Goal: Task Accomplishment & Management: Complete application form

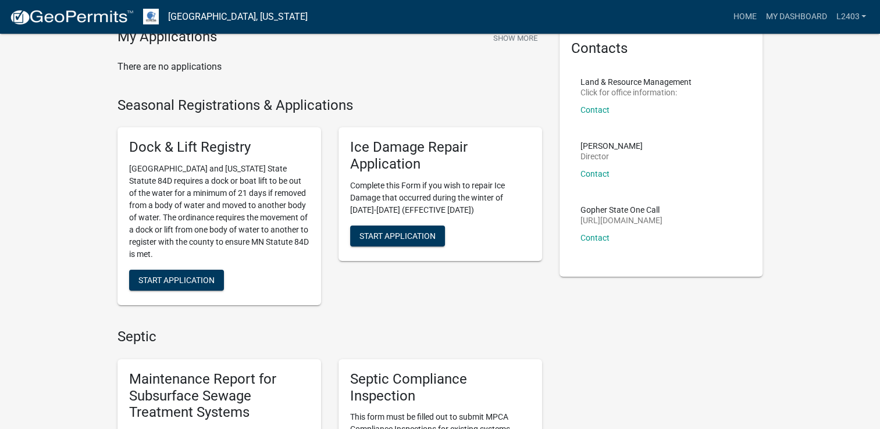
scroll to position [174, 0]
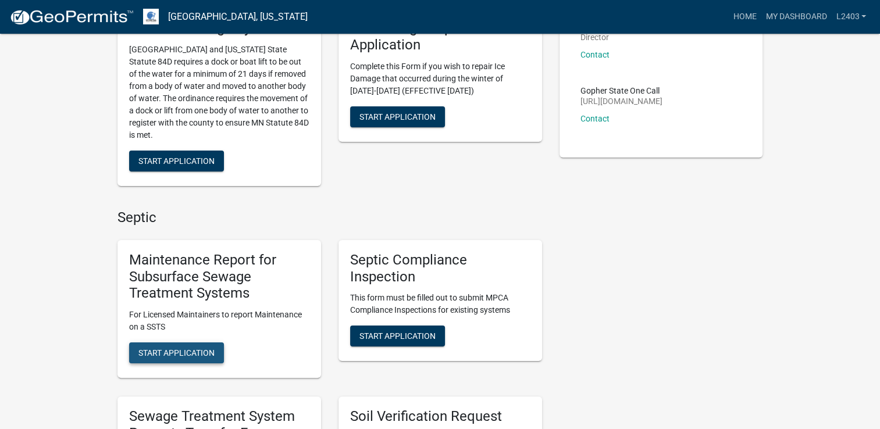
click at [211, 347] on button "Start Application" at bounding box center [176, 353] width 95 height 21
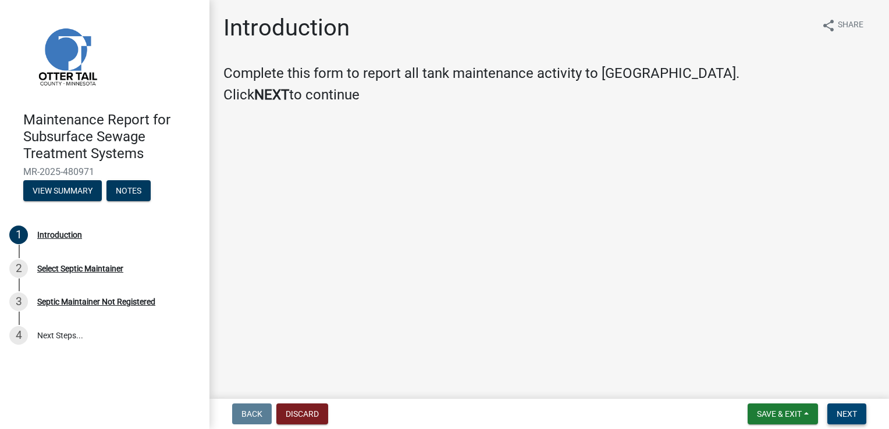
click at [843, 417] on span "Next" at bounding box center [846, 413] width 20 height 9
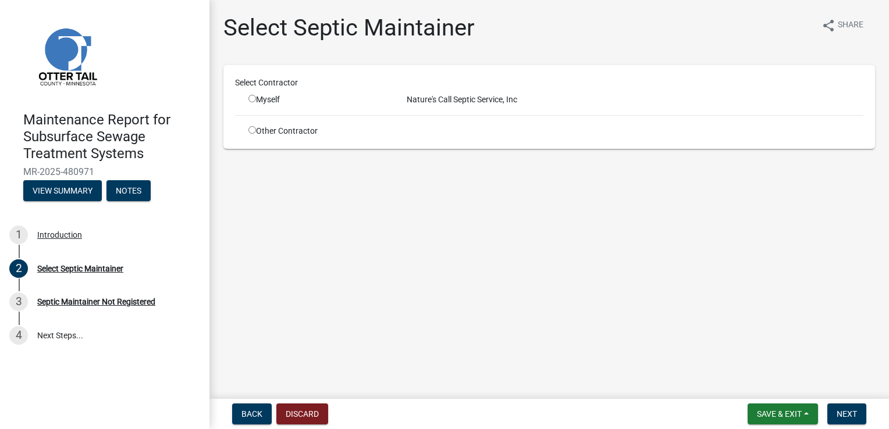
drag, startPoint x: 254, startPoint y: 100, endPoint x: 293, endPoint y: 105, distance: 39.3
click at [254, 99] on input "radio" at bounding box center [252, 99] width 8 height 8
radio input "true"
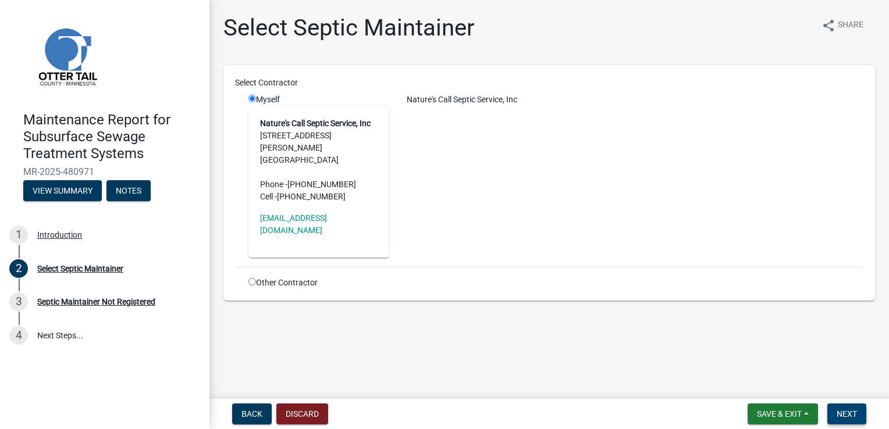
click at [850, 415] on span "Next" at bounding box center [846, 413] width 20 height 9
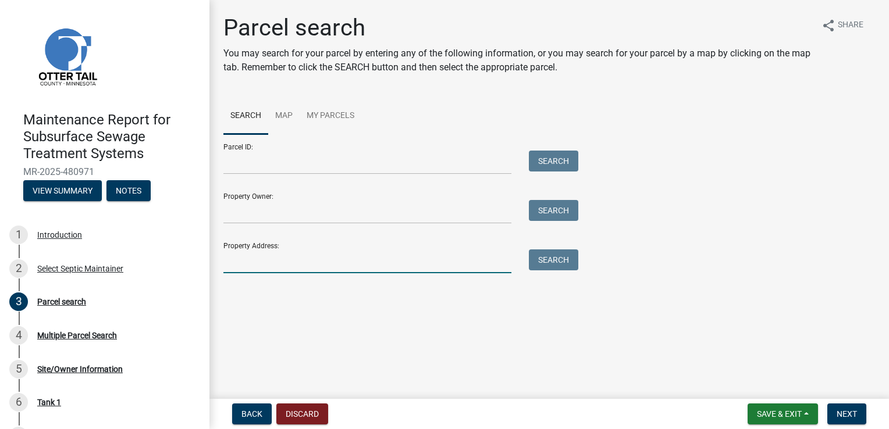
click at [280, 265] on input "Property Address:" at bounding box center [367, 262] width 288 height 24
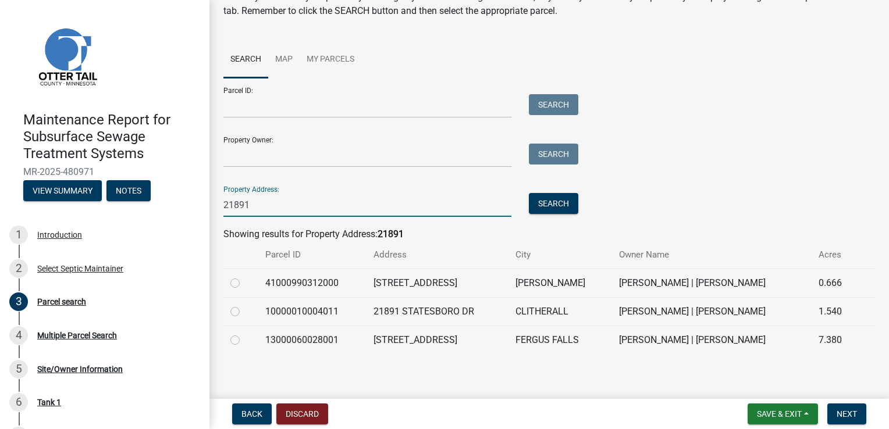
scroll to position [58, 0]
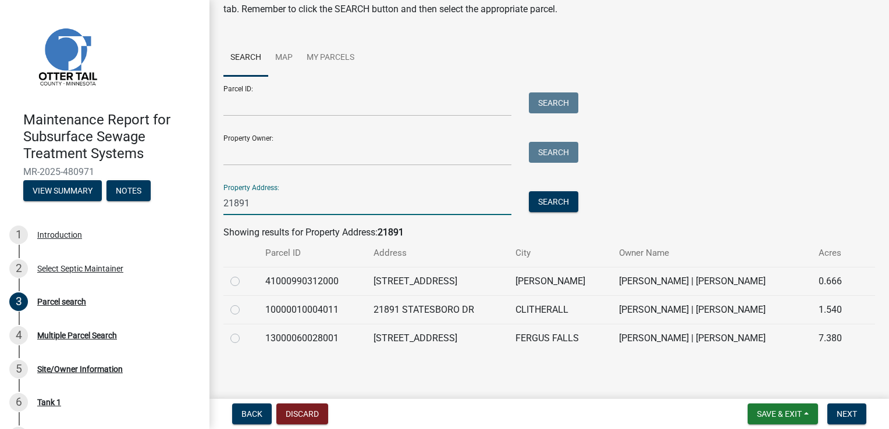
type input "21891"
click at [244, 332] on label at bounding box center [244, 332] width 0 height 0
click at [244, 337] on input "radio" at bounding box center [248, 336] width 8 height 8
radio input "true"
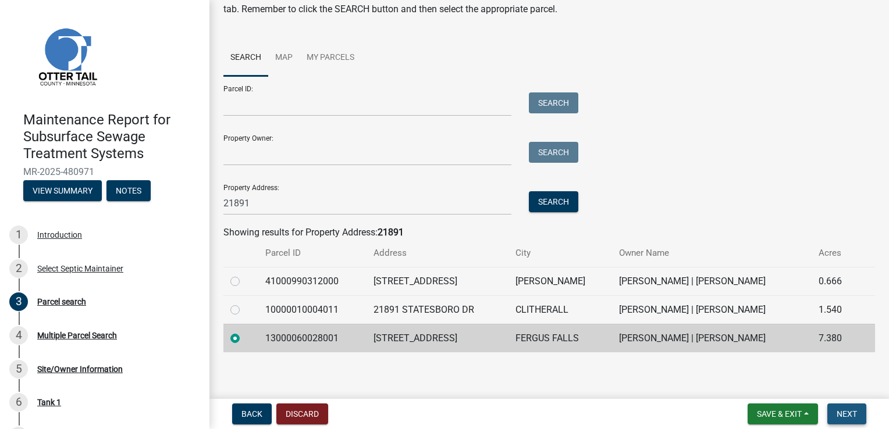
click at [844, 411] on span "Next" at bounding box center [846, 413] width 20 height 9
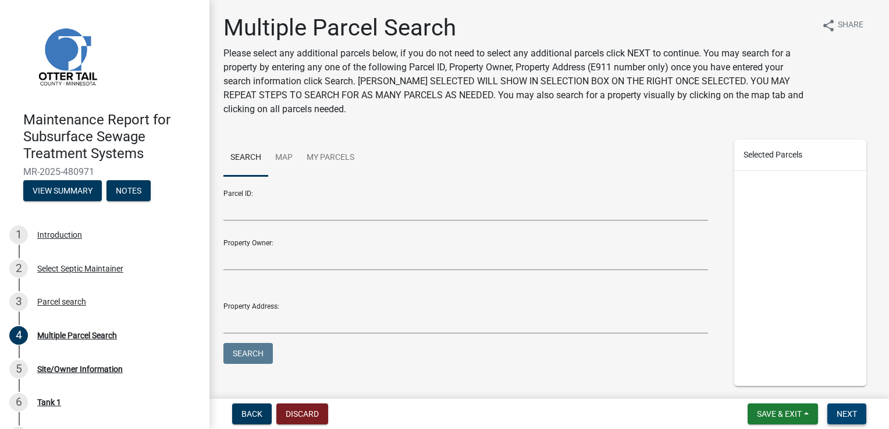
click at [844, 411] on span "Next" at bounding box center [846, 413] width 20 height 9
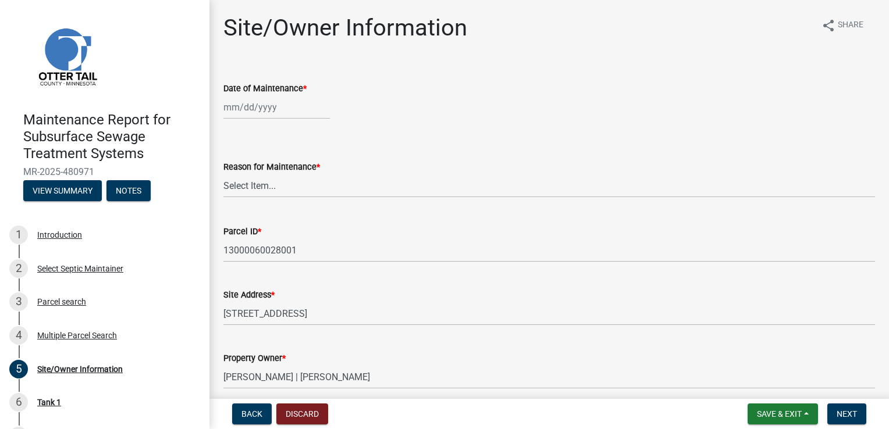
click at [258, 104] on div at bounding box center [276, 107] width 106 height 24
select select "9"
select select "2025"
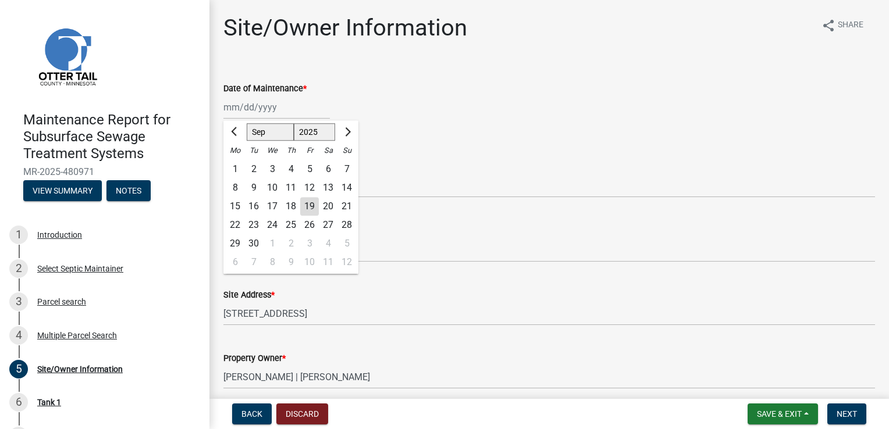
drag, startPoint x: 291, startPoint y: 211, endPoint x: 286, endPoint y: 204, distance: 9.2
click at [291, 211] on div "18" at bounding box center [290, 206] width 19 height 19
type input "[DATE]"
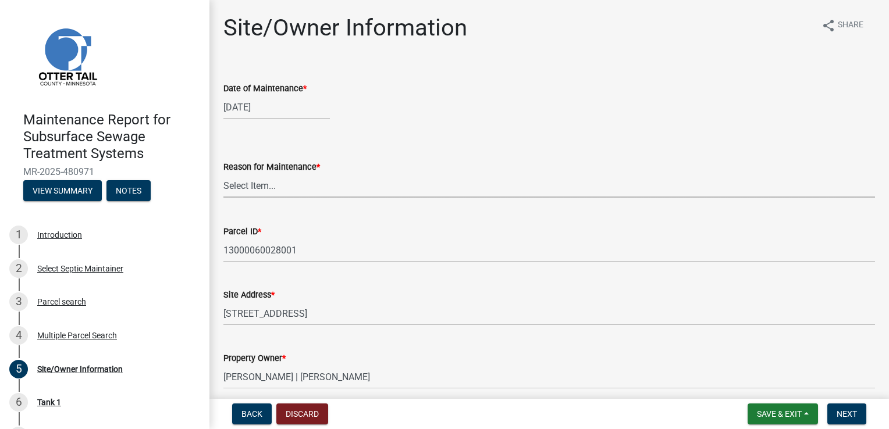
click at [263, 187] on select "Select Item... Called Routine Other" at bounding box center [548, 186] width 651 height 24
click at [223, 174] on select "Select Item... Called Routine Other" at bounding box center [548, 186] width 651 height 24
select select "3ac72b63-7b21-42e4-8192-806faae7a4f1"
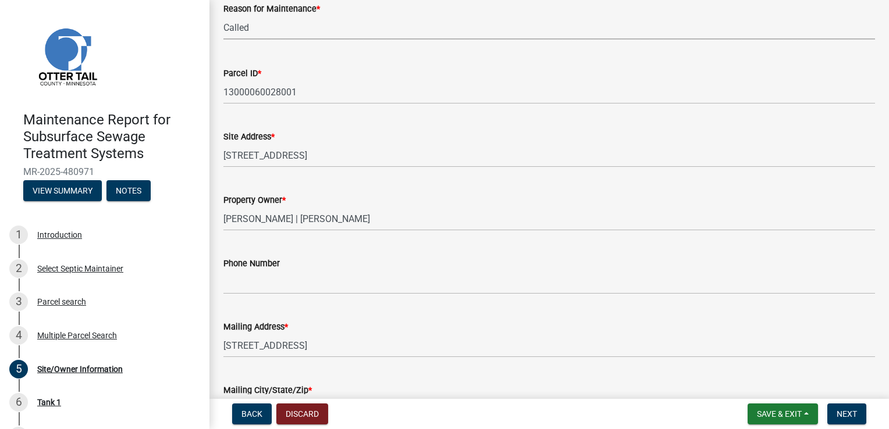
scroll to position [174, 0]
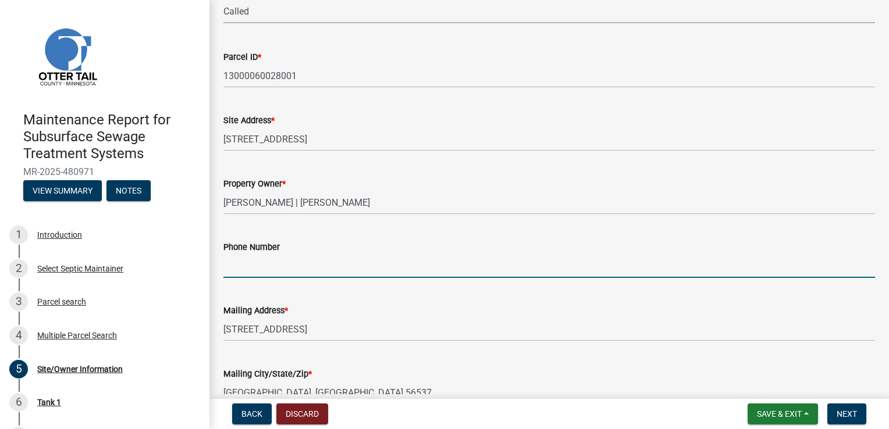
click at [251, 261] on input "Phone Number" at bounding box center [548, 266] width 651 height 24
type input "[PHONE_NUMBER]"
click at [847, 418] on span "Next" at bounding box center [846, 413] width 20 height 9
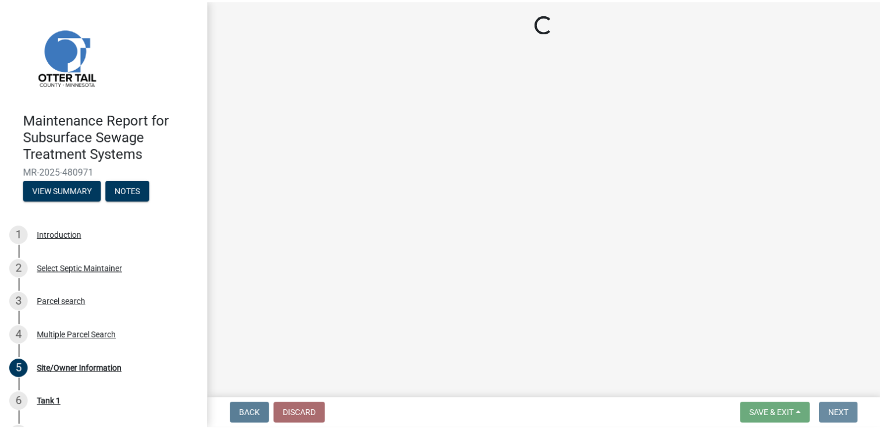
scroll to position [0, 0]
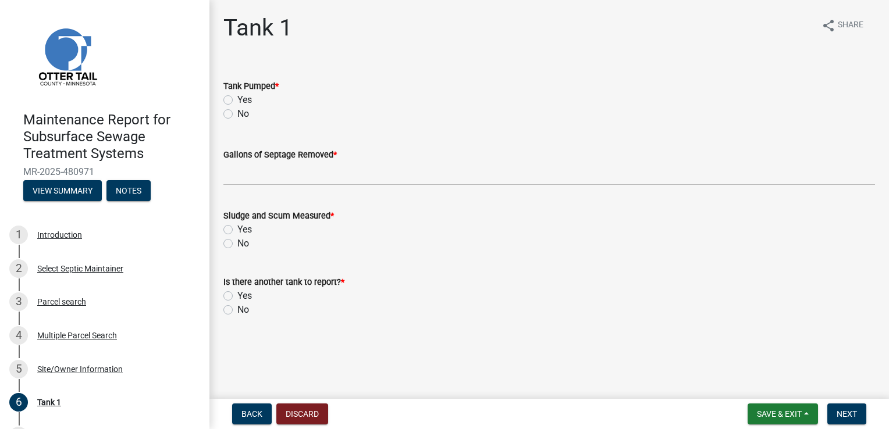
click at [237, 100] on label "Yes" at bounding box center [244, 100] width 15 height 14
click at [237, 100] on input "Yes" at bounding box center [241, 97] width 8 height 8
radio input "true"
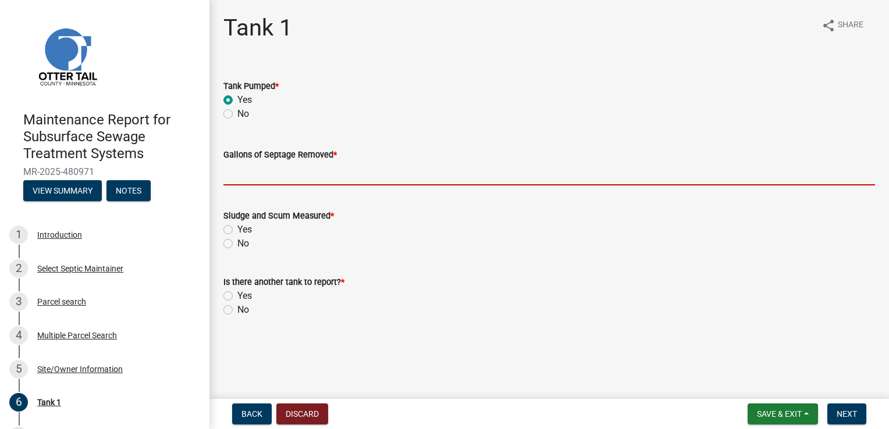
click at [251, 168] on input "Gallons of Septage Removed *" at bounding box center [548, 174] width 651 height 24
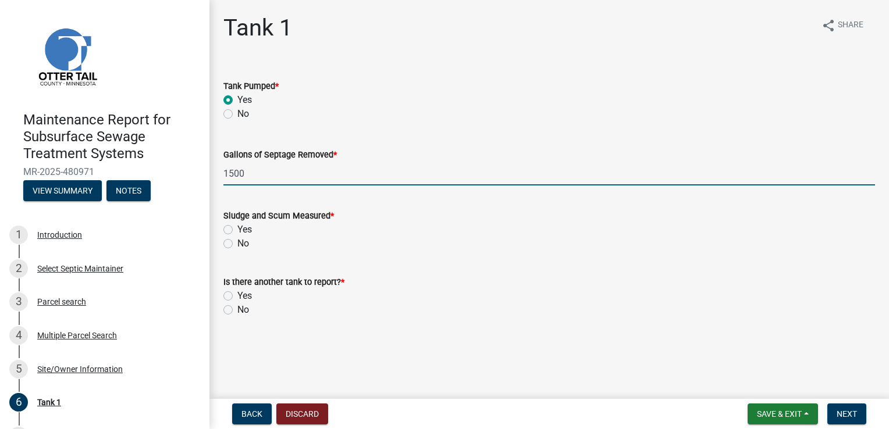
type input "1500"
click at [237, 231] on label "Yes" at bounding box center [244, 230] width 15 height 14
click at [237, 230] on input "Yes" at bounding box center [241, 227] width 8 height 8
radio input "true"
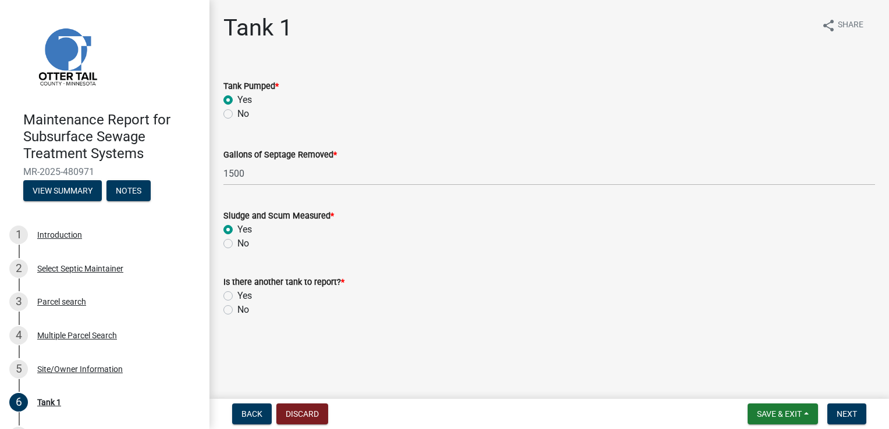
click at [237, 310] on label "No" at bounding box center [243, 310] width 12 height 14
click at [237, 310] on input "No" at bounding box center [241, 307] width 8 height 8
radio input "true"
click at [846, 418] on span "Next" at bounding box center [846, 413] width 20 height 9
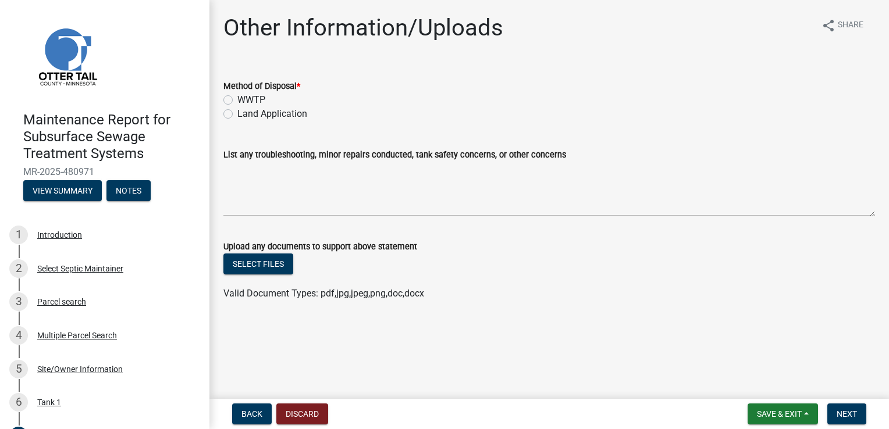
click at [233, 98] on div "WWTP" at bounding box center [548, 100] width 651 height 14
click at [237, 101] on label "WWTP" at bounding box center [251, 100] width 28 height 14
click at [237, 101] on input "WWTP" at bounding box center [241, 97] width 8 height 8
radio input "true"
drag, startPoint x: 867, startPoint y: 413, endPoint x: 846, endPoint y: 411, distance: 20.5
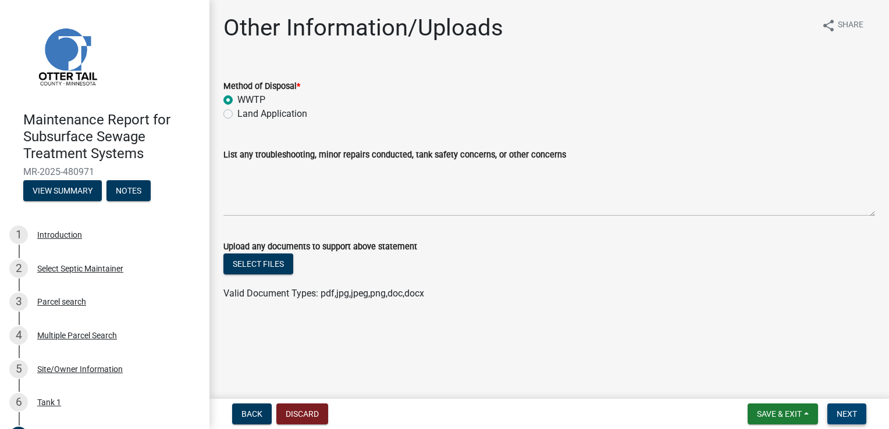
click at [866, 412] on form "Save & Exit Save Save & Exit Next" at bounding box center [807, 414] width 128 height 21
click at [846, 411] on span "Next" at bounding box center [846, 413] width 20 height 9
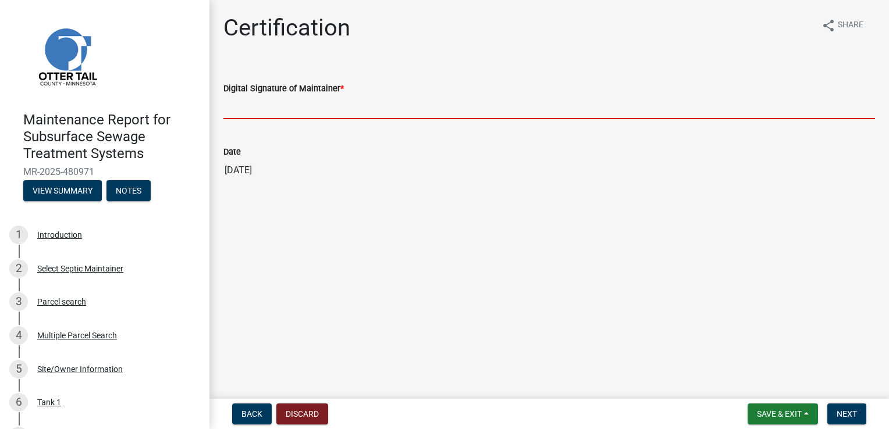
click at [263, 110] on input "Digital Signature of Maintainer *" at bounding box center [548, 107] width 651 height 24
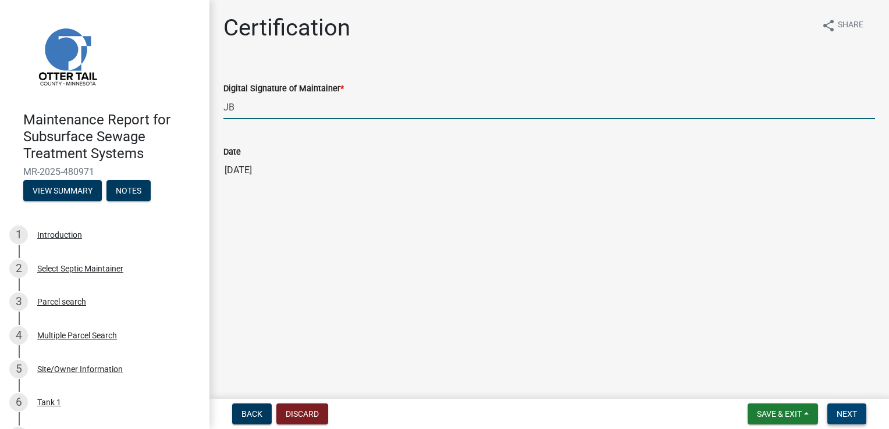
type input "JB"
click at [851, 409] on span "Next" at bounding box center [846, 413] width 20 height 9
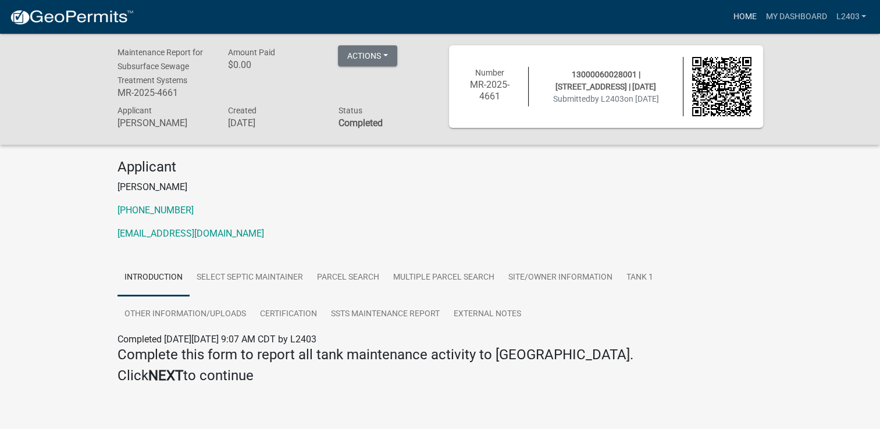
click at [739, 20] on link "Home" at bounding box center [744, 17] width 33 height 22
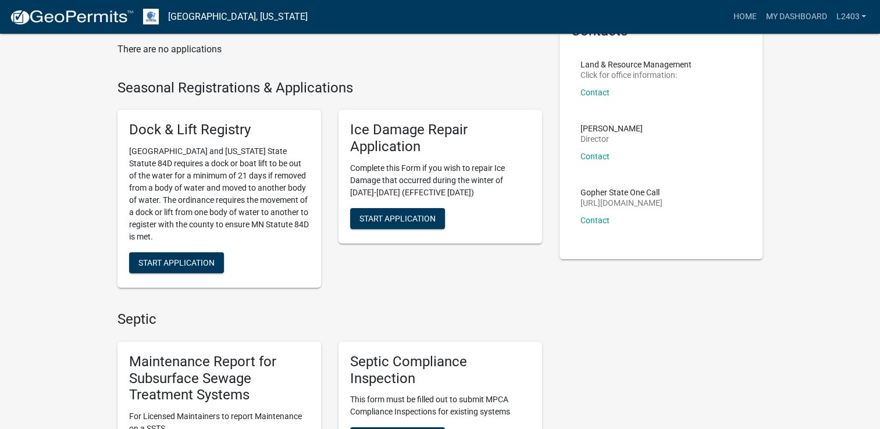
scroll to position [174, 0]
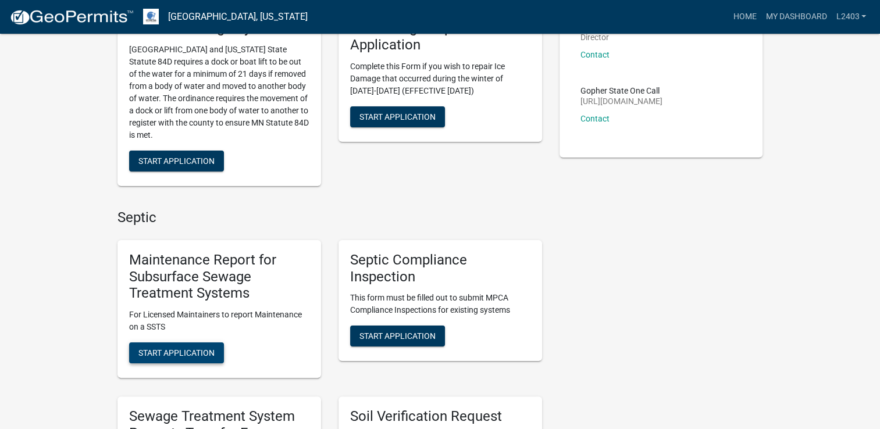
click at [197, 359] on button "Start Application" at bounding box center [176, 353] width 95 height 21
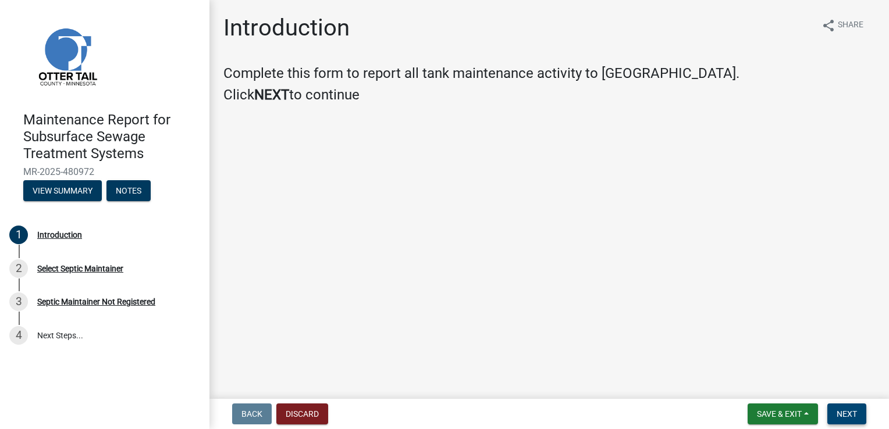
click at [847, 411] on span "Next" at bounding box center [846, 413] width 20 height 9
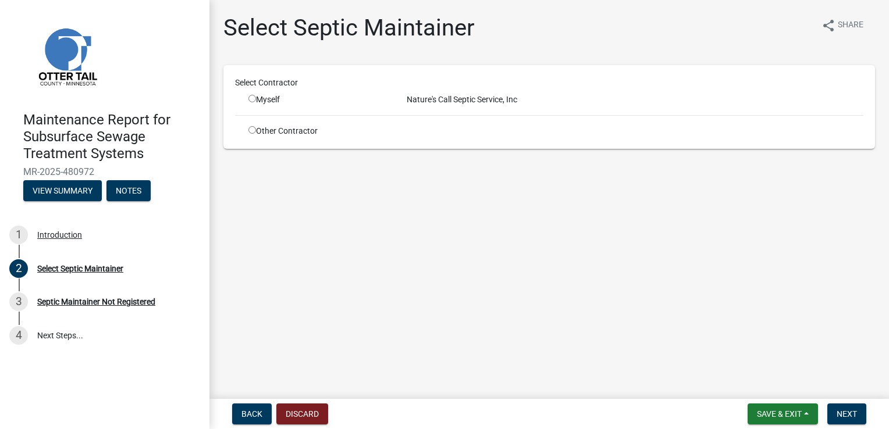
click at [252, 99] on input "radio" at bounding box center [252, 99] width 8 height 8
radio input "true"
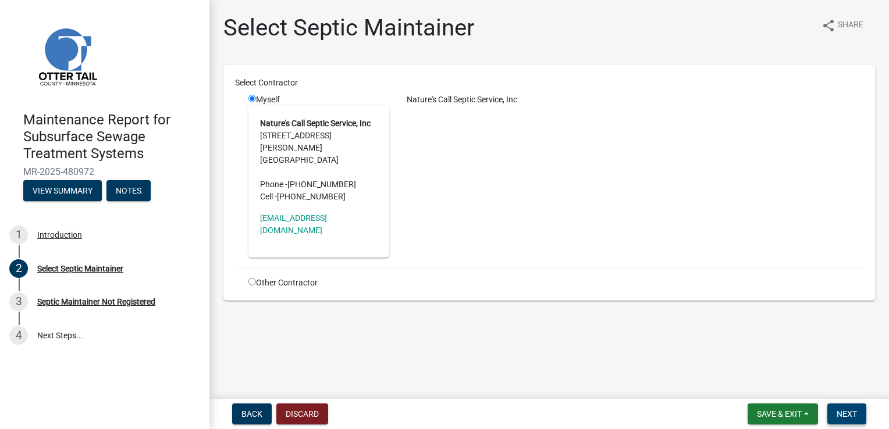
click at [860, 411] on button "Next" at bounding box center [846, 414] width 39 height 21
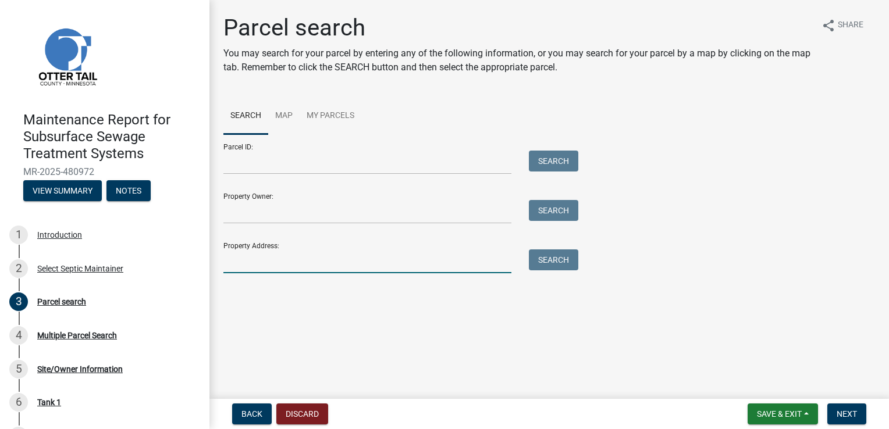
click at [286, 258] on input "Property Address:" at bounding box center [367, 262] width 288 height 24
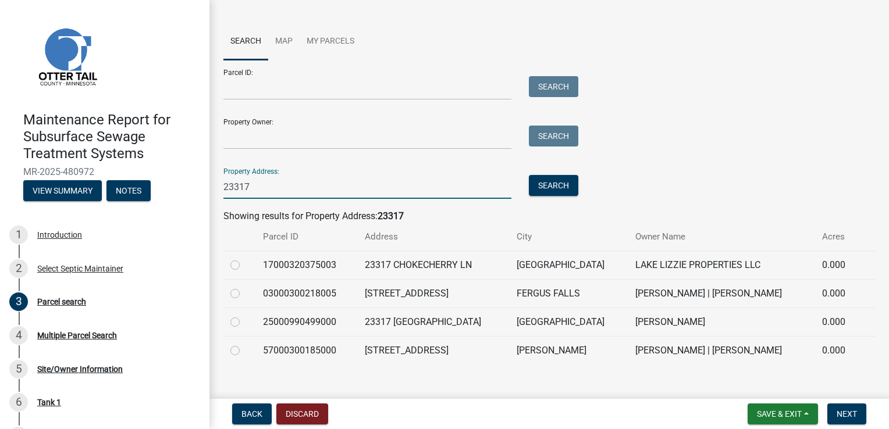
scroll to position [89, 0]
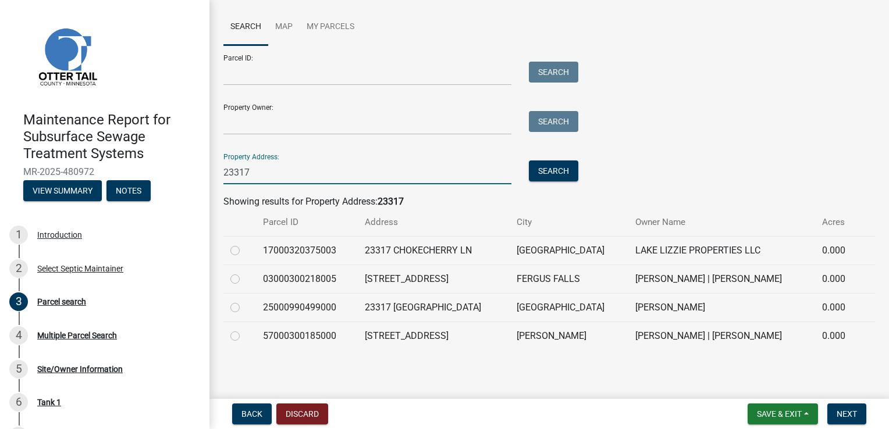
type input "23317"
click at [244, 272] on label at bounding box center [244, 272] width 0 height 0
click at [244, 278] on input "radio" at bounding box center [248, 276] width 8 height 8
radio input "true"
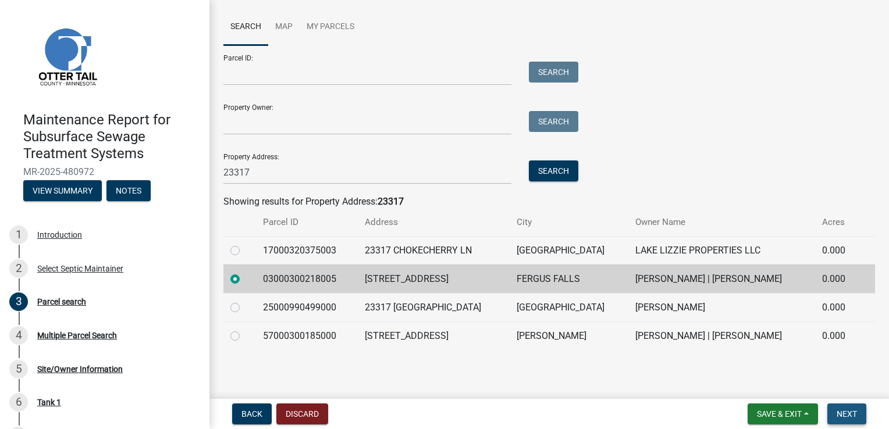
click at [827, 408] on button "Next" at bounding box center [846, 414] width 39 height 21
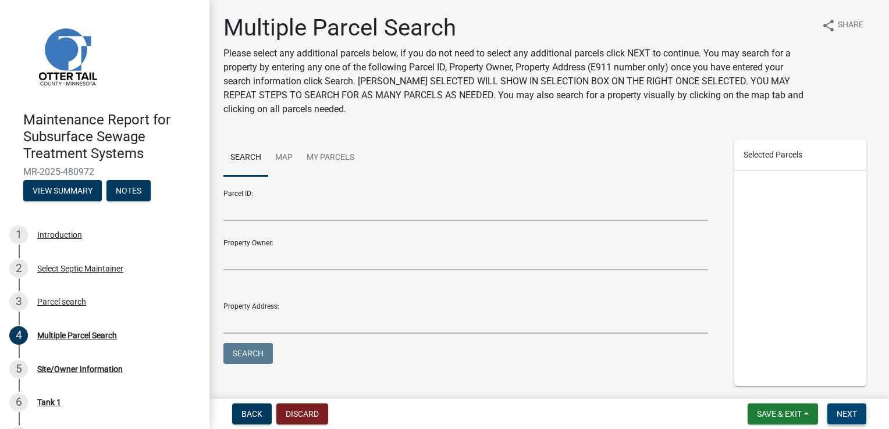
click at [840, 410] on span "Next" at bounding box center [846, 413] width 20 height 9
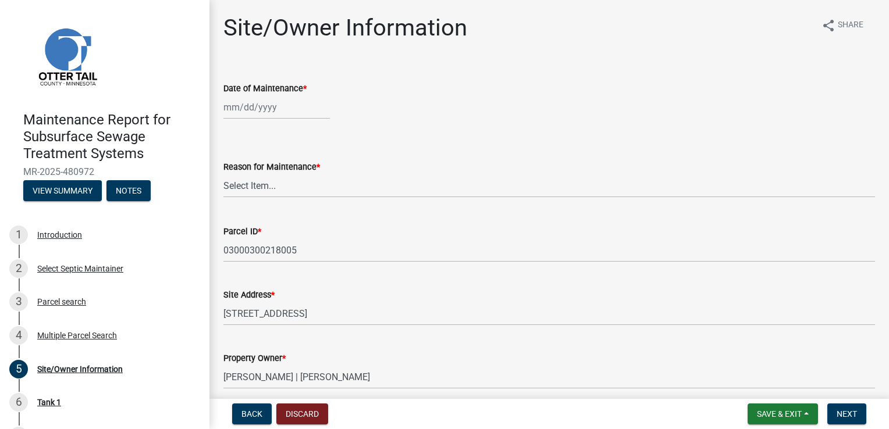
click at [219, 111] on div "Date of Maintenance *" at bounding box center [549, 92] width 669 height 54
click at [244, 114] on div at bounding box center [276, 107] width 106 height 24
select select "9"
select select "2025"
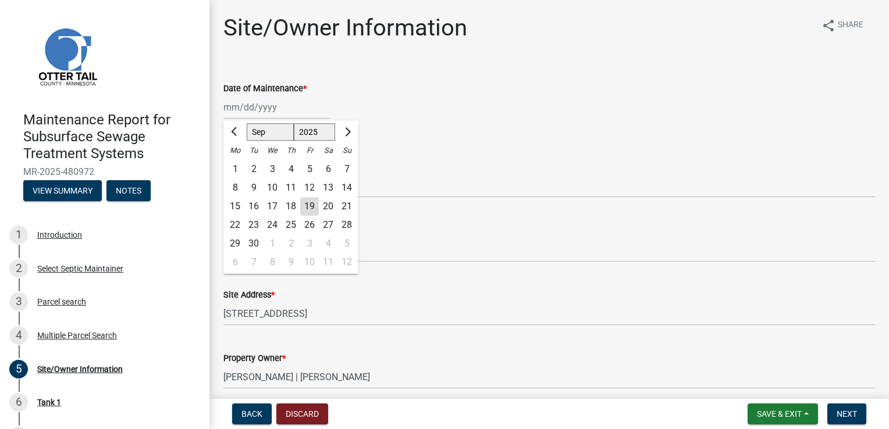
click at [287, 204] on div "18" at bounding box center [290, 206] width 19 height 19
type input "[DATE]"
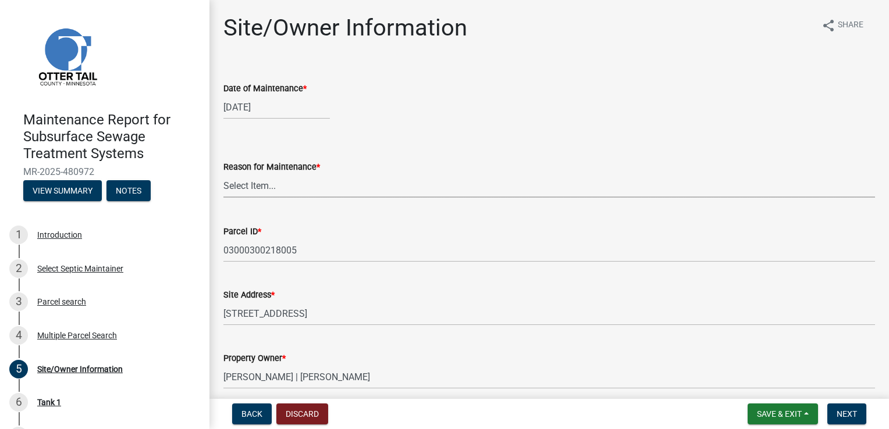
drag, startPoint x: 247, startPoint y: 184, endPoint x: 243, endPoint y: 198, distance: 15.1
click at [247, 184] on select "Select Item... Called Routine Other" at bounding box center [548, 186] width 651 height 24
click at [223, 174] on select "Select Item... Called Routine Other" at bounding box center [548, 186] width 651 height 24
select select "3ac72b63-7b21-42e4-8192-806faae7a4f1"
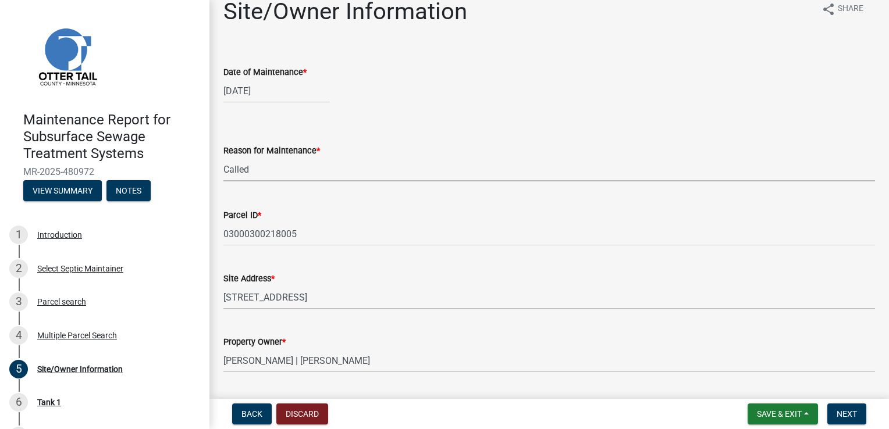
scroll to position [174, 0]
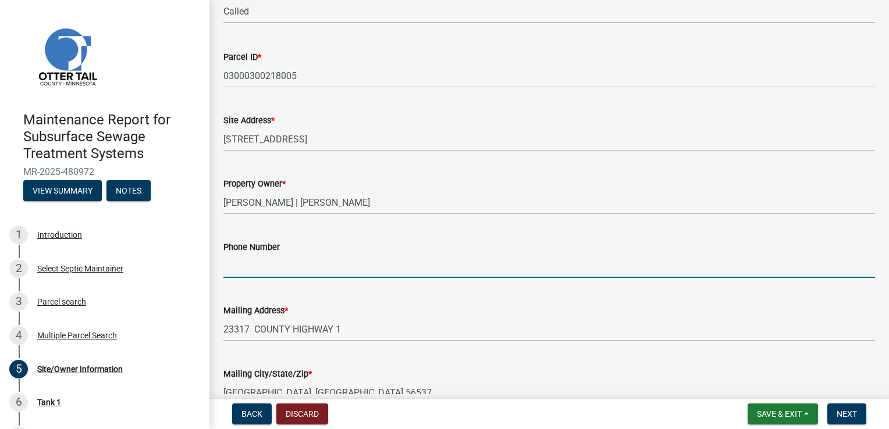
click at [259, 262] on input "Phone Number" at bounding box center [548, 266] width 651 height 24
type input "[PHONE_NUMBER]"
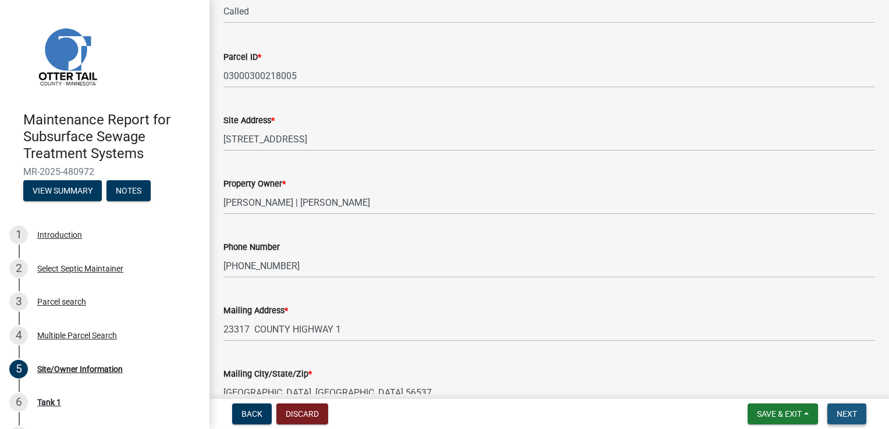
click at [854, 420] on button "Next" at bounding box center [846, 414] width 39 height 21
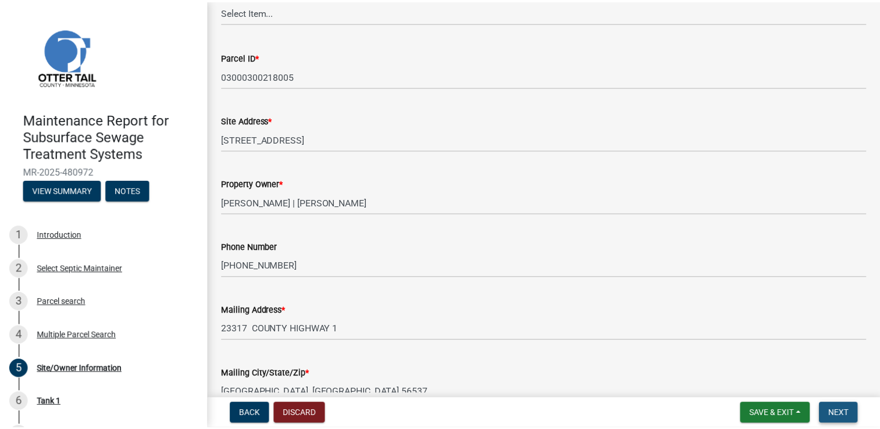
scroll to position [0, 0]
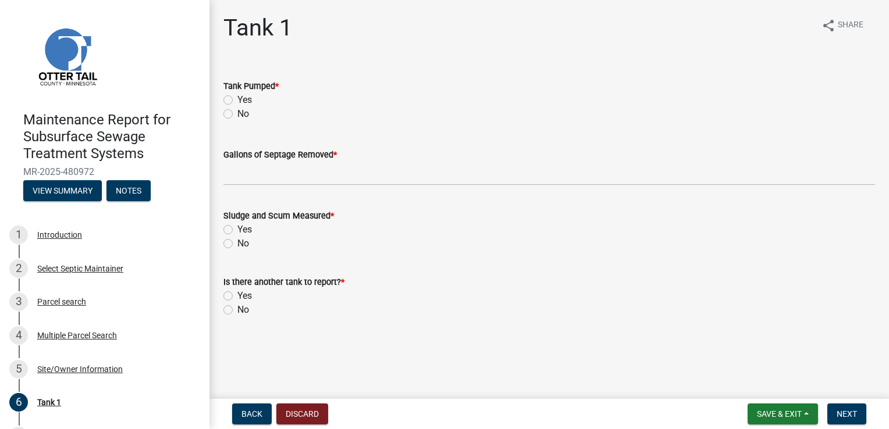
click at [242, 100] on label "Yes" at bounding box center [244, 100] width 15 height 14
click at [242, 100] on input "Yes" at bounding box center [241, 97] width 8 height 8
radio input "true"
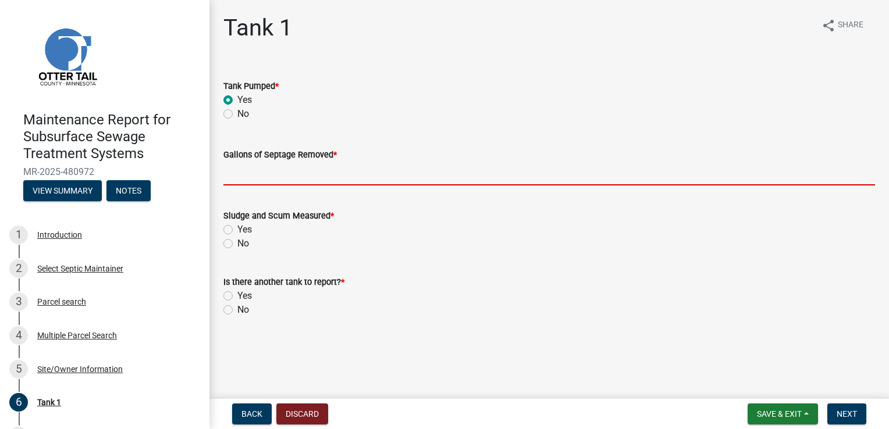
click at [238, 166] on input "Gallons of Septage Removed *" at bounding box center [548, 174] width 651 height 24
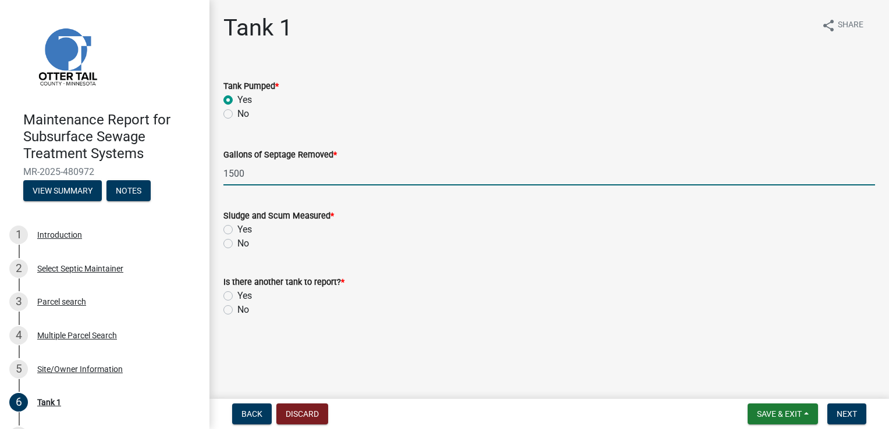
type input "1500"
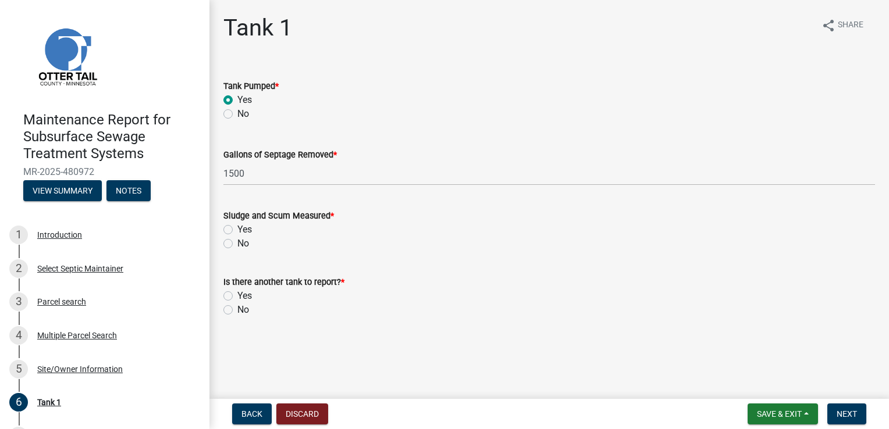
drag, startPoint x: 230, startPoint y: 229, endPoint x: 235, endPoint y: 263, distance: 35.3
click at [237, 230] on label "Yes" at bounding box center [244, 230] width 15 height 14
click at [237, 230] on input "Yes" at bounding box center [241, 227] width 8 height 8
radio input "true"
click at [237, 306] on label "No" at bounding box center [243, 310] width 12 height 14
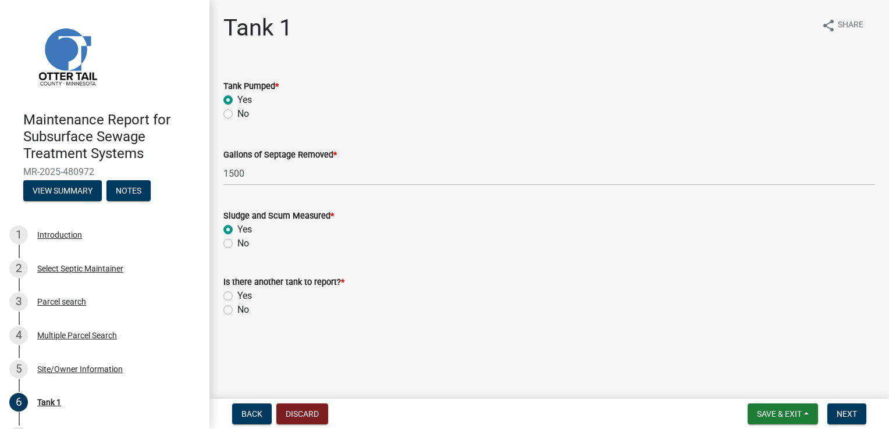
click at [237, 306] on input "No" at bounding box center [241, 307] width 8 height 8
radio input "true"
click at [849, 417] on span "Next" at bounding box center [846, 413] width 20 height 9
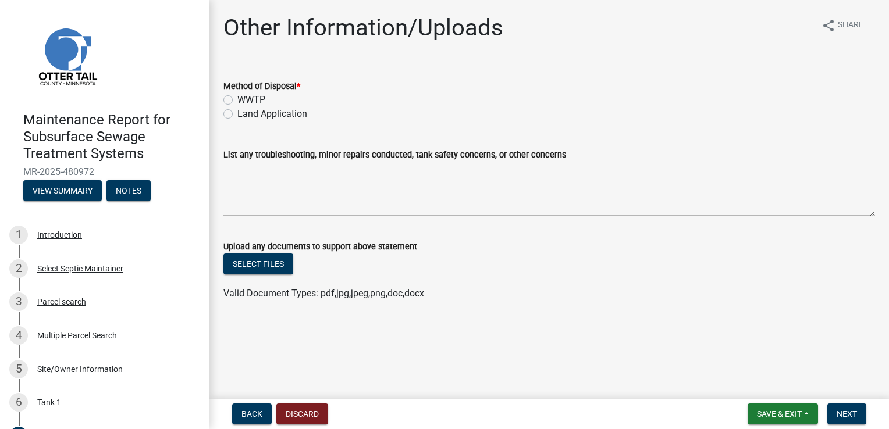
click at [258, 101] on label "WWTP" at bounding box center [251, 100] width 28 height 14
click at [245, 101] on input "WWTP" at bounding box center [241, 97] width 8 height 8
radio input "true"
click at [841, 415] on span "Next" at bounding box center [846, 413] width 20 height 9
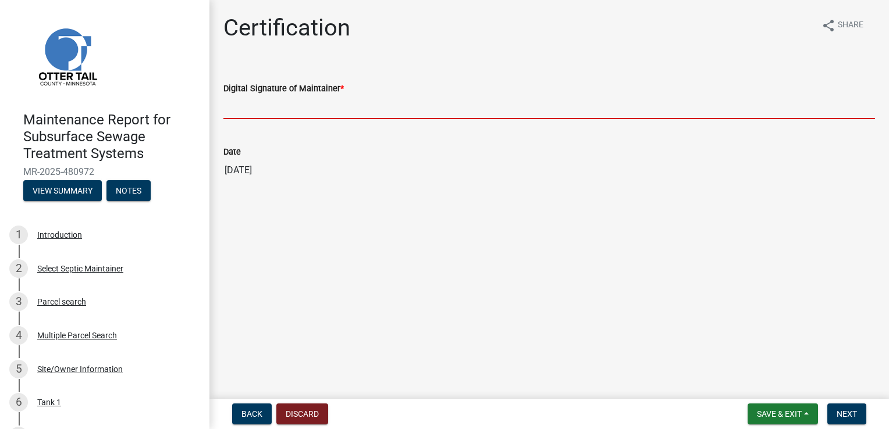
click at [250, 106] on input "Digital Signature of Maintainer *" at bounding box center [548, 107] width 651 height 24
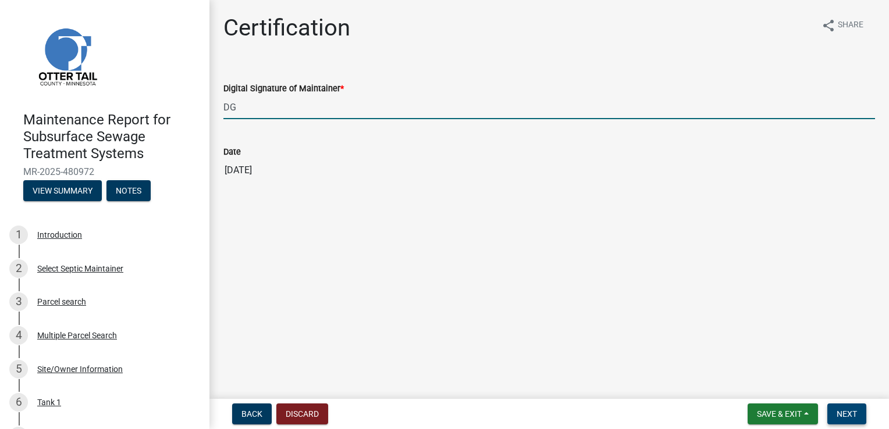
type input "DG"
click at [842, 412] on span "Next" at bounding box center [846, 413] width 20 height 9
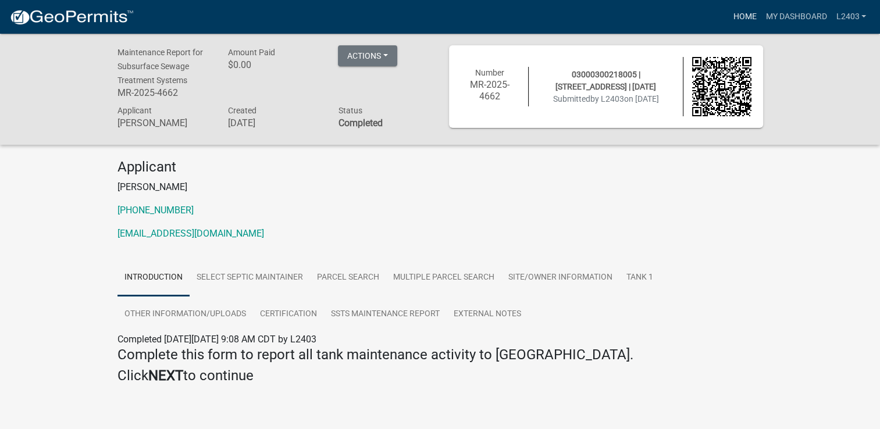
click at [733, 13] on link "Home" at bounding box center [744, 17] width 33 height 22
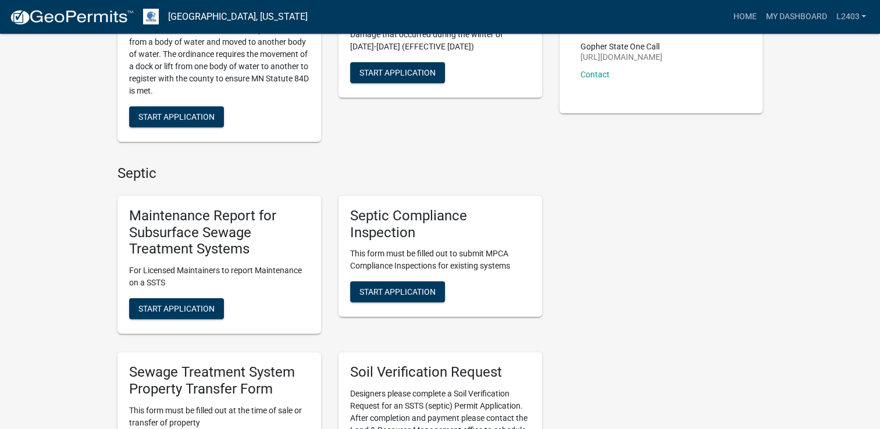
scroll to position [233, 0]
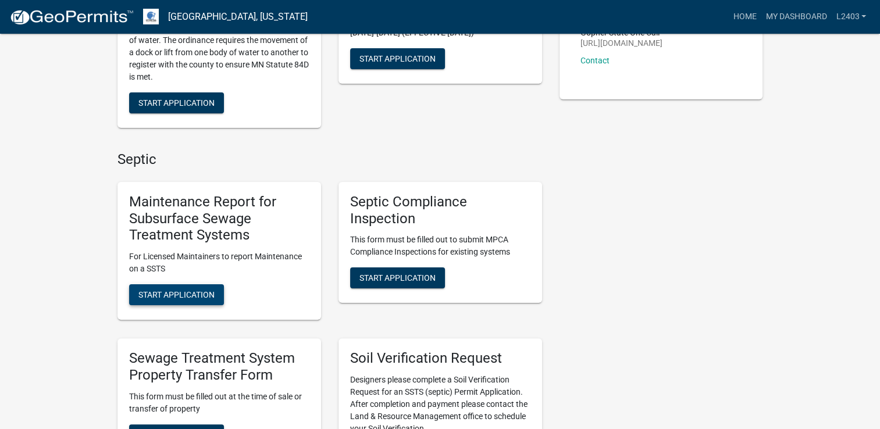
click at [165, 288] on button "Start Application" at bounding box center [176, 294] width 95 height 21
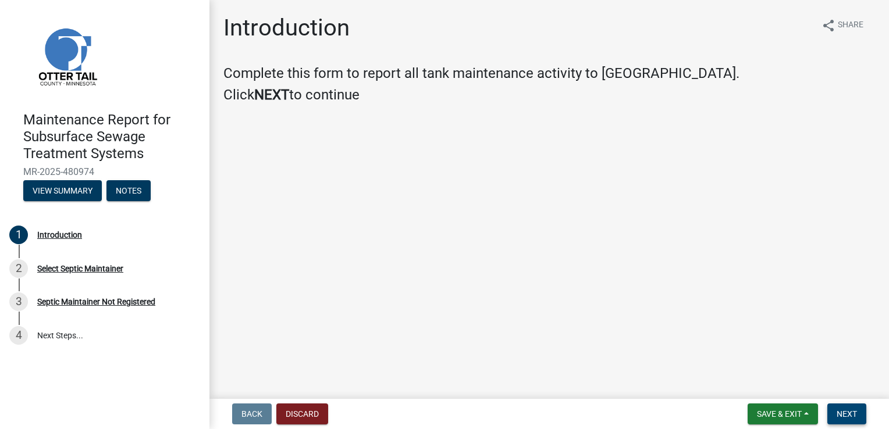
click at [843, 416] on span "Next" at bounding box center [846, 413] width 20 height 9
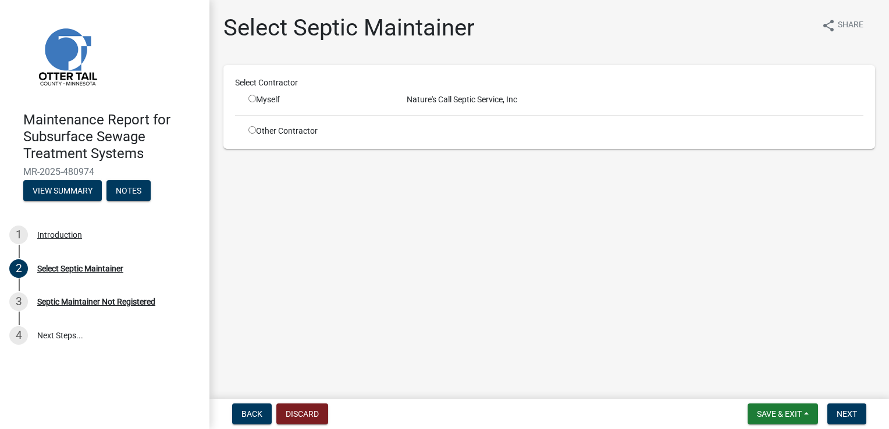
click at [250, 97] on input "radio" at bounding box center [252, 99] width 8 height 8
radio input "true"
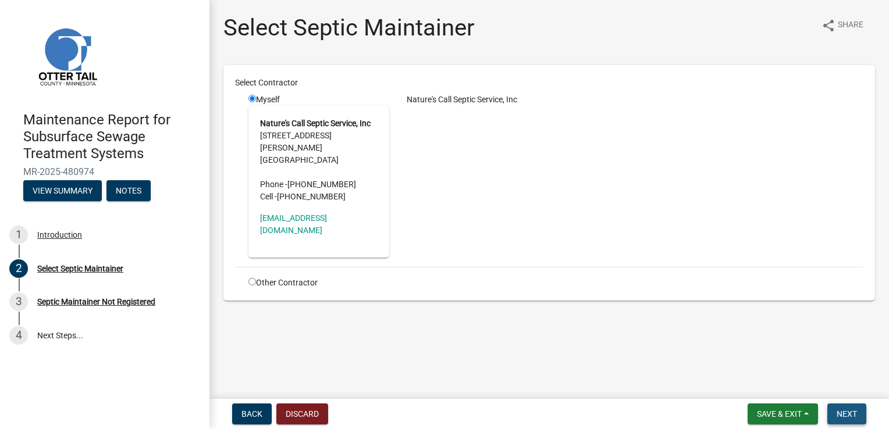
click at [847, 412] on span "Next" at bounding box center [846, 413] width 20 height 9
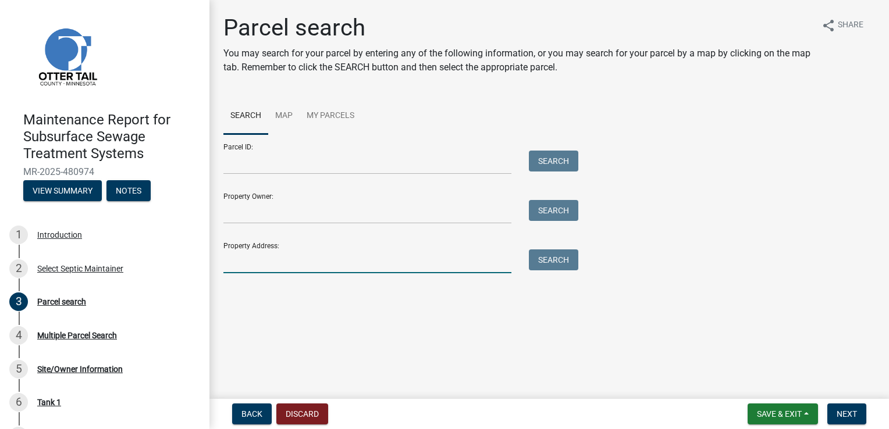
click at [245, 265] on input "Property Address:" at bounding box center [367, 262] width 288 height 24
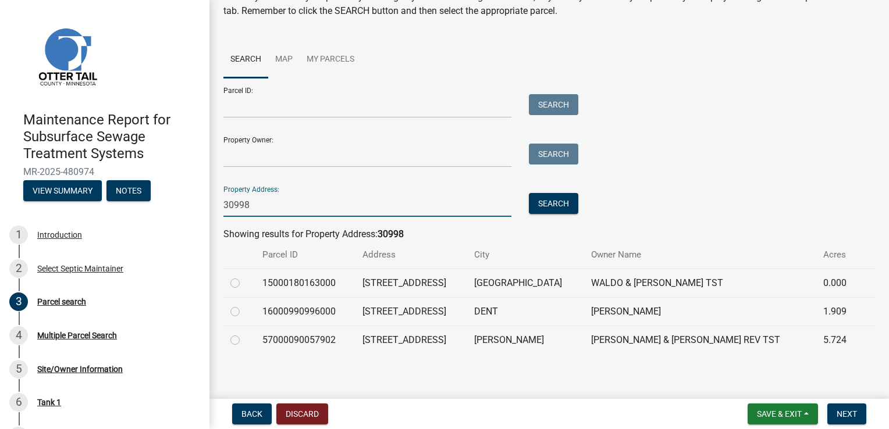
scroll to position [60, 0]
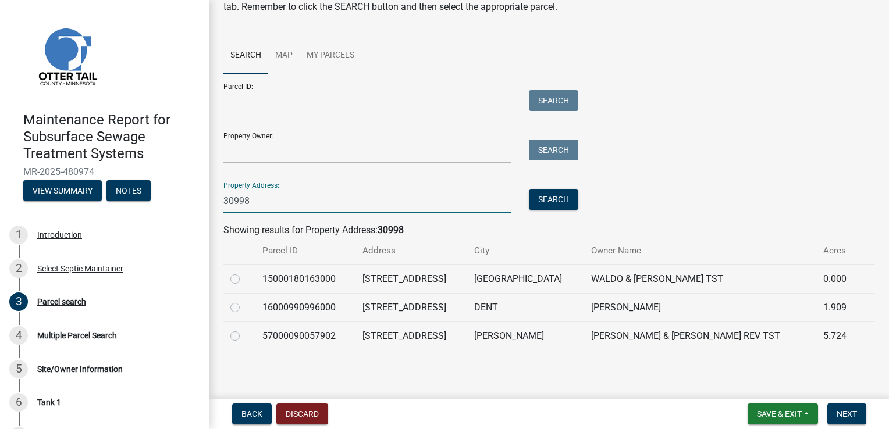
type input "30998"
click at [244, 329] on label at bounding box center [244, 329] width 0 height 0
click at [244, 334] on input "radio" at bounding box center [248, 333] width 8 height 8
radio input "true"
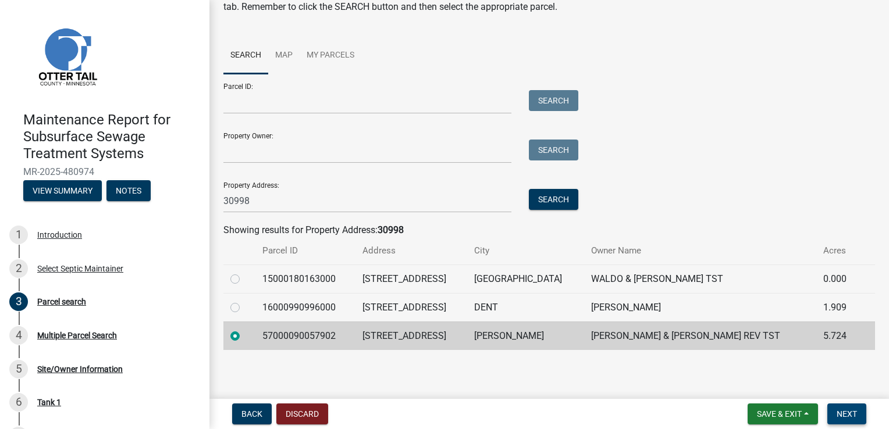
click at [835, 415] on button "Next" at bounding box center [846, 414] width 39 height 21
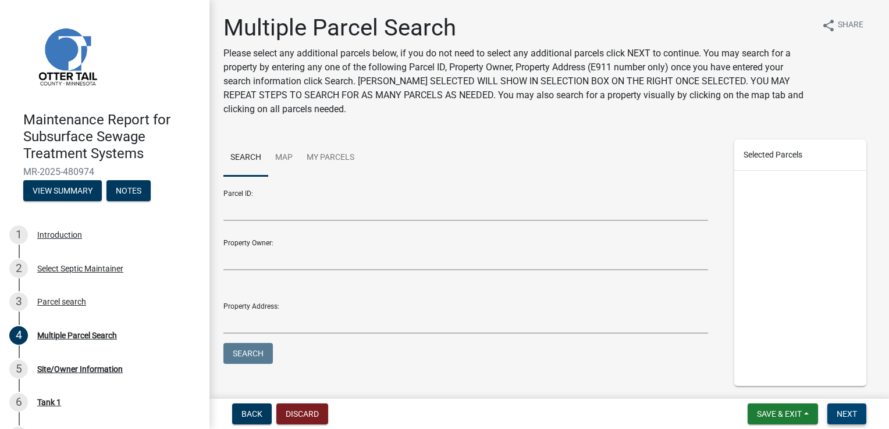
click at [837, 414] on span "Next" at bounding box center [846, 413] width 20 height 9
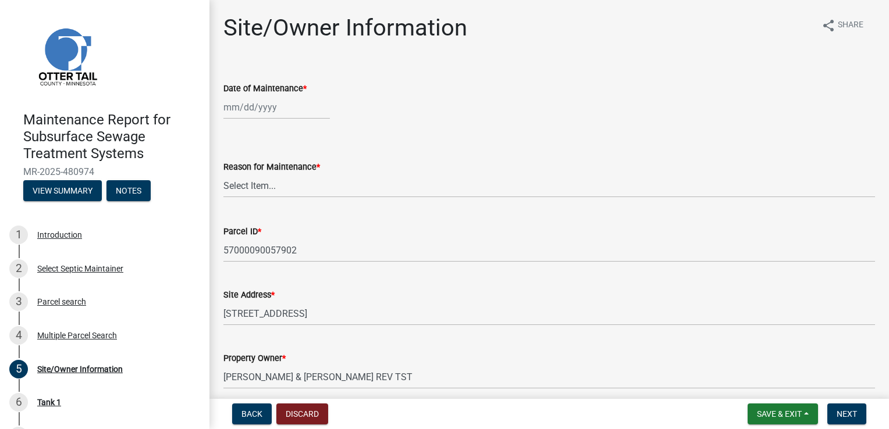
select select "9"
select select "2025"
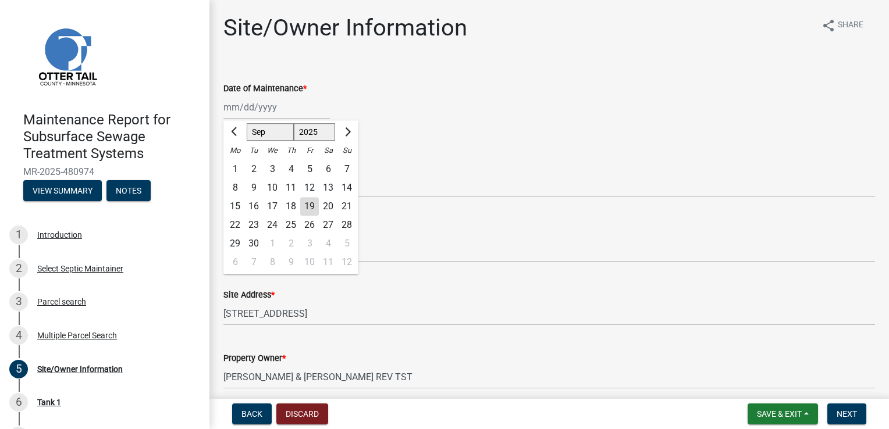
click at [262, 106] on div "[PERSON_NAME] Feb Mar Apr [PERSON_NAME][DATE] Oct Nov [DATE] 1526 1527 1528 152…" at bounding box center [276, 107] width 106 height 24
click at [289, 205] on div "18" at bounding box center [290, 206] width 19 height 19
type input "[DATE]"
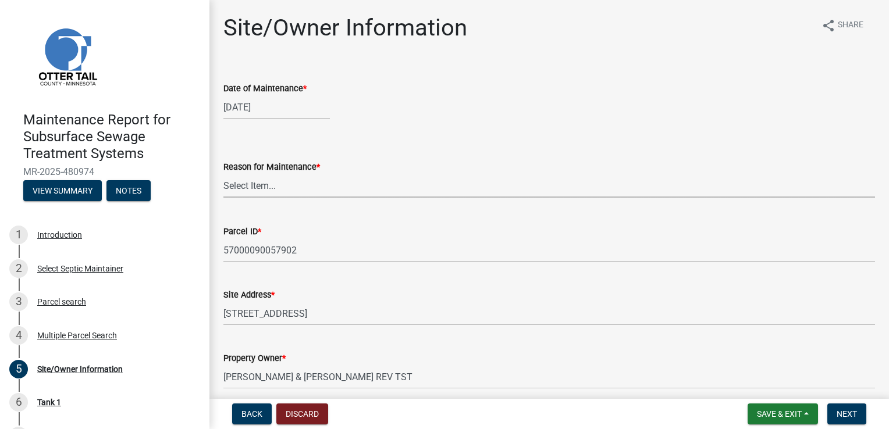
click at [248, 180] on select "Select Item... Called Routine Other" at bounding box center [548, 186] width 651 height 24
click at [223, 174] on select "Select Item... Called Routine Other" at bounding box center [548, 186] width 651 height 24
select select "3ac72b63-7b21-42e4-8192-806faae7a4f1"
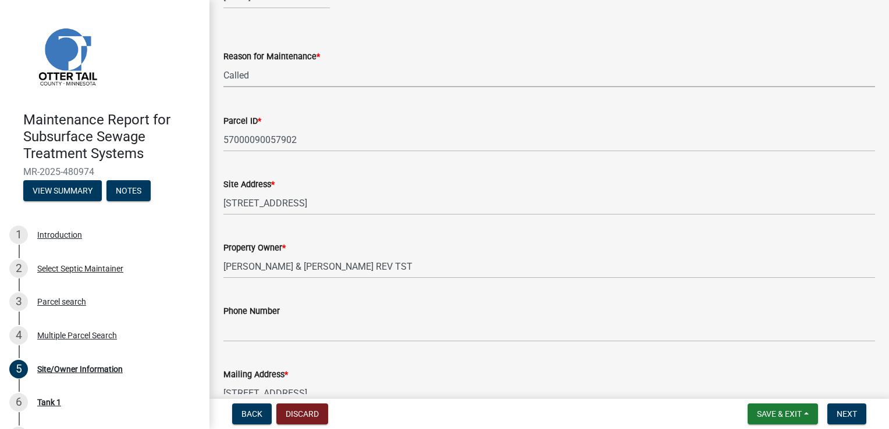
scroll to position [116, 0]
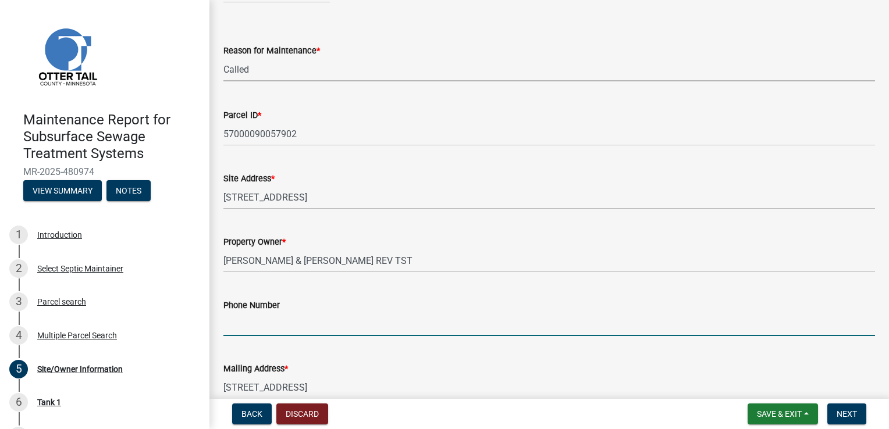
click at [254, 324] on input "Phone Number" at bounding box center [548, 324] width 651 height 24
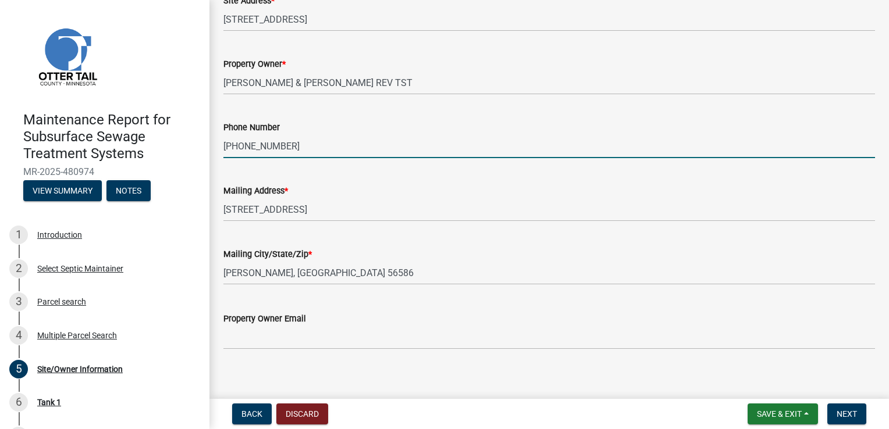
scroll to position [304, 0]
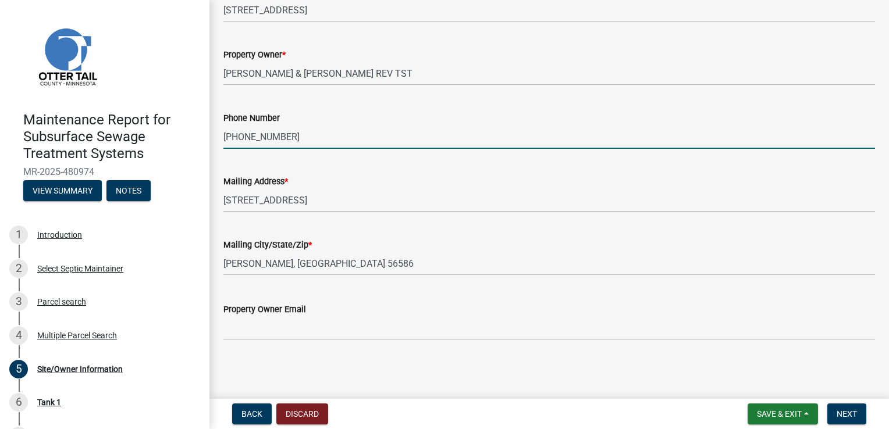
type input "[PHONE_NUMBER]"
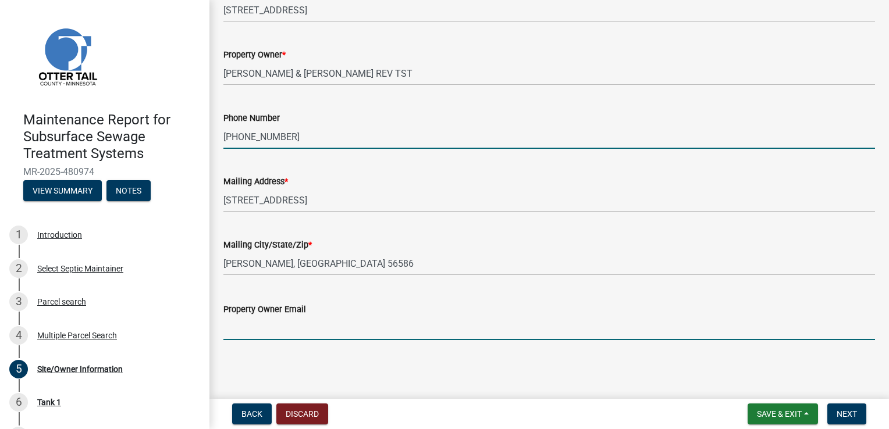
click at [254, 331] on input "Property Owner Email" at bounding box center [548, 328] width 651 height 24
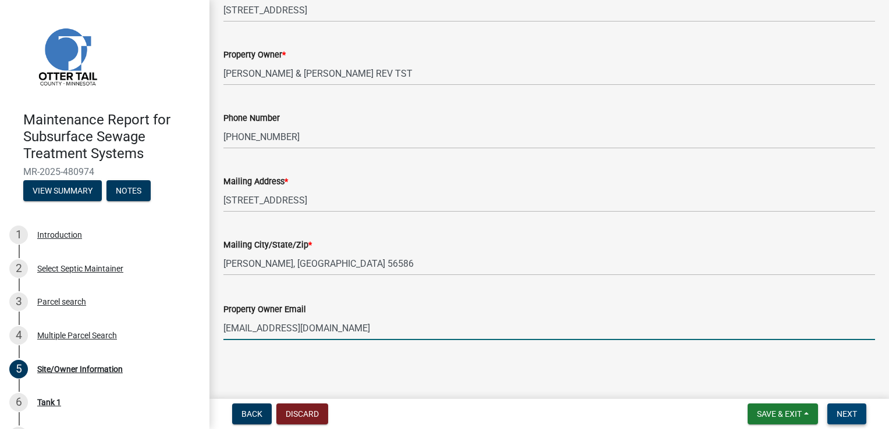
type input "[EMAIL_ADDRESS][DOMAIN_NAME]"
click at [838, 414] on span "Next" at bounding box center [846, 413] width 20 height 9
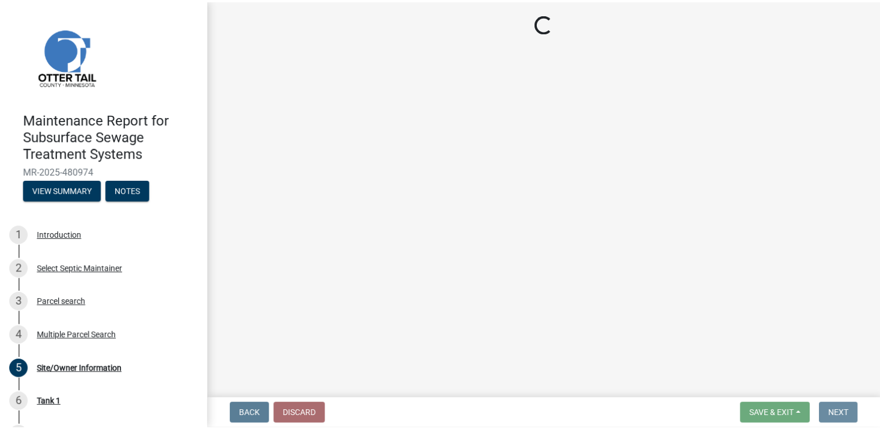
scroll to position [0, 0]
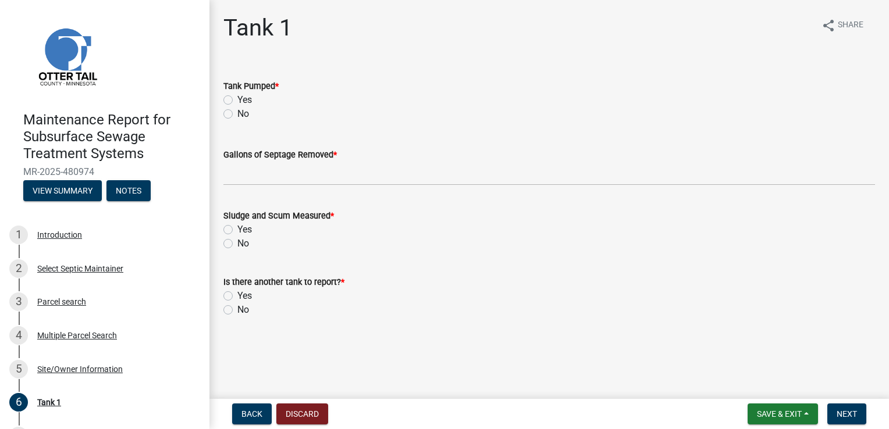
click at [244, 104] on label "Yes" at bounding box center [244, 100] width 15 height 14
click at [244, 101] on input "Yes" at bounding box center [241, 97] width 8 height 8
radio input "true"
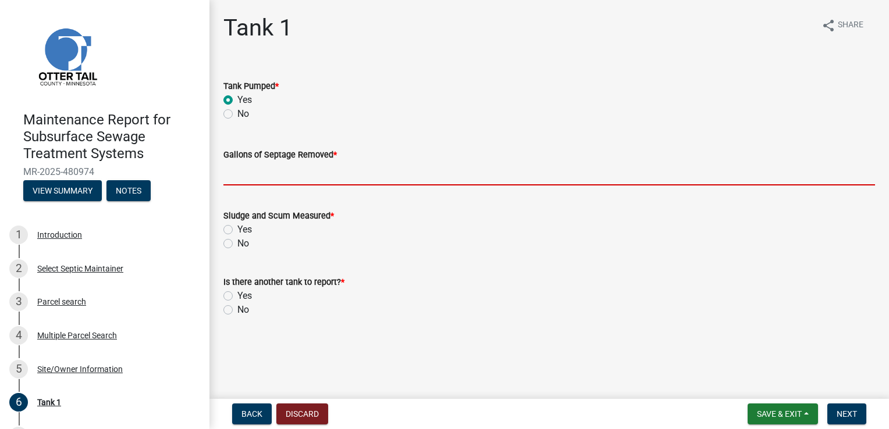
click at [243, 169] on input "Gallons of Septage Removed *" at bounding box center [548, 174] width 651 height 24
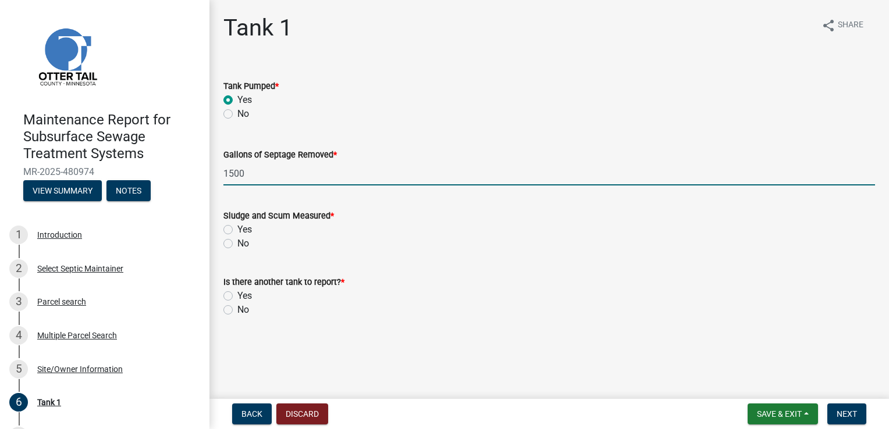
type input "1500"
click at [237, 226] on label "Yes" at bounding box center [244, 230] width 15 height 14
click at [237, 226] on input "Yes" at bounding box center [241, 227] width 8 height 8
radio input "true"
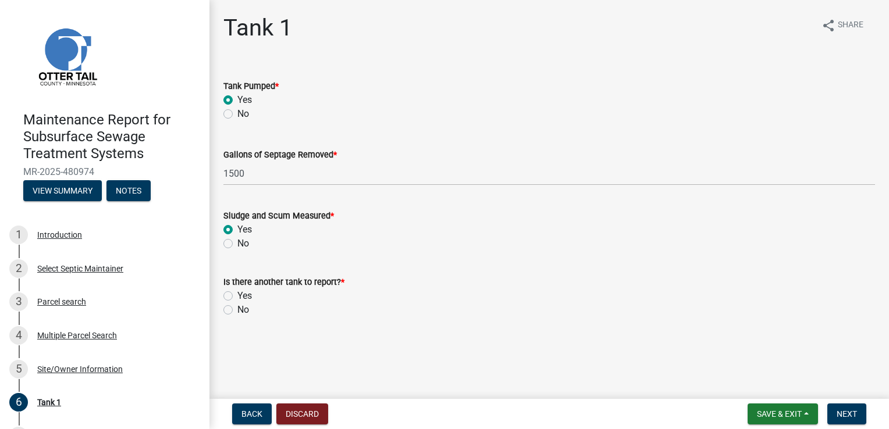
click at [237, 312] on label "No" at bounding box center [243, 310] width 12 height 14
click at [237, 311] on input "No" at bounding box center [241, 307] width 8 height 8
radio input "true"
click at [838, 409] on span "Next" at bounding box center [846, 413] width 20 height 9
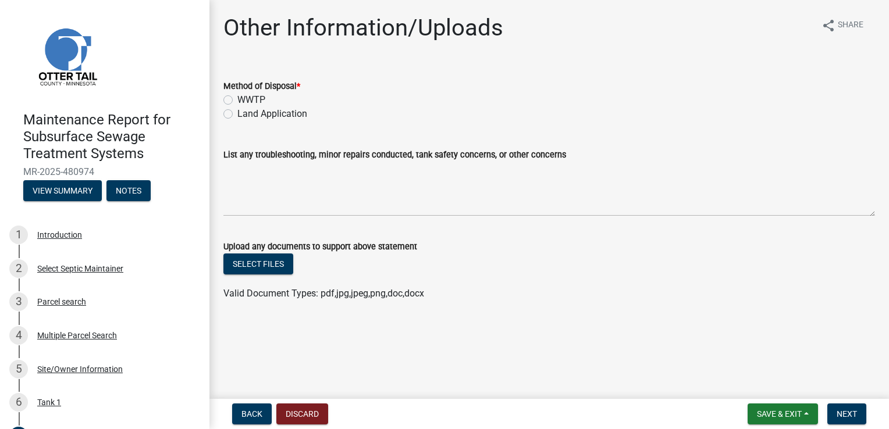
click at [256, 95] on label "WWTP" at bounding box center [251, 100] width 28 height 14
click at [245, 95] on input "WWTP" at bounding box center [241, 97] width 8 height 8
radio input "true"
click at [845, 416] on span "Next" at bounding box center [846, 413] width 20 height 9
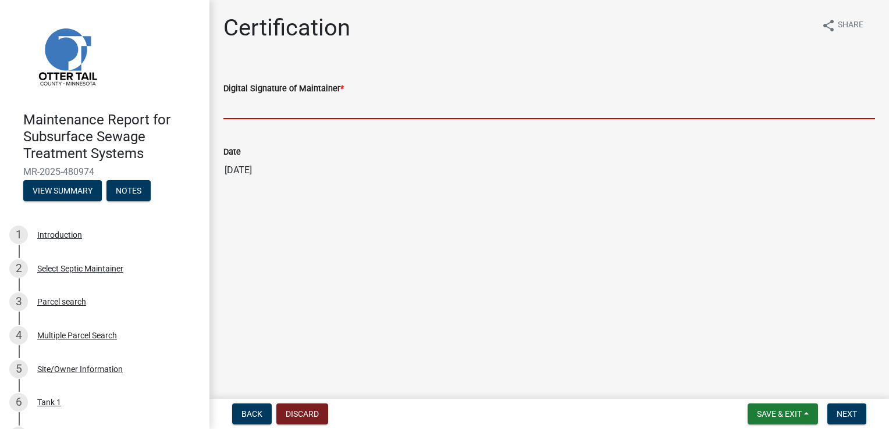
click at [252, 109] on input "Digital Signature of Maintainer *" at bounding box center [548, 107] width 651 height 24
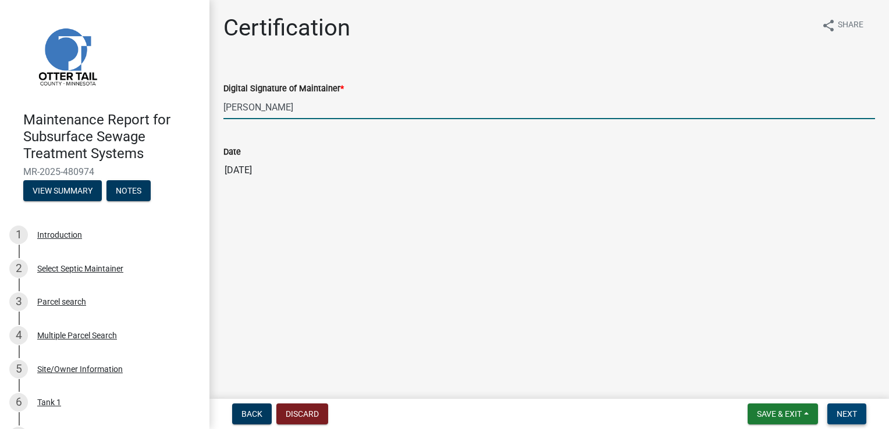
type input "[PERSON_NAME]"
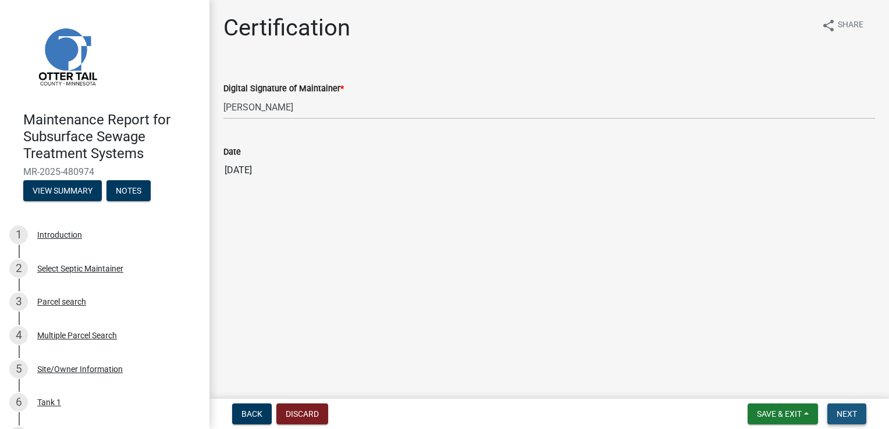
click at [827, 409] on button "Next" at bounding box center [846, 414] width 39 height 21
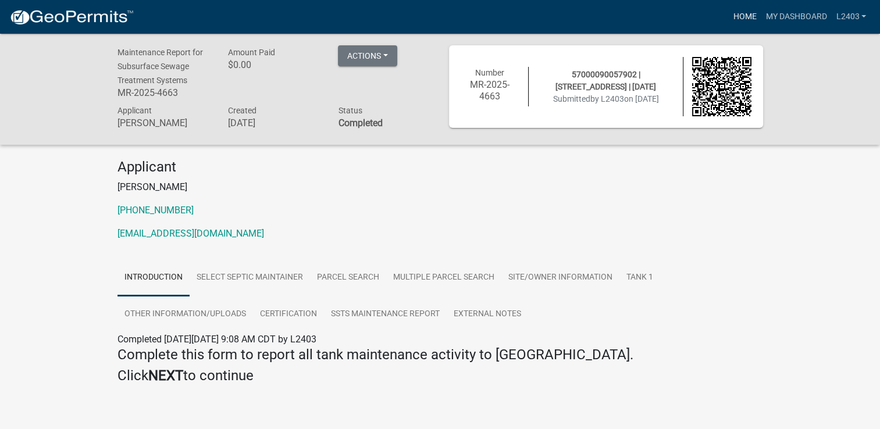
click at [740, 19] on link "Home" at bounding box center [744, 17] width 33 height 22
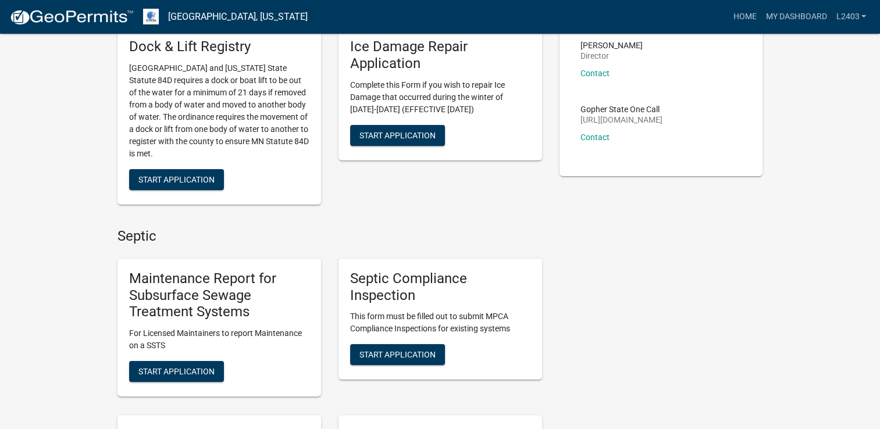
scroll to position [174, 0]
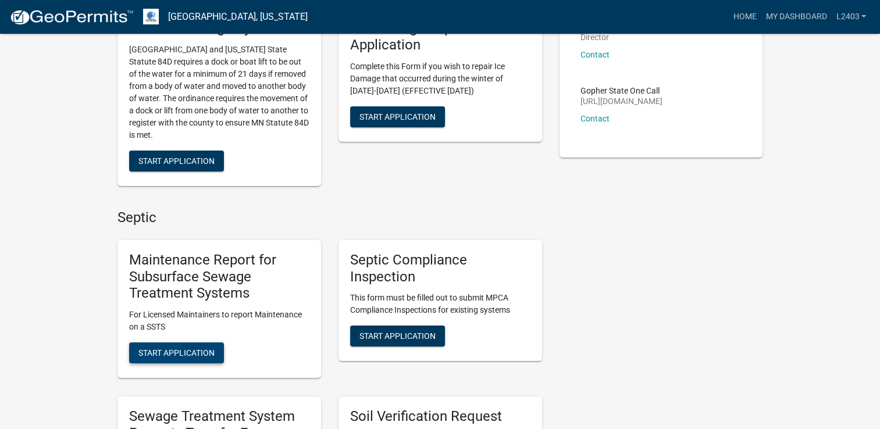
click at [184, 357] on span "Start Application" at bounding box center [176, 352] width 76 height 9
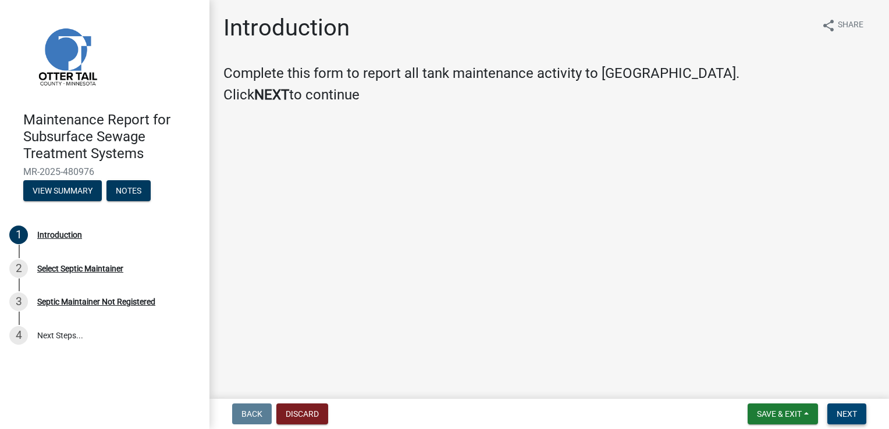
click at [856, 412] on button "Next" at bounding box center [846, 414] width 39 height 21
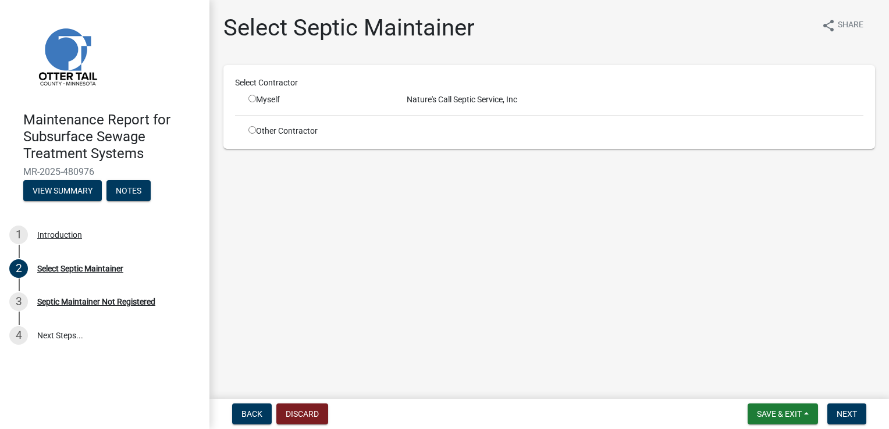
click at [251, 99] on input "radio" at bounding box center [252, 99] width 8 height 8
radio input "true"
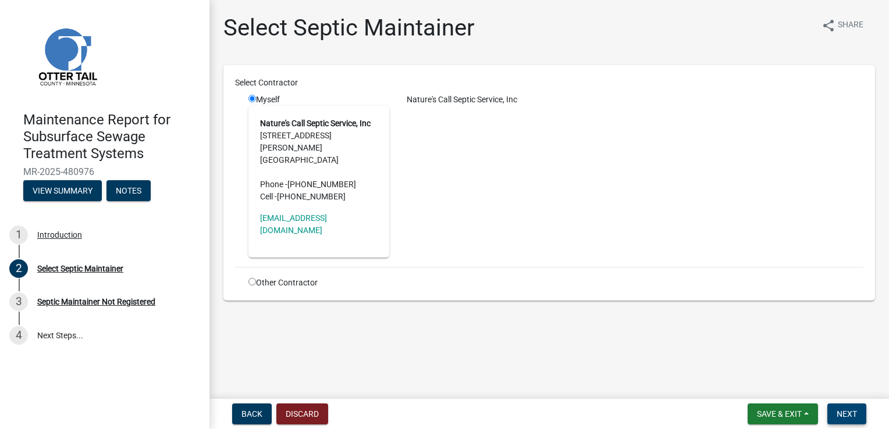
click at [846, 409] on span "Next" at bounding box center [846, 413] width 20 height 9
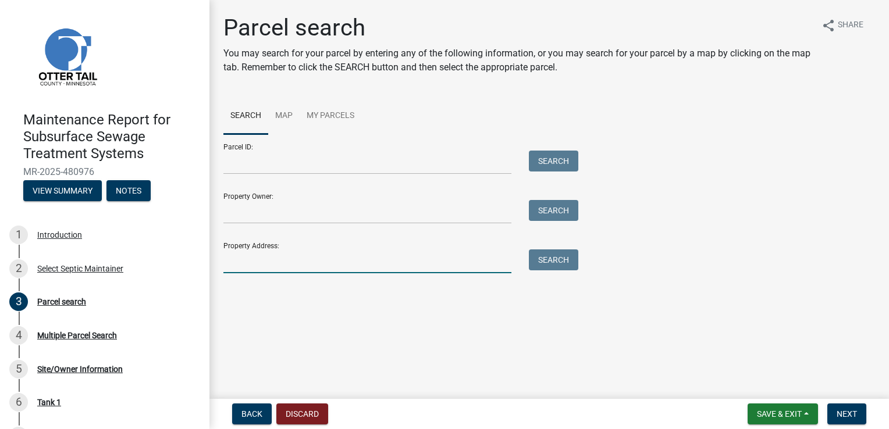
click at [257, 259] on input "Property Address:" at bounding box center [367, 262] width 288 height 24
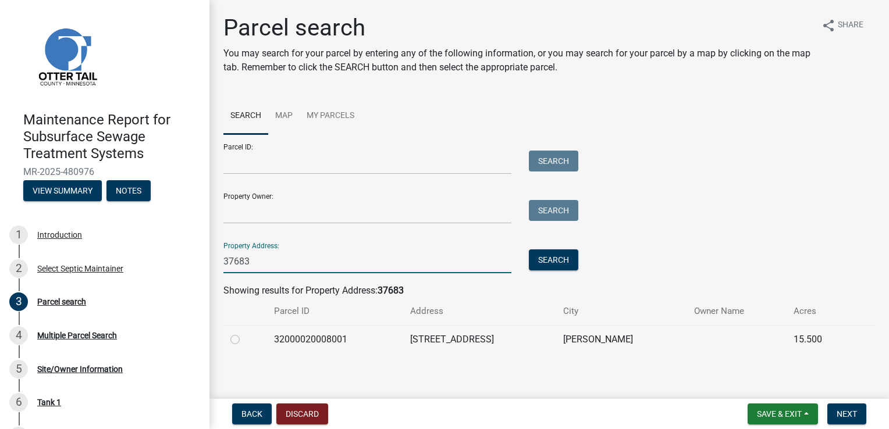
type input "37683"
click at [244, 333] on label at bounding box center [244, 333] width 0 height 0
click at [244, 340] on input "radio" at bounding box center [248, 337] width 8 height 8
radio input "true"
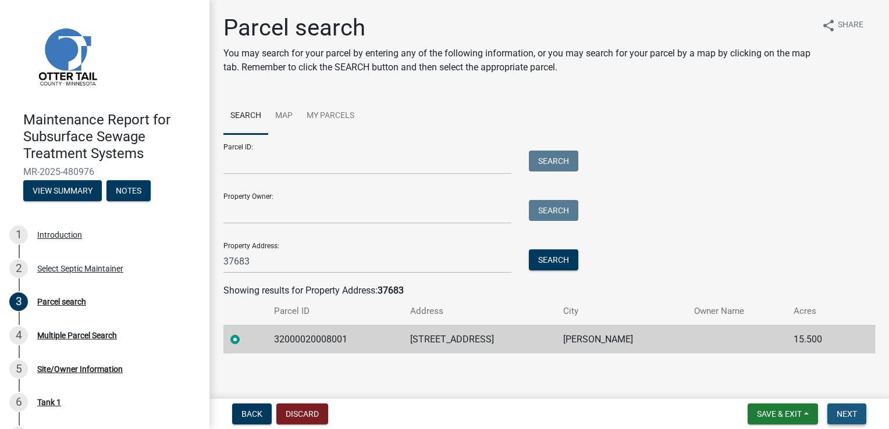
click at [842, 413] on span "Next" at bounding box center [846, 413] width 20 height 9
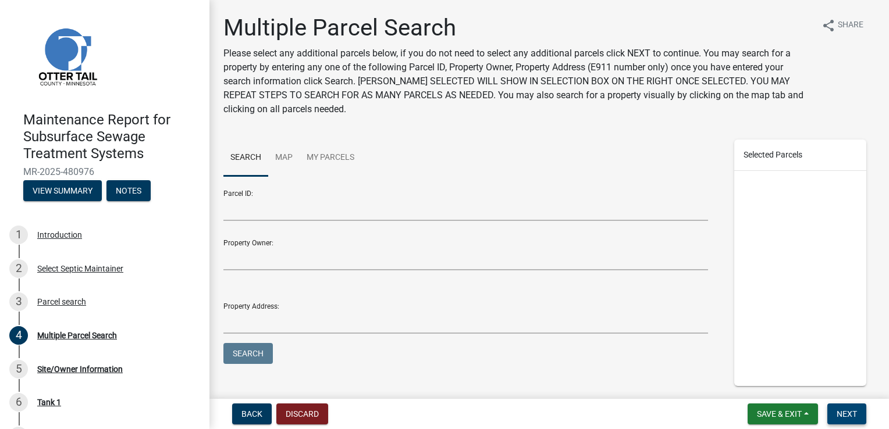
click at [850, 413] on span "Next" at bounding box center [846, 413] width 20 height 9
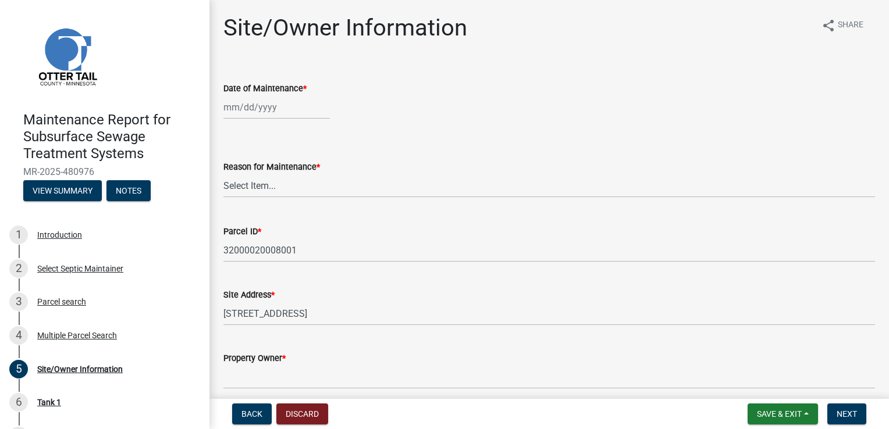
select select "9"
select select "2025"
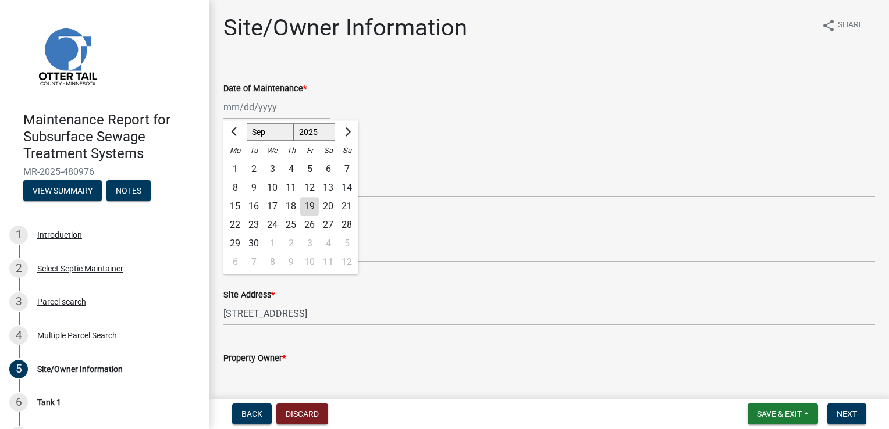
click at [233, 108] on div "[PERSON_NAME] Feb Mar Apr [PERSON_NAME][DATE] Oct Nov [DATE] 1526 1527 1528 152…" at bounding box center [276, 107] width 106 height 24
click at [290, 210] on div "18" at bounding box center [290, 206] width 19 height 19
type input "[DATE]"
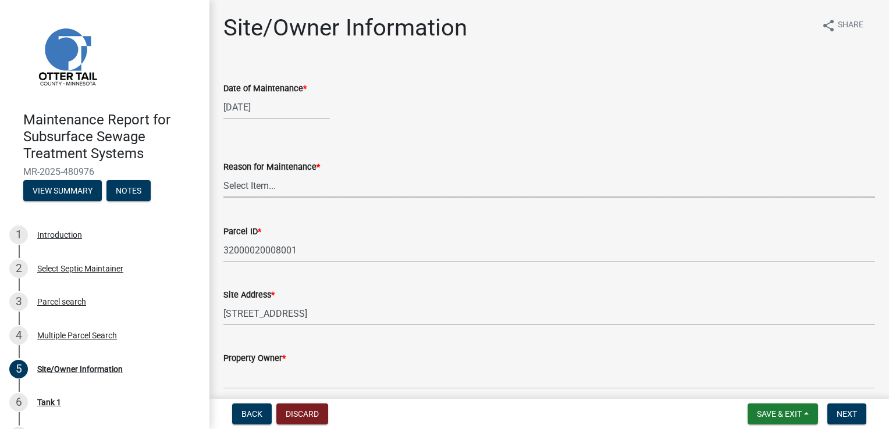
click at [263, 183] on select "Select Item... Called Routine Other" at bounding box center [548, 186] width 651 height 24
click at [223, 174] on select "Select Item... Called Routine Other" at bounding box center [548, 186] width 651 height 24
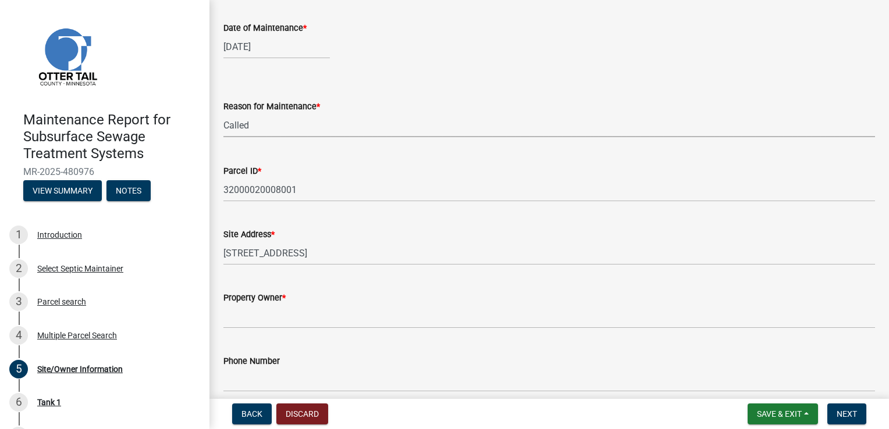
scroll to position [58, 0]
click at [261, 126] on select "Select Item... Called Routine Other" at bounding box center [548, 128] width 651 height 24
click at [223, 116] on select "Select Item... Called Routine Other" at bounding box center [548, 128] width 651 height 24
select select "78493fc6-8c9b-4d4c-b322-7064476e595b"
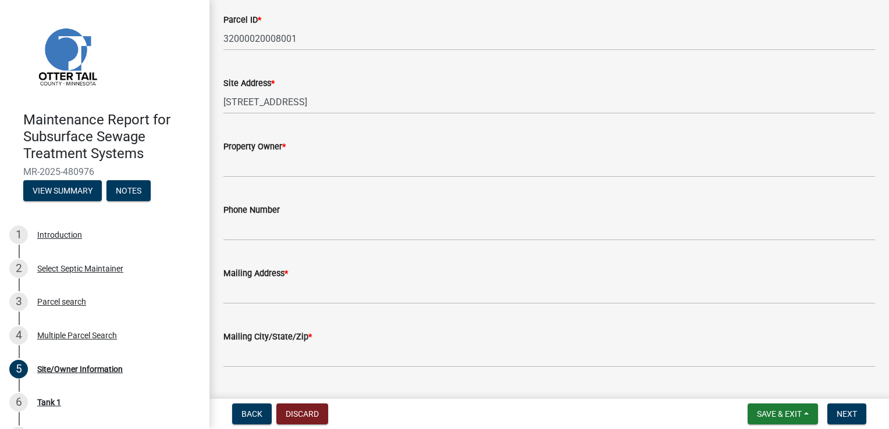
scroll to position [233, 0]
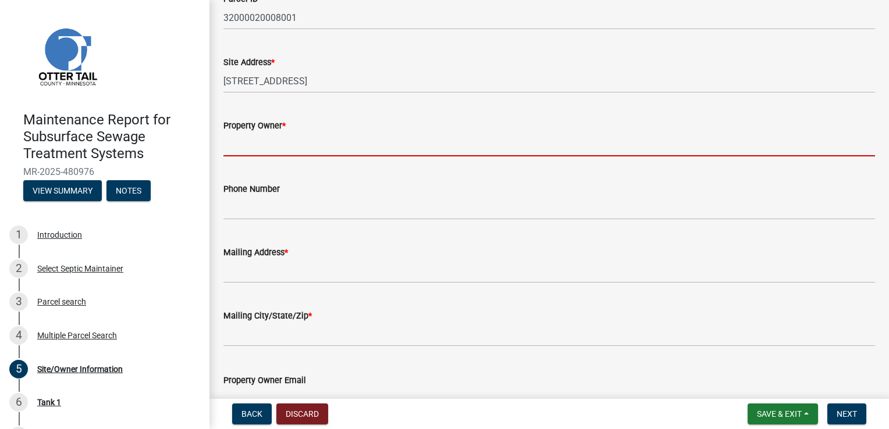
click at [233, 145] on input "Property Owner *" at bounding box center [548, 145] width 651 height 24
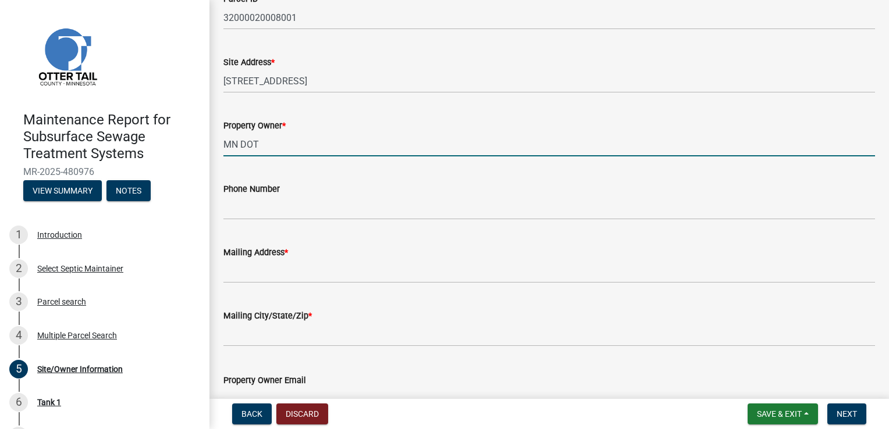
type input "MN DOT"
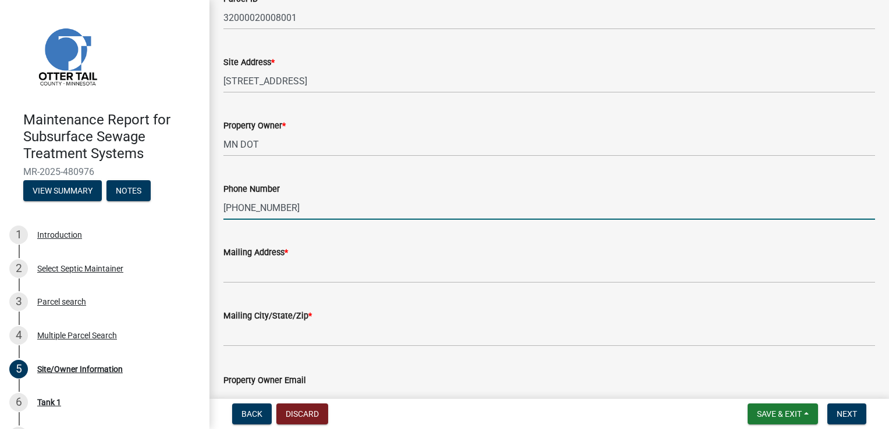
type input "[PHONE_NUMBER]"
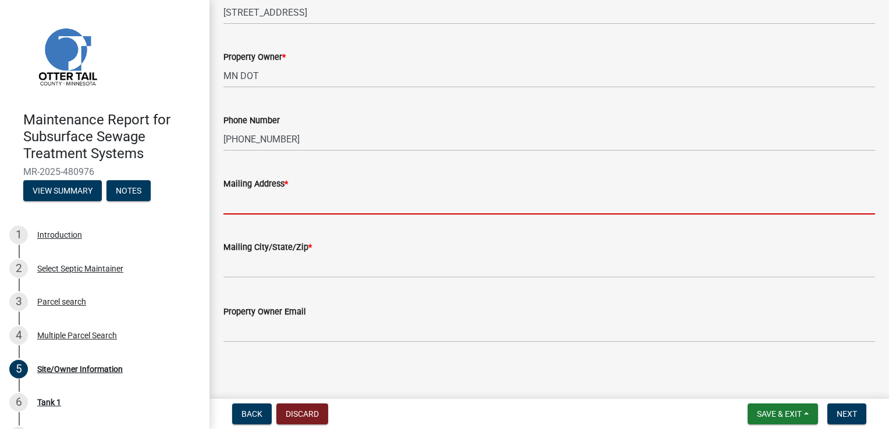
scroll to position [304, 0]
click at [837, 415] on span "Next" at bounding box center [846, 413] width 20 height 9
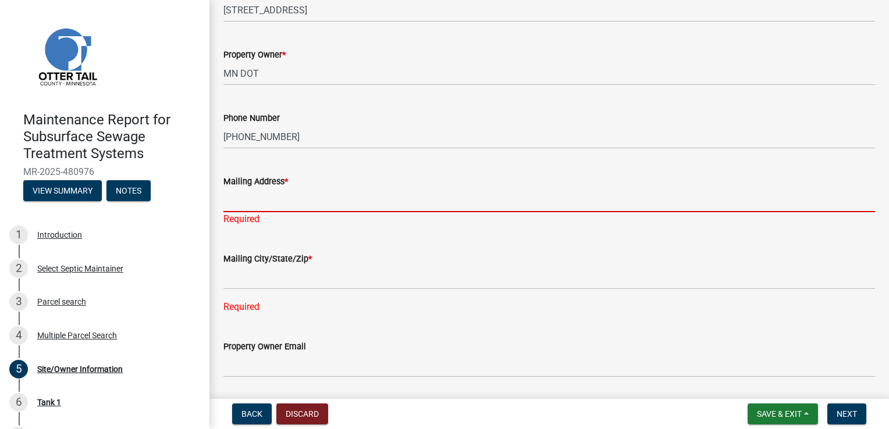
click at [256, 194] on input "Mailing Address *" at bounding box center [548, 200] width 651 height 24
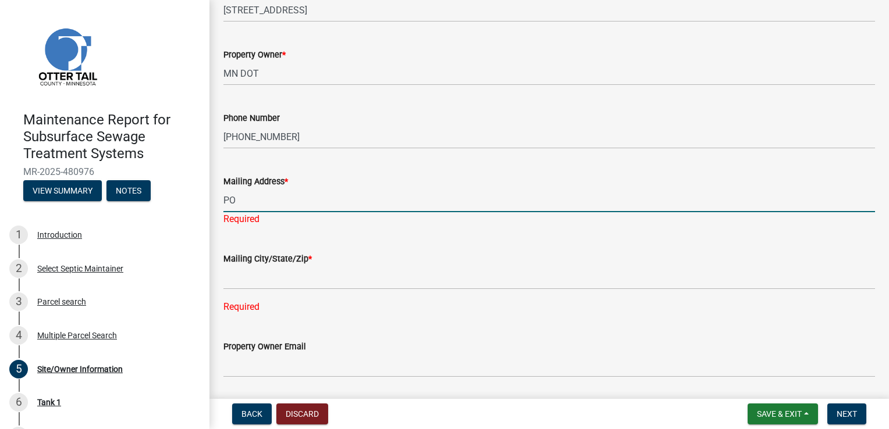
type input "P"
type input "[STREET_ADDRESS]"
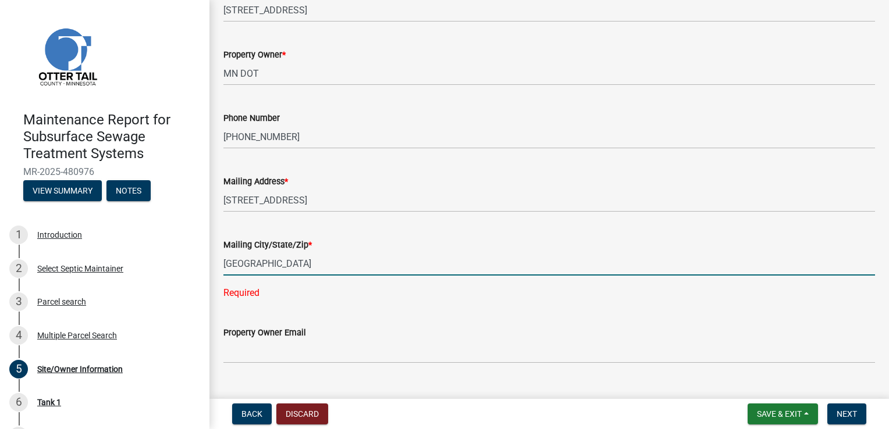
type input "[GEOGRAPHIC_DATA]"
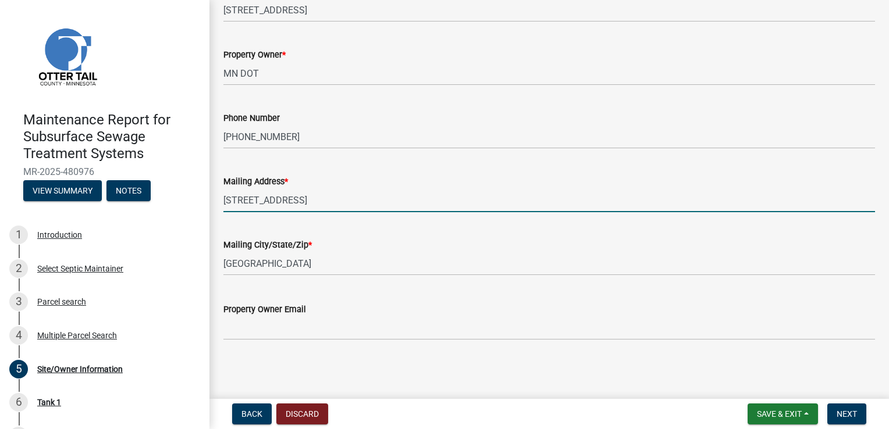
click at [296, 200] on input "[STREET_ADDRESS]" at bounding box center [548, 200] width 651 height 24
type input "[STREET_ADDRESS]"
click at [853, 410] on span "Next" at bounding box center [846, 413] width 20 height 9
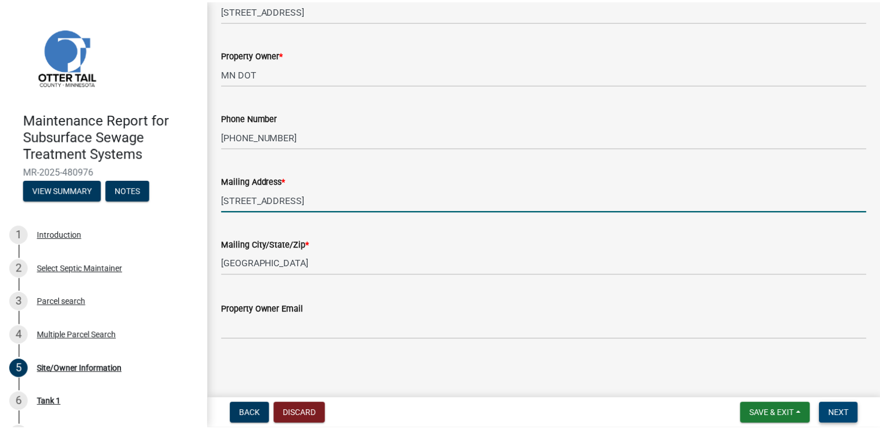
scroll to position [0, 0]
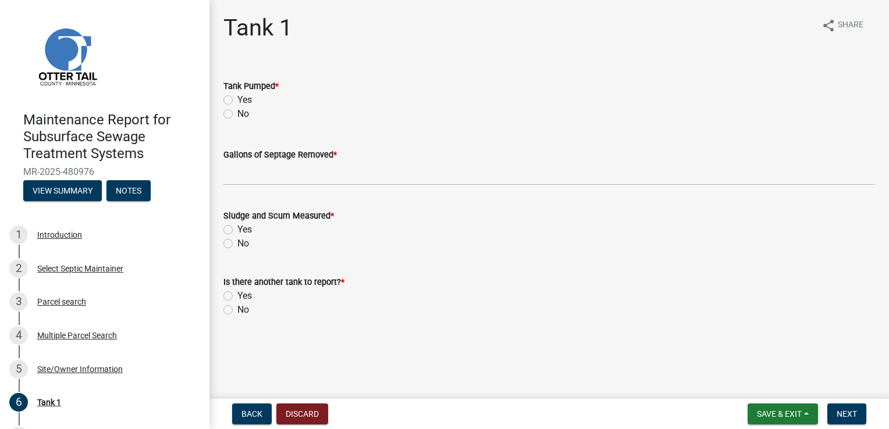
click at [237, 101] on label "Yes" at bounding box center [244, 100] width 15 height 14
click at [237, 101] on input "Yes" at bounding box center [241, 97] width 8 height 8
radio input "true"
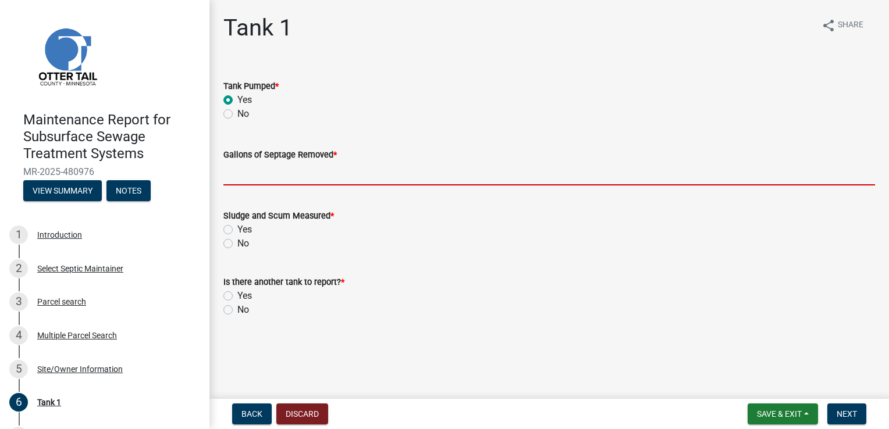
click at [257, 170] on input "Gallons of Septage Removed *" at bounding box center [548, 174] width 651 height 24
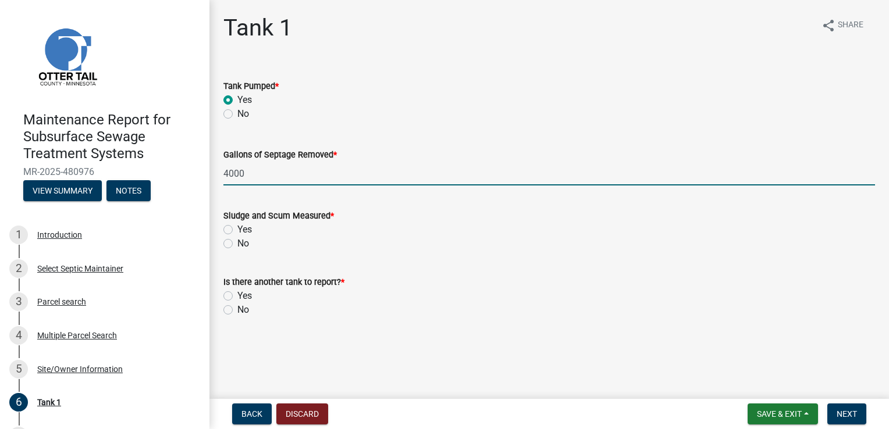
type input "4000"
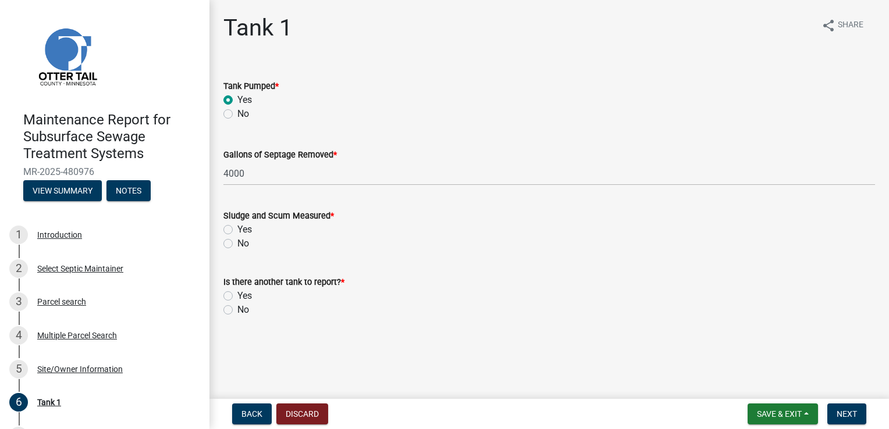
click at [237, 225] on label "Yes" at bounding box center [244, 230] width 15 height 14
click at [237, 225] on input "Yes" at bounding box center [241, 227] width 8 height 8
radio input "true"
click at [237, 311] on label "No" at bounding box center [243, 310] width 12 height 14
click at [237, 311] on input "No" at bounding box center [241, 307] width 8 height 8
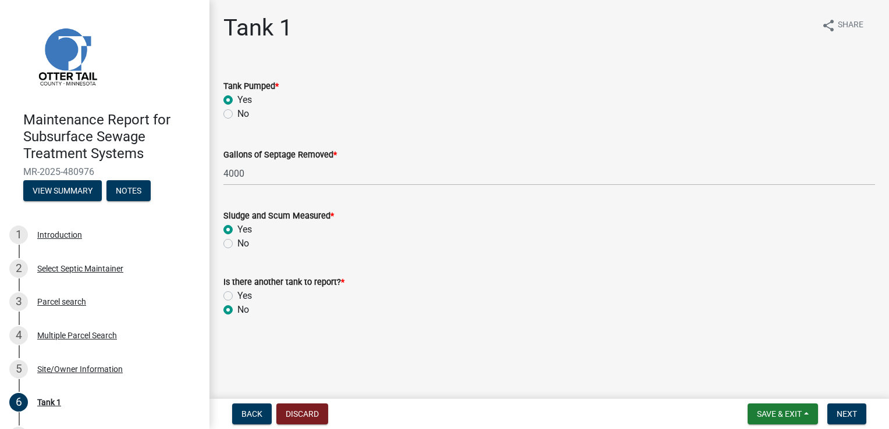
radio input "true"
click at [855, 415] on span "Next" at bounding box center [846, 413] width 20 height 9
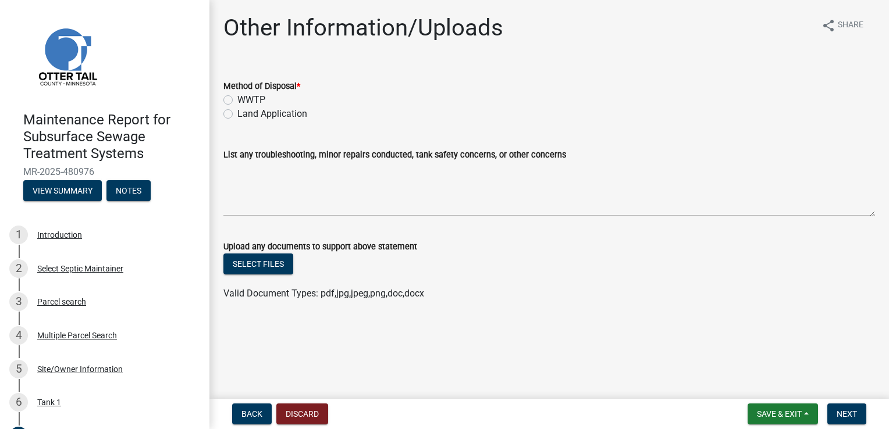
drag, startPoint x: 263, startPoint y: 98, endPoint x: 420, endPoint y: 134, distance: 161.7
click at [263, 98] on label "WWTP" at bounding box center [251, 100] width 28 height 14
click at [245, 98] on input "WWTP" at bounding box center [241, 97] width 8 height 8
radio input "true"
click at [847, 411] on span "Next" at bounding box center [846, 413] width 20 height 9
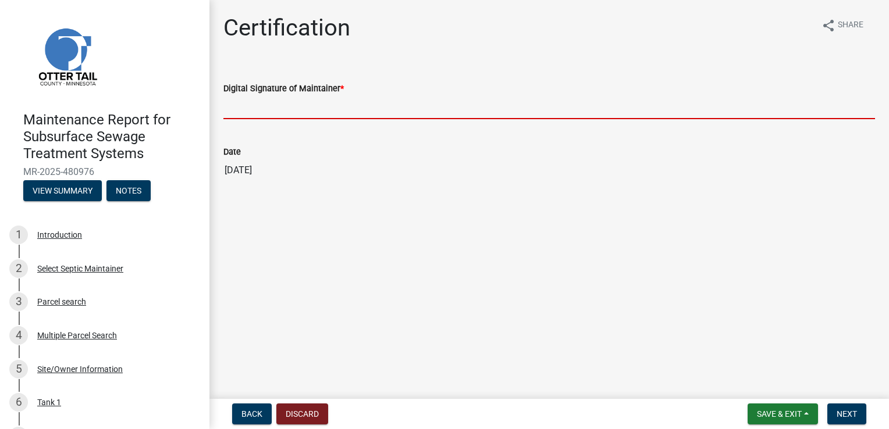
click at [242, 99] on input "Digital Signature of Maintainer *" at bounding box center [548, 107] width 651 height 24
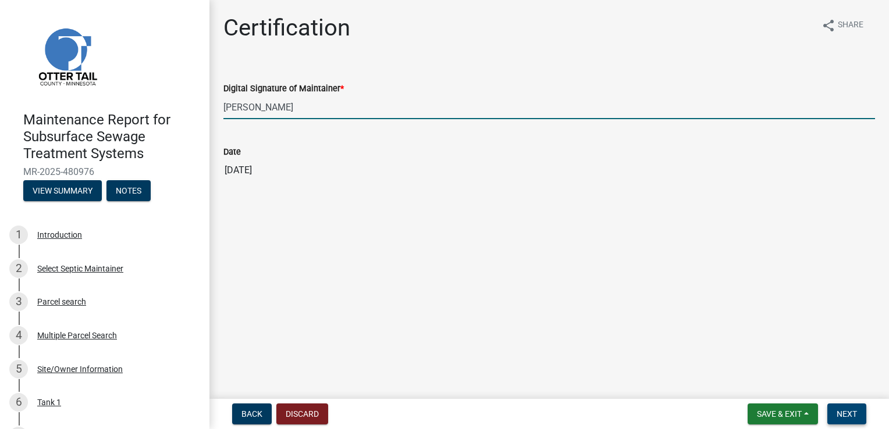
type input "[PERSON_NAME]"
click at [849, 406] on button "Next" at bounding box center [846, 414] width 39 height 21
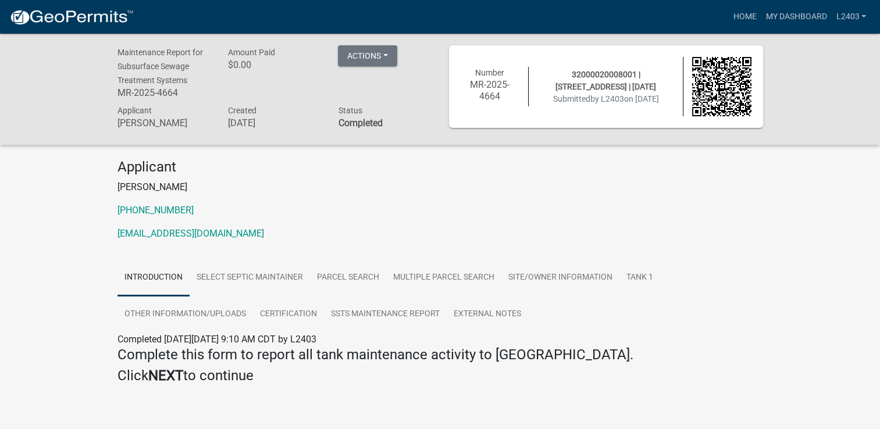
drag, startPoint x: 615, startPoint y: 213, endPoint x: 667, endPoint y: 147, distance: 84.0
click at [616, 212] on p "[PHONE_NUMBER]" at bounding box center [440, 211] width 646 height 14
click at [744, 16] on link "Home" at bounding box center [744, 17] width 33 height 22
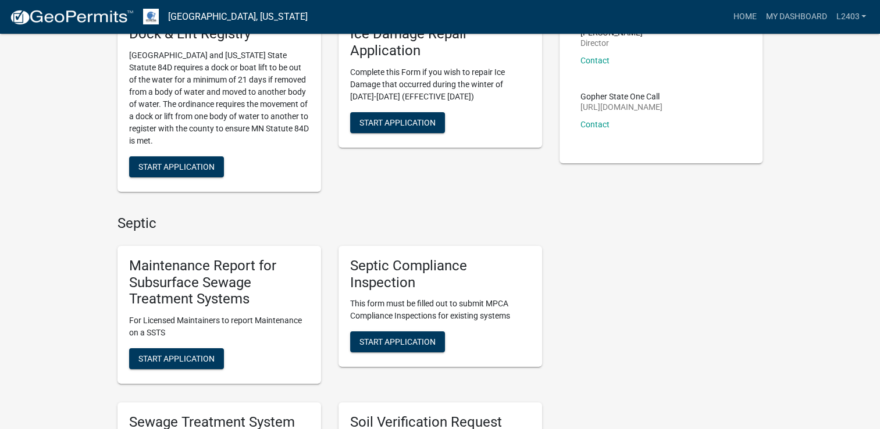
scroll to position [174, 0]
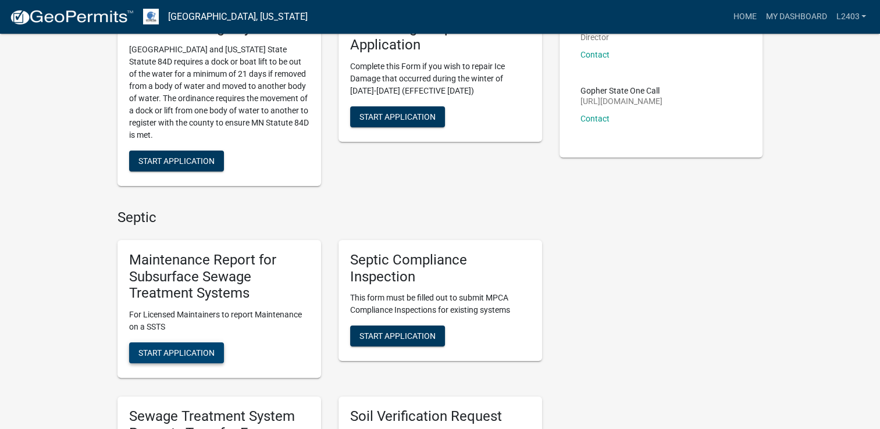
click at [176, 355] on span "Start Application" at bounding box center [176, 352] width 76 height 9
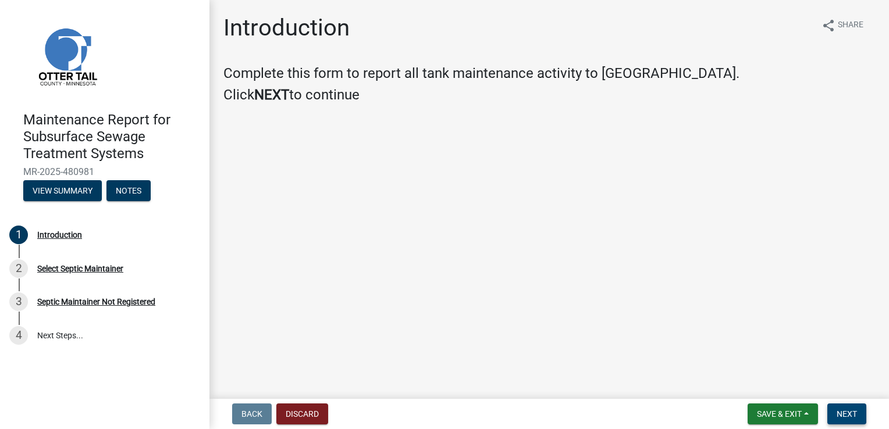
click at [847, 411] on span "Next" at bounding box center [846, 413] width 20 height 9
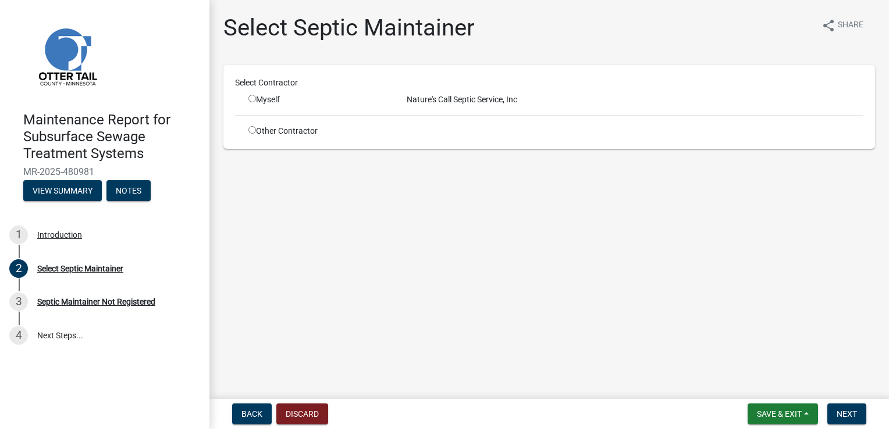
click at [270, 104] on div "Myself" at bounding box center [318, 100] width 141 height 12
click at [254, 95] on input "radio" at bounding box center [252, 99] width 8 height 8
radio input "true"
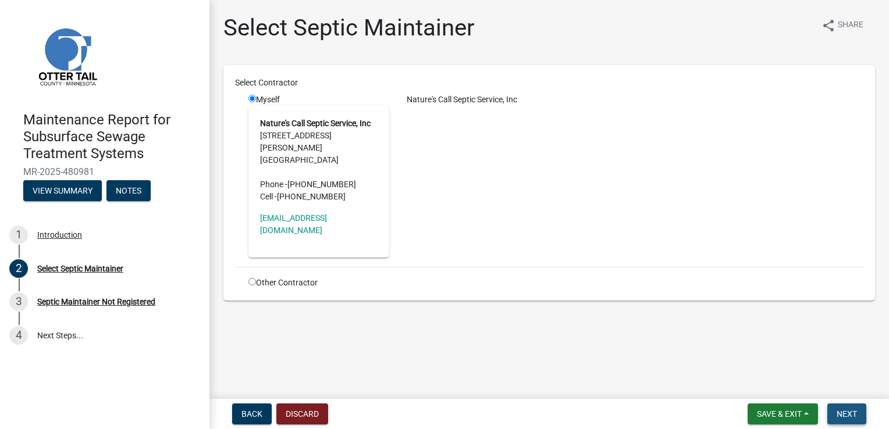
click at [836, 415] on button "Next" at bounding box center [846, 414] width 39 height 21
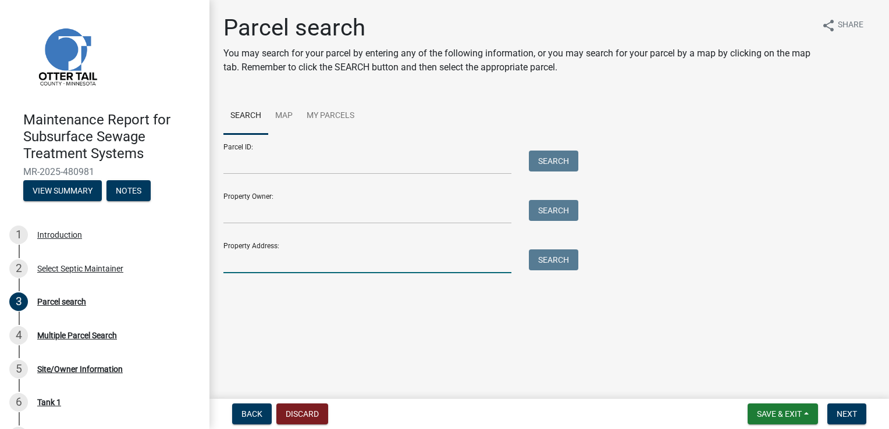
click at [247, 261] on input "Property Address:" at bounding box center [367, 262] width 288 height 24
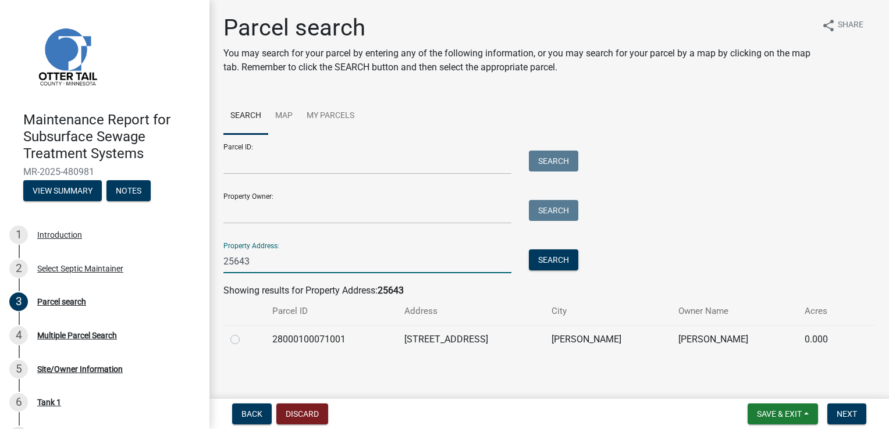
type input "25643"
click at [244, 333] on label at bounding box center [244, 333] width 0 height 0
click at [244, 339] on input "radio" at bounding box center [248, 337] width 8 height 8
radio input "true"
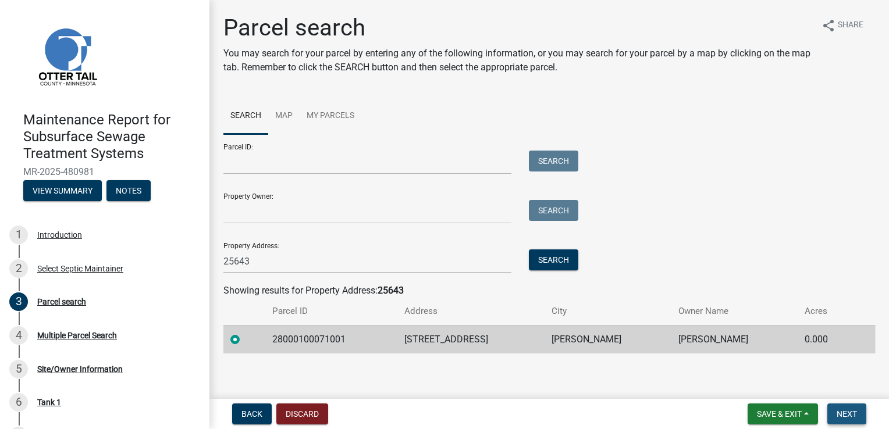
click at [848, 420] on button "Next" at bounding box center [846, 414] width 39 height 21
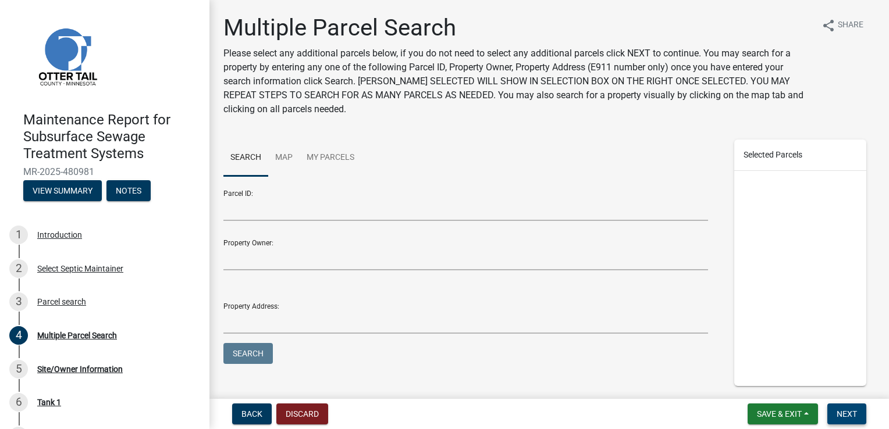
click at [844, 414] on span "Next" at bounding box center [846, 413] width 20 height 9
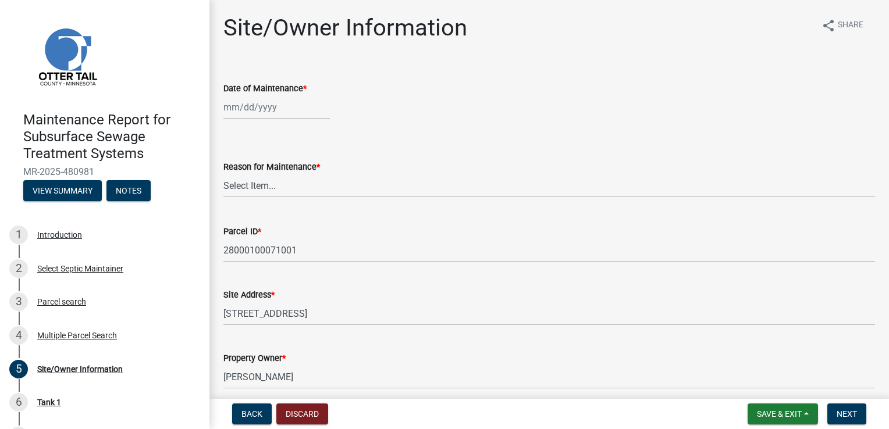
click at [247, 108] on div at bounding box center [276, 107] width 106 height 24
select select "9"
select select "2025"
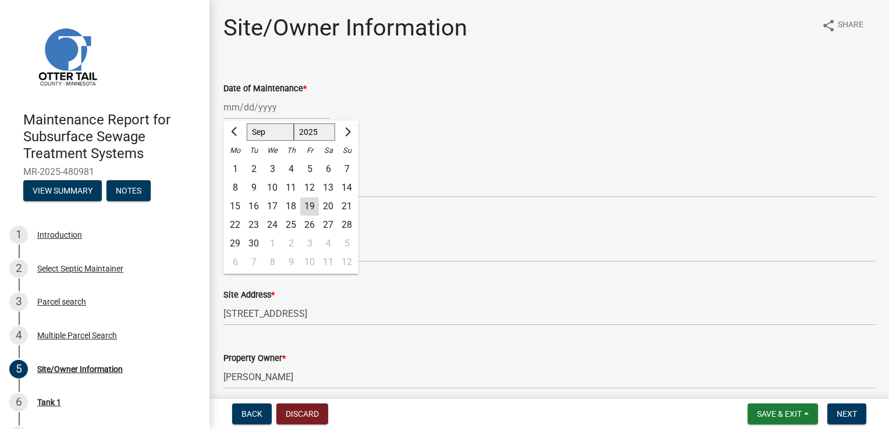
click at [288, 209] on div "18" at bounding box center [290, 206] width 19 height 19
type input "[DATE]"
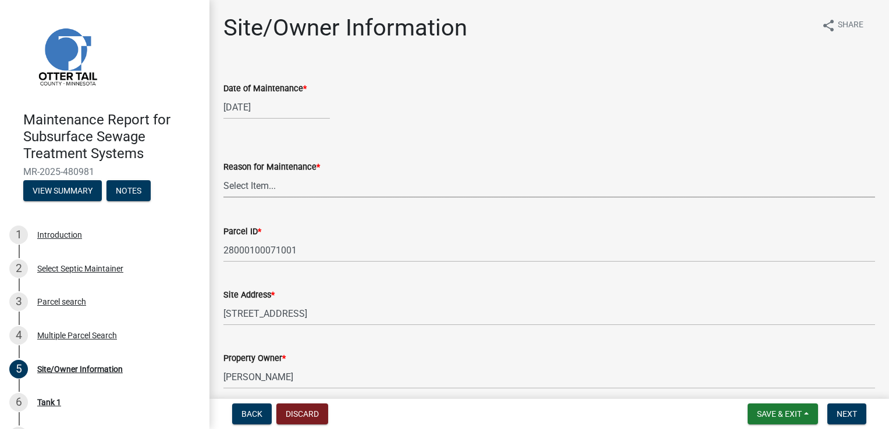
drag, startPoint x: 232, startPoint y: 190, endPoint x: 232, endPoint y: 198, distance: 8.1
click at [232, 190] on select "Select Item... Called Routine Other" at bounding box center [548, 186] width 651 height 24
click at [223, 174] on select "Select Item... Called Routine Other" at bounding box center [548, 186] width 651 height 24
select select "3ac72b63-7b21-42e4-8192-806faae7a4f1"
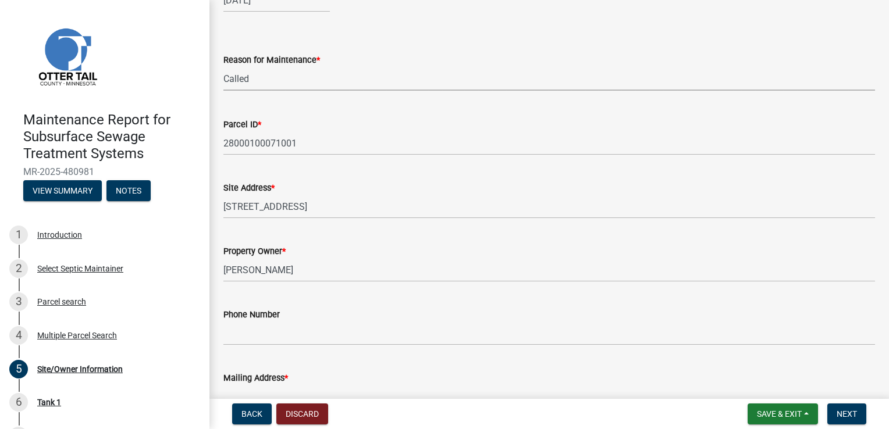
scroll to position [116, 0]
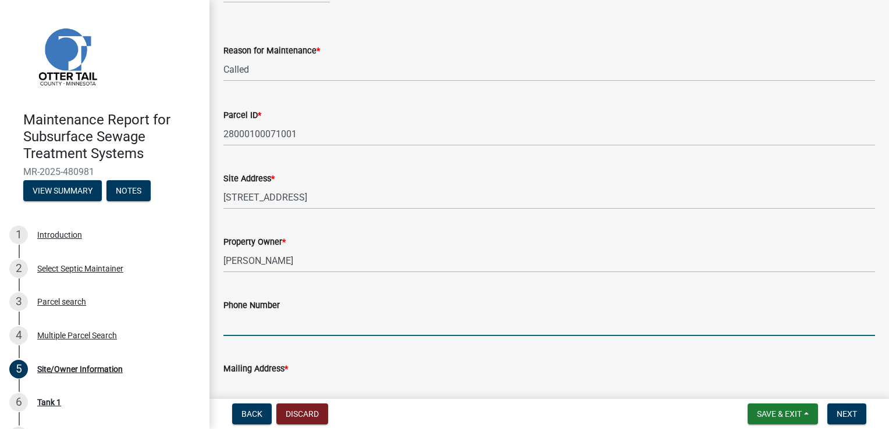
click at [266, 317] on input "Phone Number" at bounding box center [548, 324] width 651 height 24
type input "[PHONE_NUMBER]"
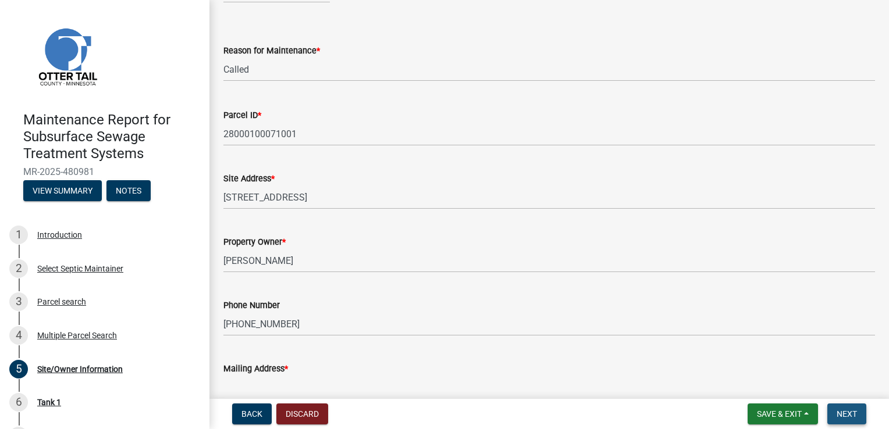
click at [838, 416] on span "Next" at bounding box center [846, 413] width 20 height 9
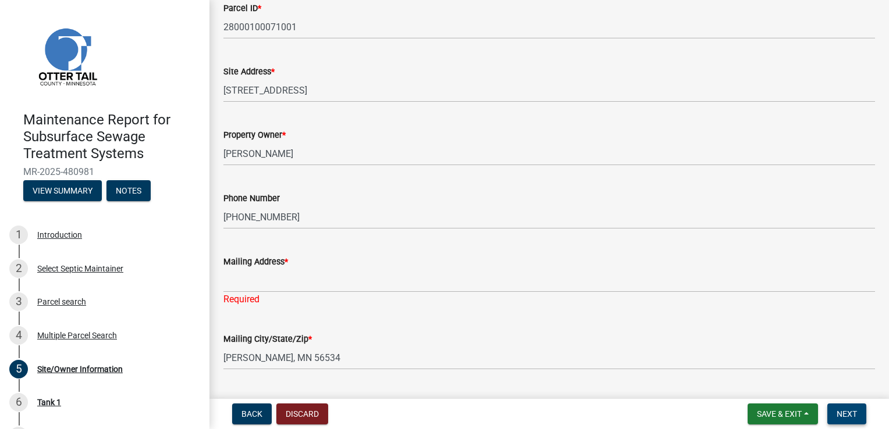
scroll to position [233, 0]
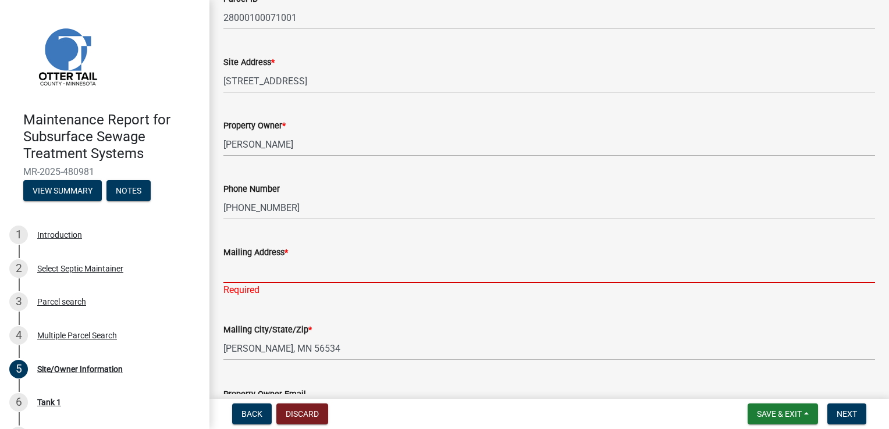
click at [248, 269] on input "Mailing Address *" at bounding box center [548, 271] width 651 height 24
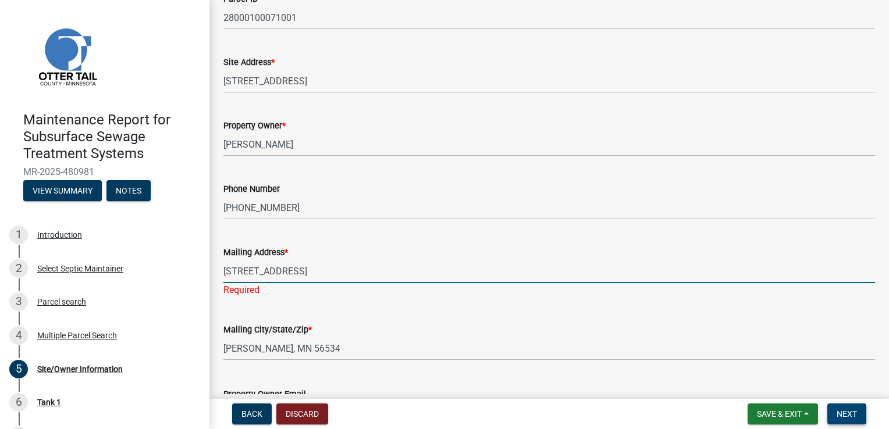
type input "[STREET_ADDRESS]"
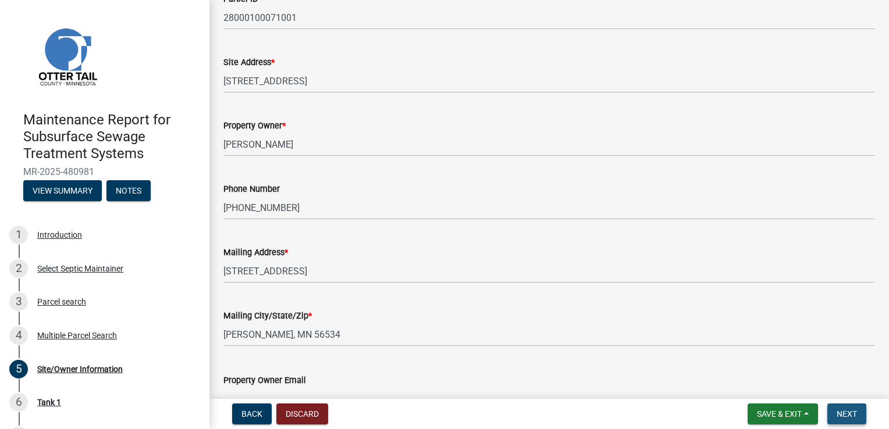
click at [843, 408] on button "Next" at bounding box center [846, 414] width 39 height 21
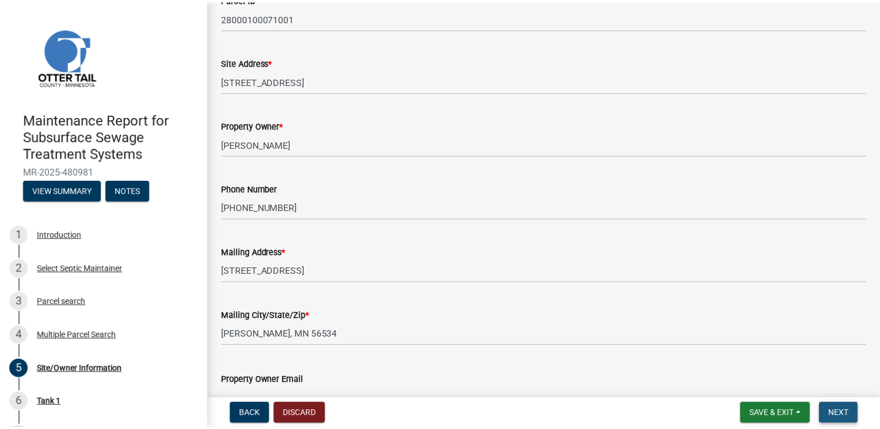
scroll to position [0, 0]
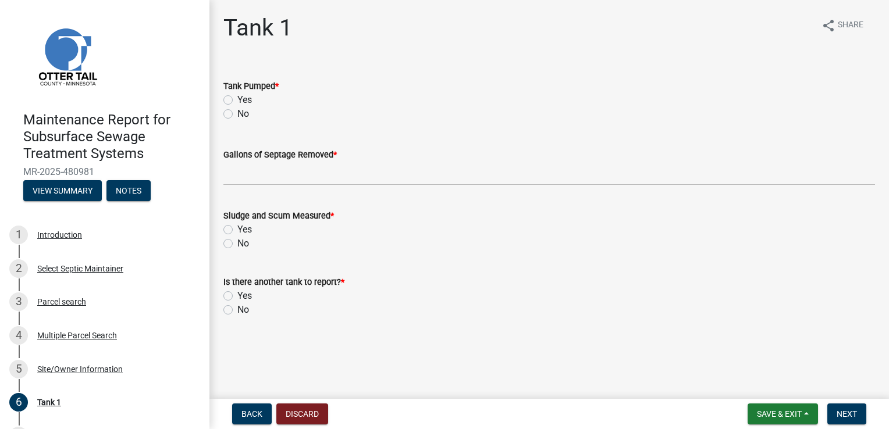
click at [245, 100] on label "Yes" at bounding box center [244, 100] width 15 height 14
click at [245, 100] on input "Yes" at bounding box center [241, 97] width 8 height 8
radio input "true"
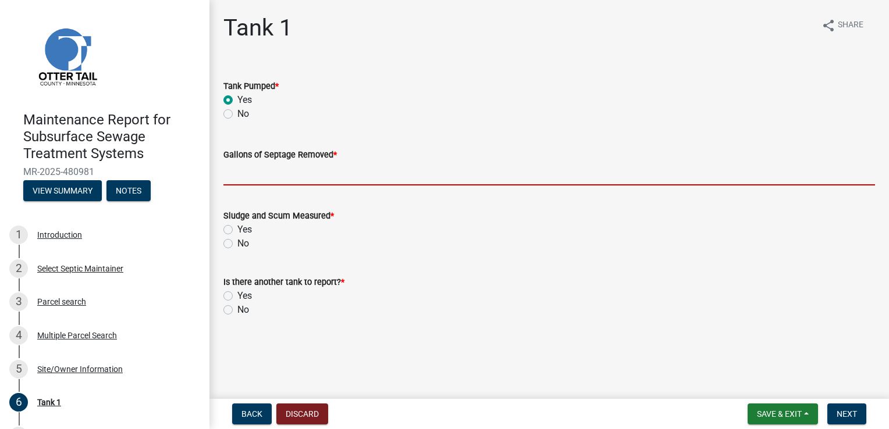
click at [250, 174] on input "Gallons of Septage Removed *" at bounding box center [548, 174] width 651 height 24
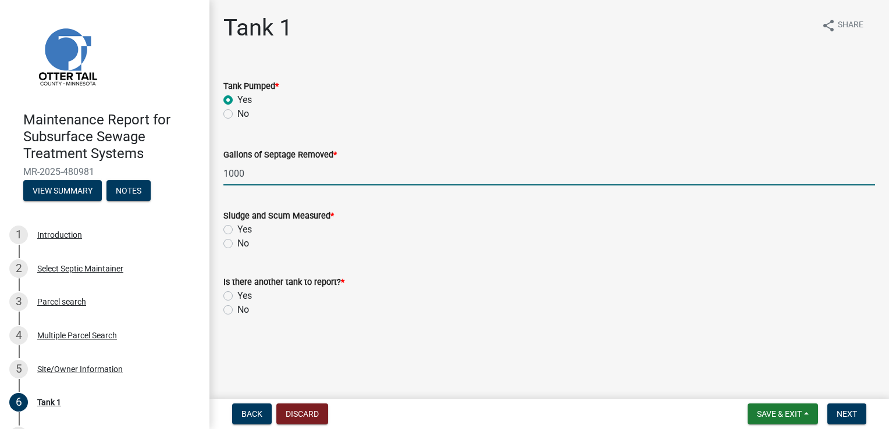
type input "1000"
click at [237, 229] on label "Yes" at bounding box center [244, 230] width 15 height 14
click at [237, 229] on input "Yes" at bounding box center [241, 227] width 8 height 8
radio input "true"
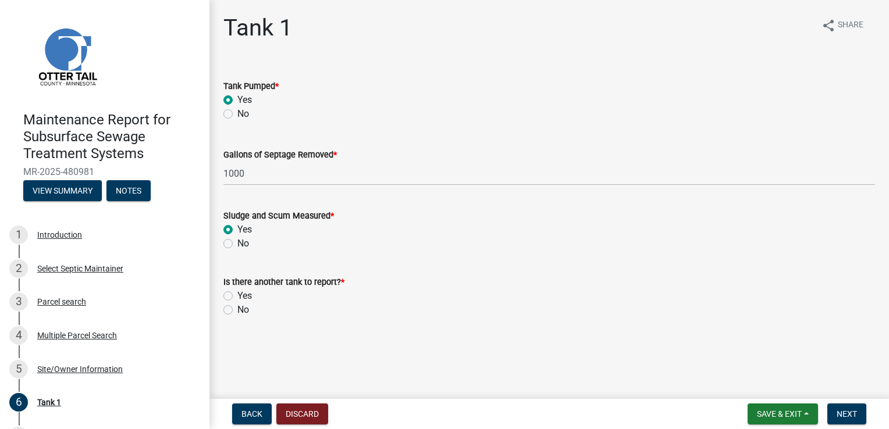
click at [237, 309] on label "No" at bounding box center [243, 310] width 12 height 14
click at [237, 309] on input "No" at bounding box center [241, 307] width 8 height 8
radio input "true"
click at [832, 412] on button "Next" at bounding box center [846, 414] width 39 height 21
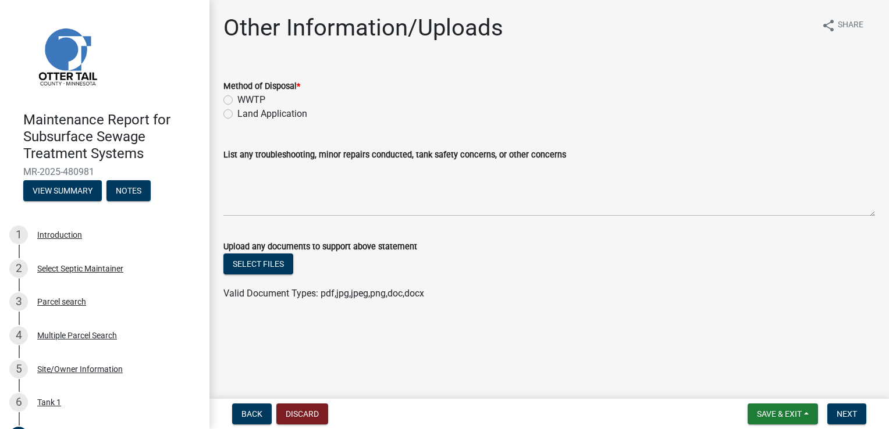
click at [256, 97] on label "WWTP" at bounding box center [251, 100] width 28 height 14
click at [245, 97] on input "WWTP" at bounding box center [241, 97] width 8 height 8
radio input "true"
click at [254, 115] on label "Land Application" at bounding box center [272, 114] width 70 height 14
click at [245, 115] on input "Land Application" at bounding box center [241, 111] width 8 height 8
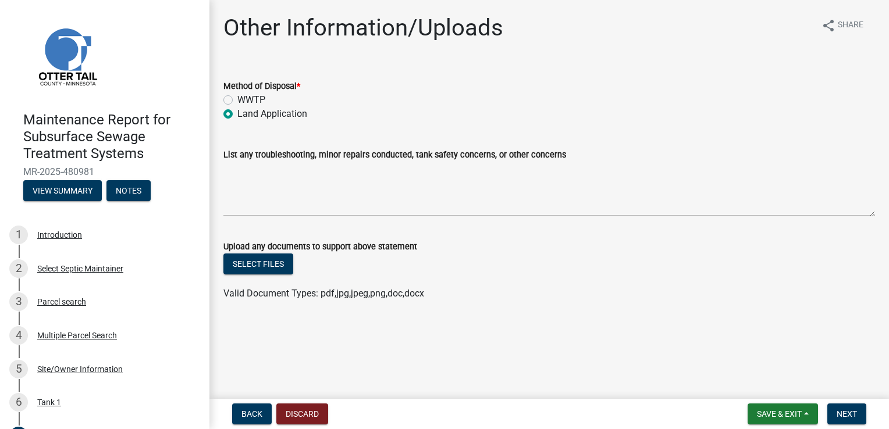
radio input "true"
click at [849, 411] on span "Next" at bounding box center [846, 413] width 20 height 9
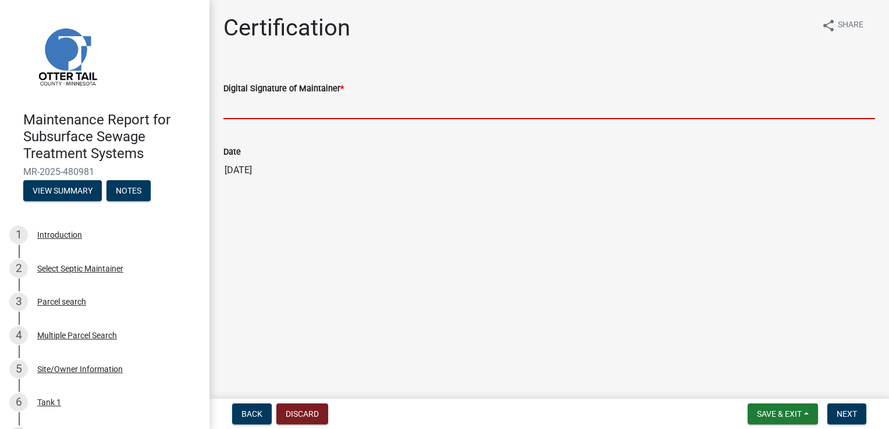
click at [277, 108] on input "Digital Signature of Maintainer *" at bounding box center [548, 107] width 651 height 24
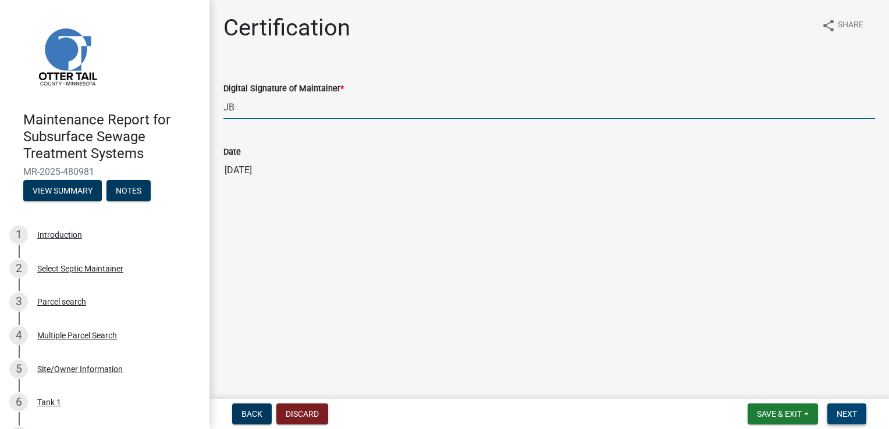
type input "JB"
click at [844, 408] on button "Next" at bounding box center [846, 414] width 39 height 21
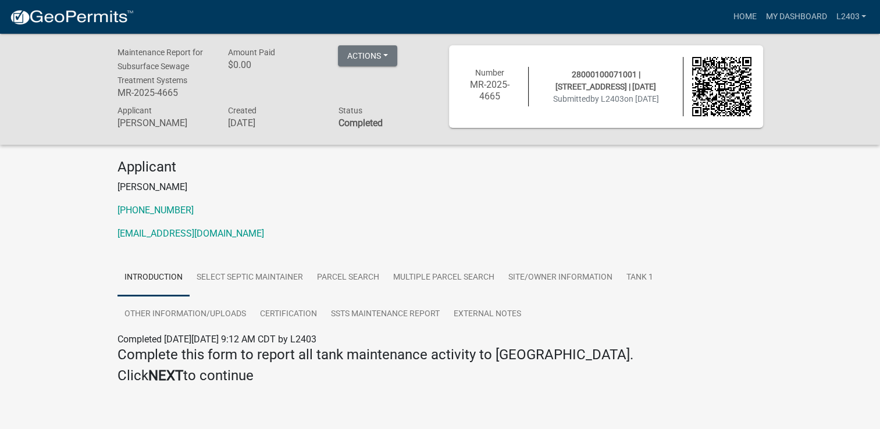
click at [490, 216] on p "[PHONE_NUMBER]" at bounding box center [440, 211] width 646 height 14
click at [744, 14] on link "Home" at bounding box center [744, 17] width 33 height 22
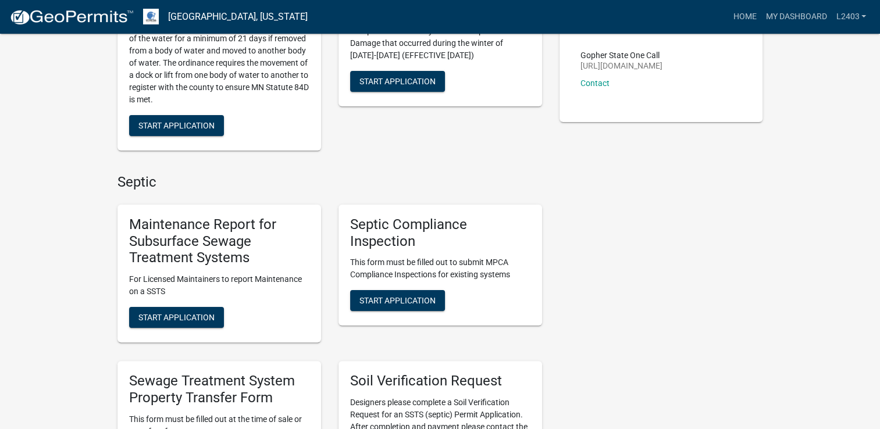
scroll to position [233, 0]
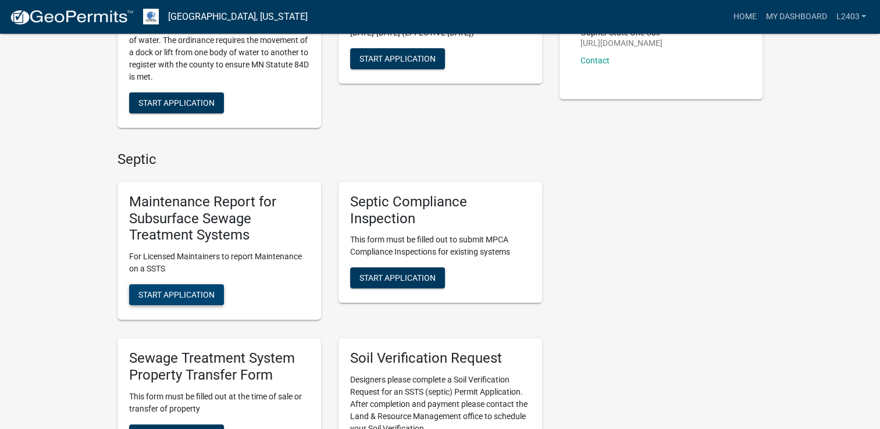
click at [151, 298] on span "Start Application" at bounding box center [176, 294] width 76 height 9
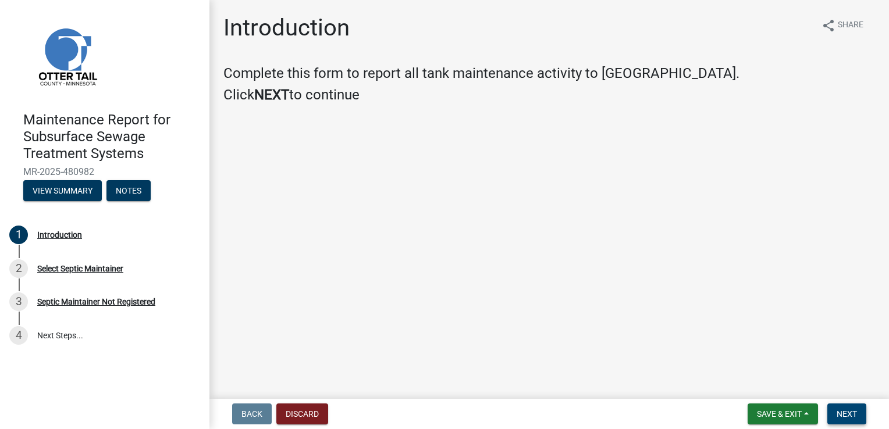
click at [847, 416] on span "Next" at bounding box center [846, 413] width 20 height 9
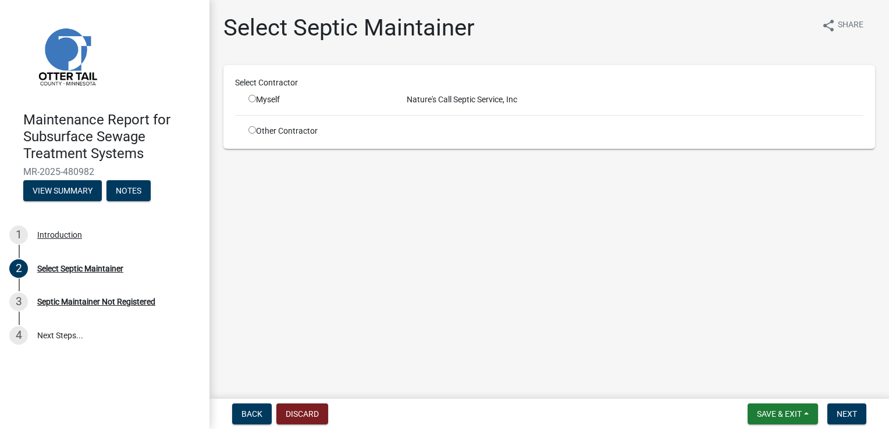
click at [249, 101] on input "radio" at bounding box center [252, 99] width 8 height 8
radio input "true"
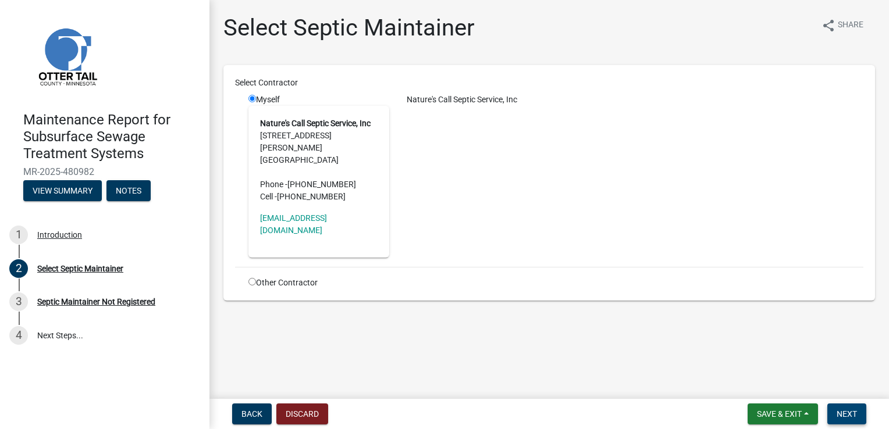
click at [858, 414] on button "Next" at bounding box center [846, 414] width 39 height 21
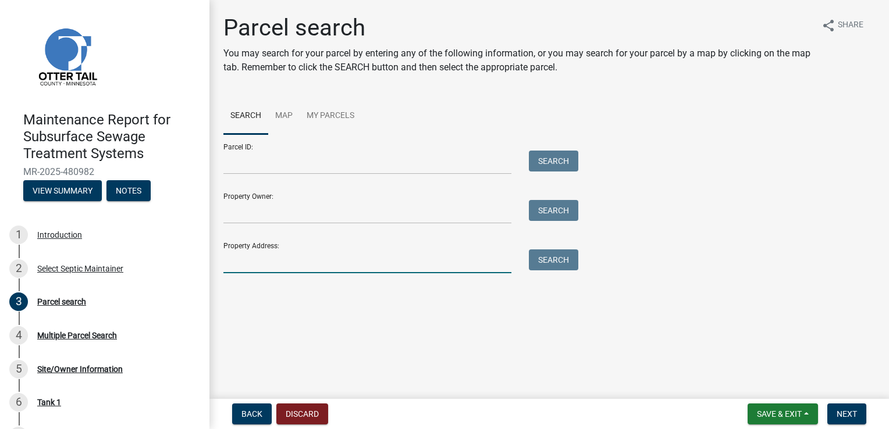
click at [253, 260] on input "Property Address:" at bounding box center [367, 262] width 288 height 24
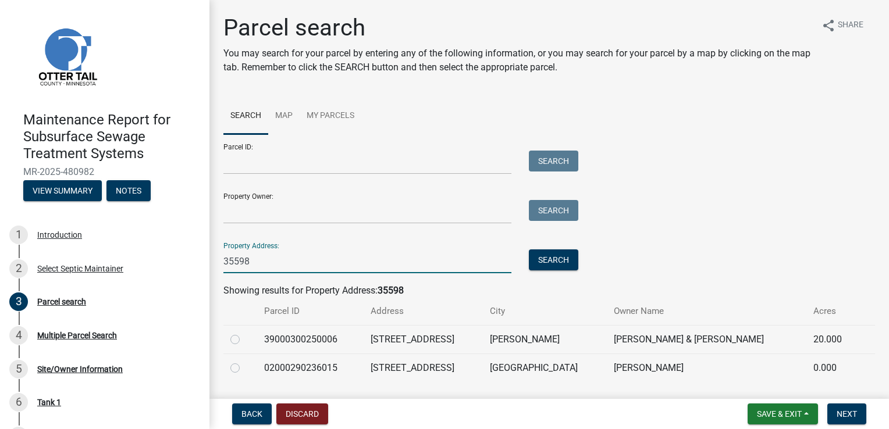
type input "35598"
click at [244, 333] on label at bounding box center [244, 333] width 0 height 0
click at [244, 335] on input "radio" at bounding box center [248, 337] width 8 height 8
radio input "true"
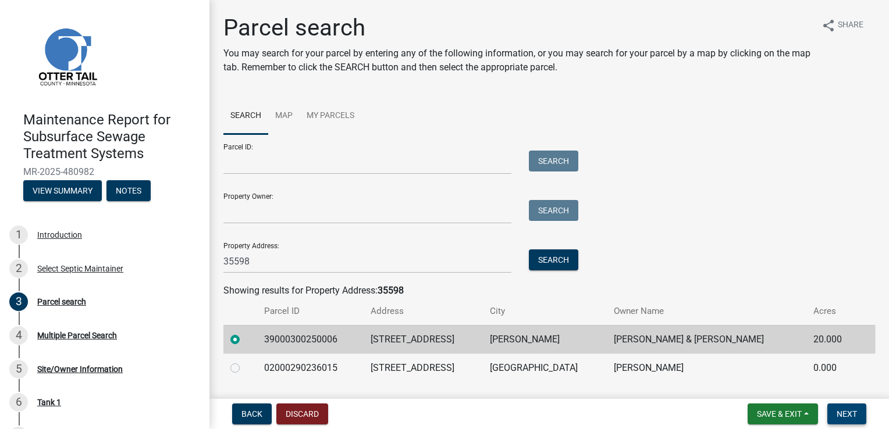
click at [851, 418] on span "Next" at bounding box center [846, 413] width 20 height 9
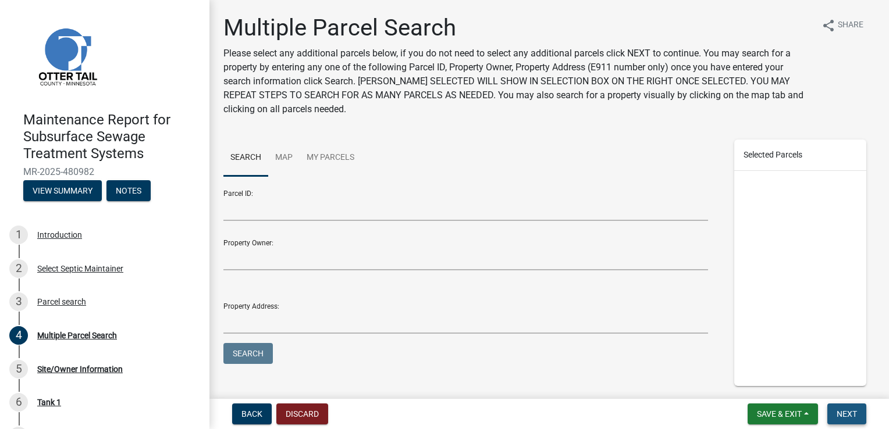
click at [851, 418] on span "Next" at bounding box center [846, 413] width 20 height 9
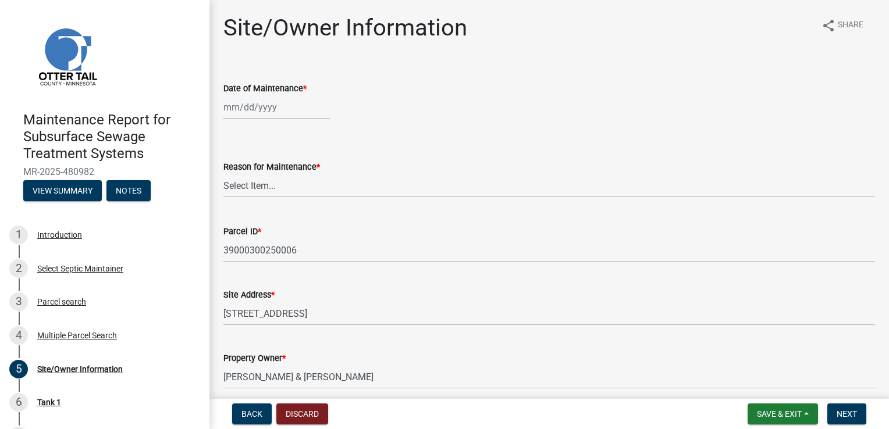
click at [265, 106] on div at bounding box center [276, 107] width 106 height 24
select select "9"
select select "2025"
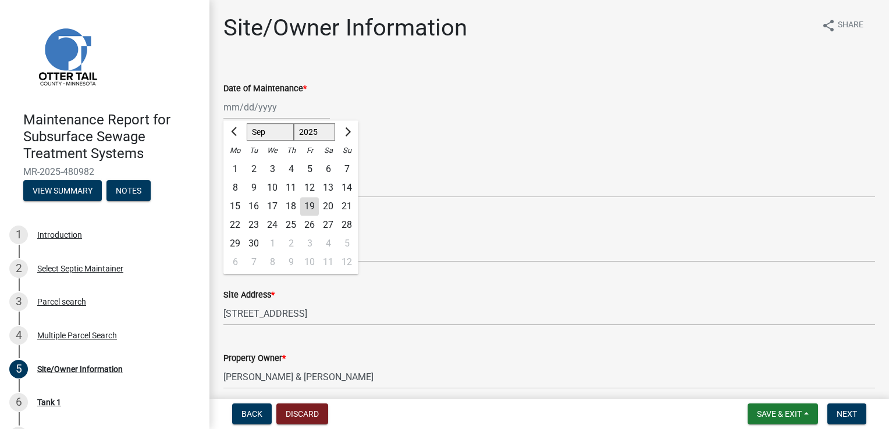
click at [290, 206] on div "18" at bounding box center [290, 206] width 19 height 19
type input "[DATE]"
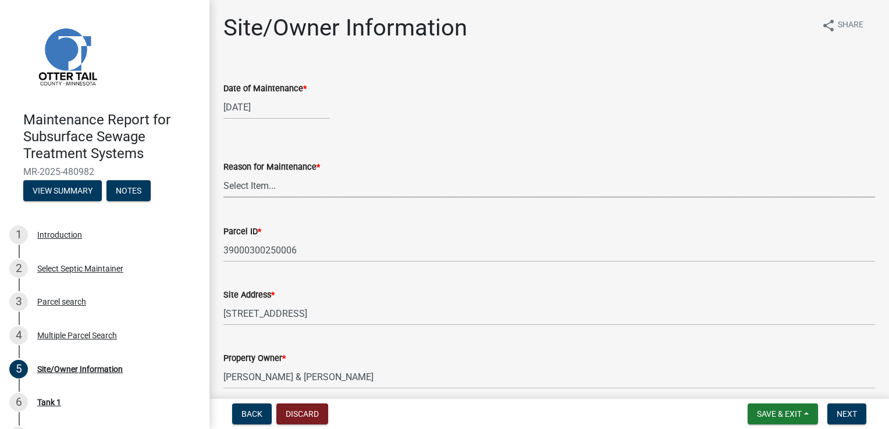
click at [259, 187] on select "Select Item... Called Routine Other" at bounding box center [548, 186] width 651 height 24
click at [223, 174] on select "Select Item... Called Routine Other" at bounding box center [548, 186] width 651 height 24
select select "3ac72b63-7b21-42e4-8192-806faae7a4f1"
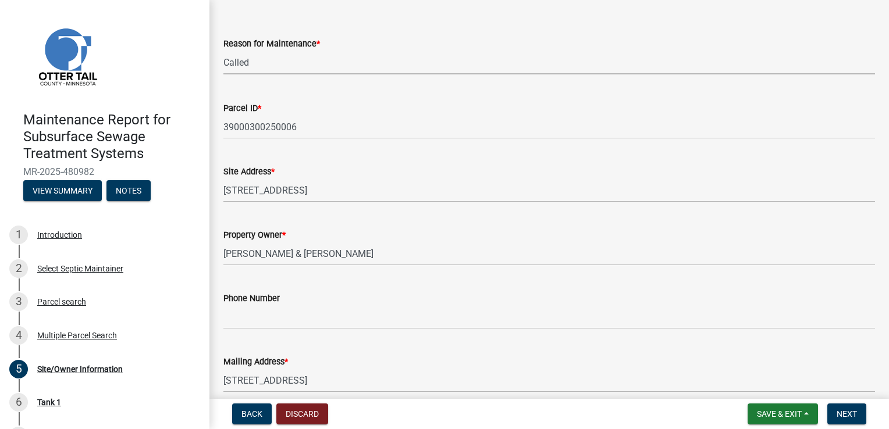
scroll to position [174, 0]
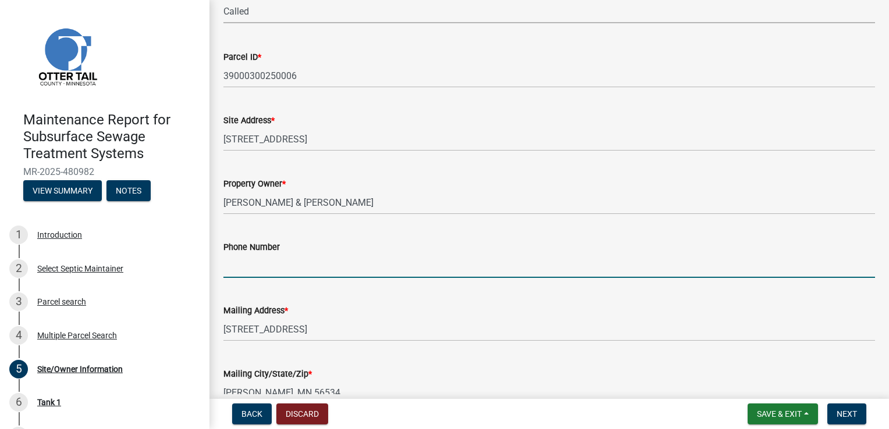
click at [255, 262] on input "Phone Number" at bounding box center [548, 266] width 651 height 24
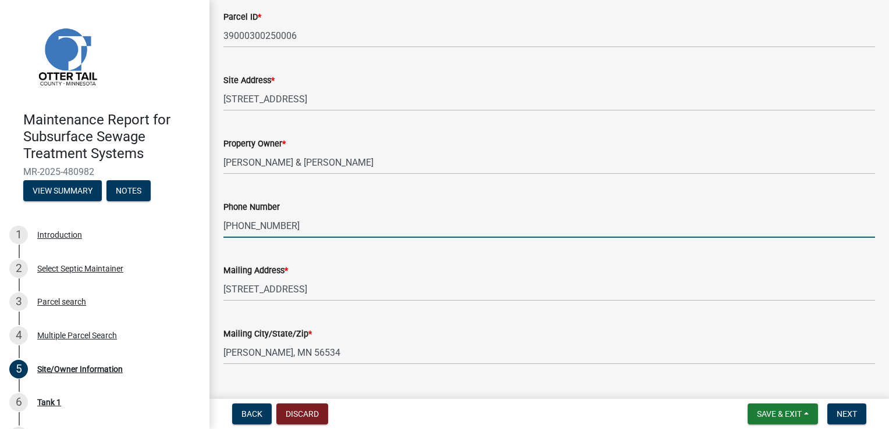
scroll to position [291, 0]
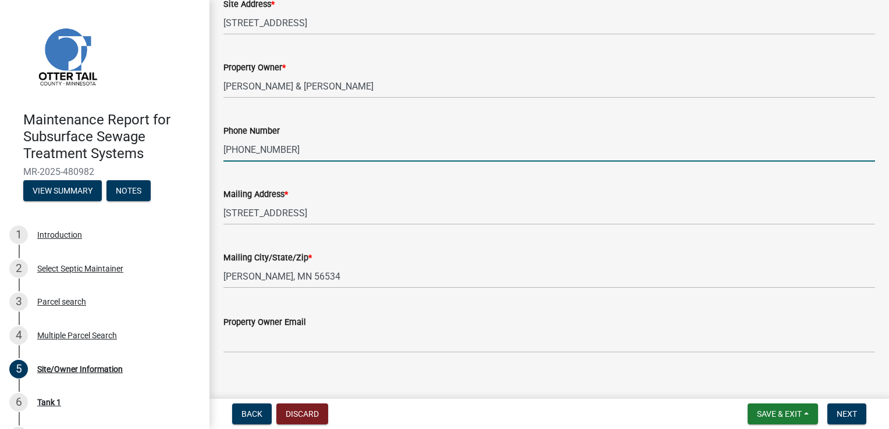
type input "[PHONE_NUMBER]"
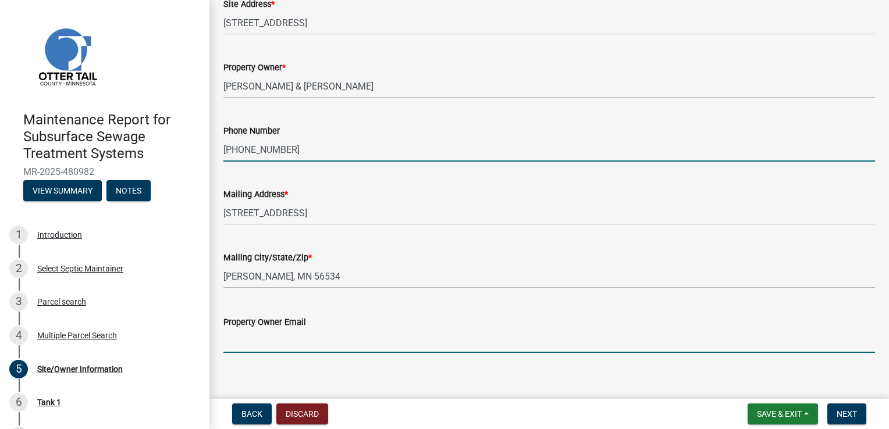
click at [261, 336] on input "Property Owner Email" at bounding box center [548, 341] width 651 height 24
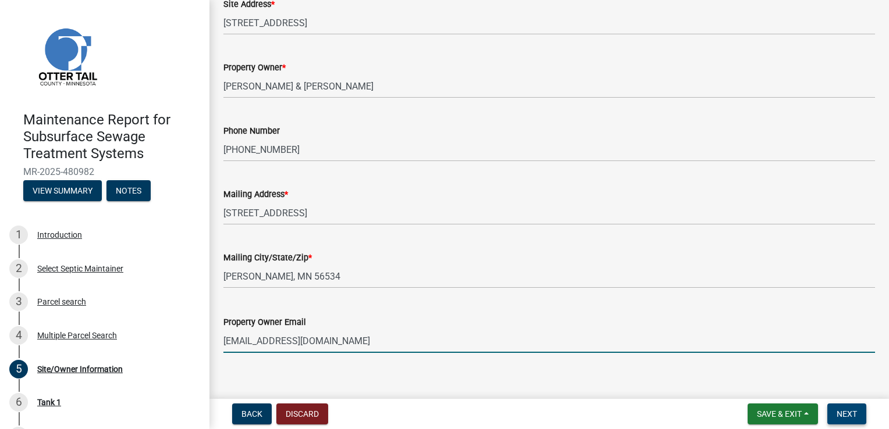
type input "[EMAIL_ADDRESS][DOMAIN_NAME]"
click at [854, 413] on span "Next" at bounding box center [846, 413] width 20 height 9
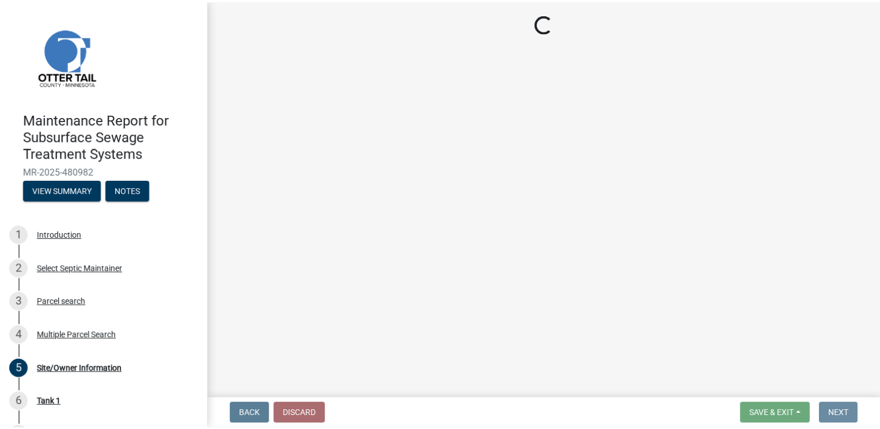
scroll to position [0, 0]
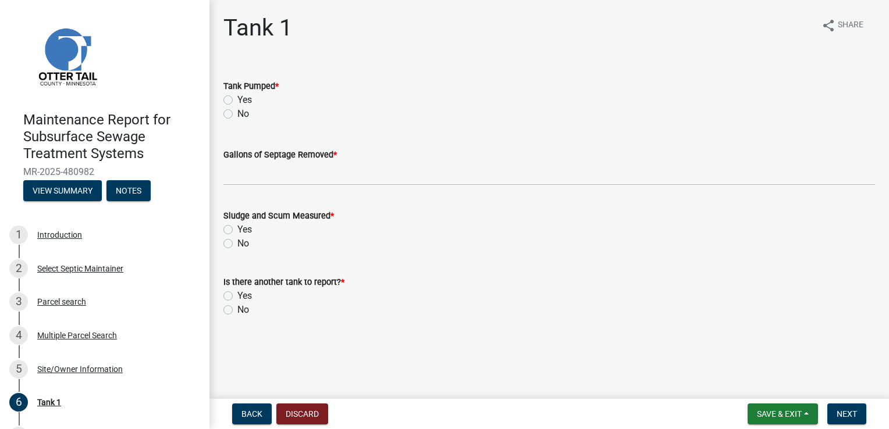
click at [237, 99] on label "Yes" at bounding box center [244, 100] width 15 height 14
click at [237, 99] on input "Yes" at bounding box center [241, 97] width 8 height 8
radio input "true"
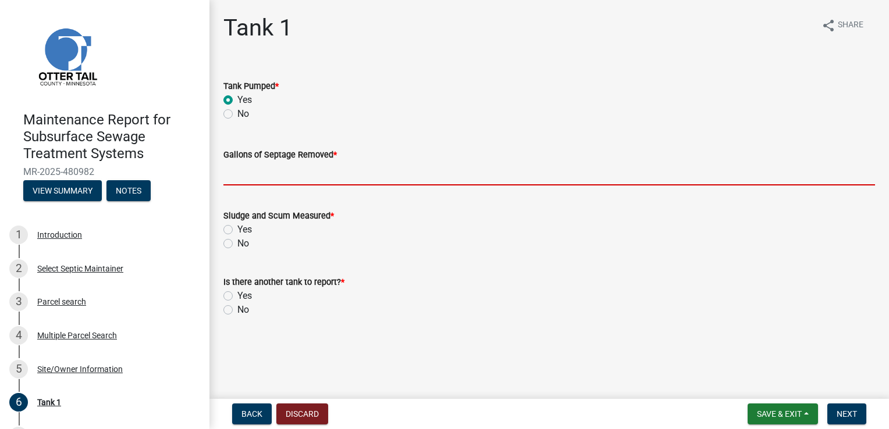
click at [250, 171] on input "Gallons of Septage Removed *" at bounding box center [548, 174] width 651 height 24
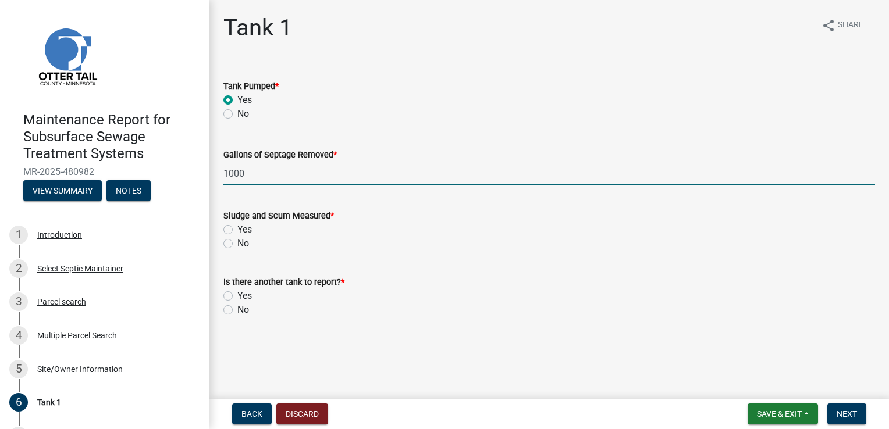
type input "1000"
click at [237, 233] on label "Yes" at bounding box center [244, 230] width 15 height 14
click at [237, 230] on input "Yes" at bounding box center [241, 227] width 8 height 8
radio input "true"
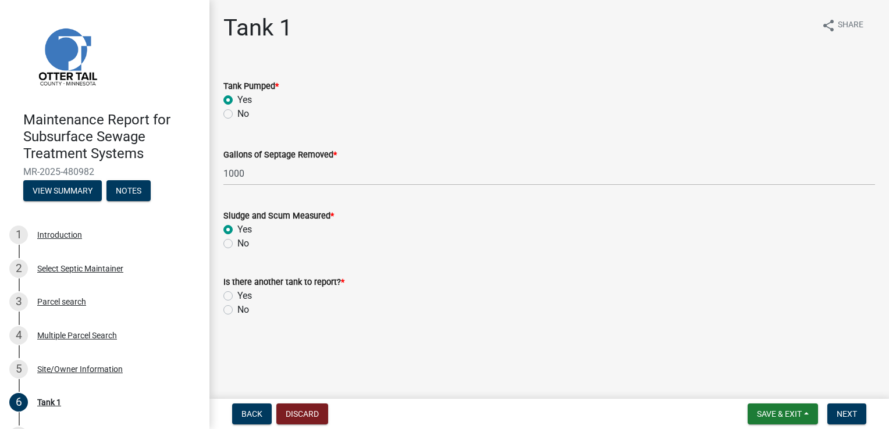
click at [237, 307] on label "No" at bounding box center [243, 310] width 12 height 14
click at [237, 307] on input "No" at bounding box center [241, 307] width 8 height 8
radio input "true"
click at [845, 413] on span "Next" at bounding box center [846, 413] width 20 height 9
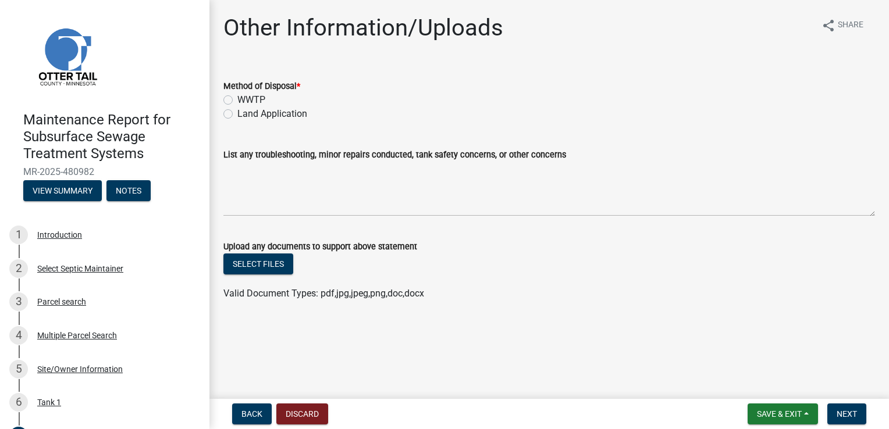
click at [248, 113] on label "Land Application" at bounding box center [272, 114] width 70 height 14
click at [245, 113] on input "Land Application" at bounding box center [241, 111] width 8 height 8
radio input "true"
click at [839, 413] on span "Next" at bounding box center [846, 413] width 20 height 9
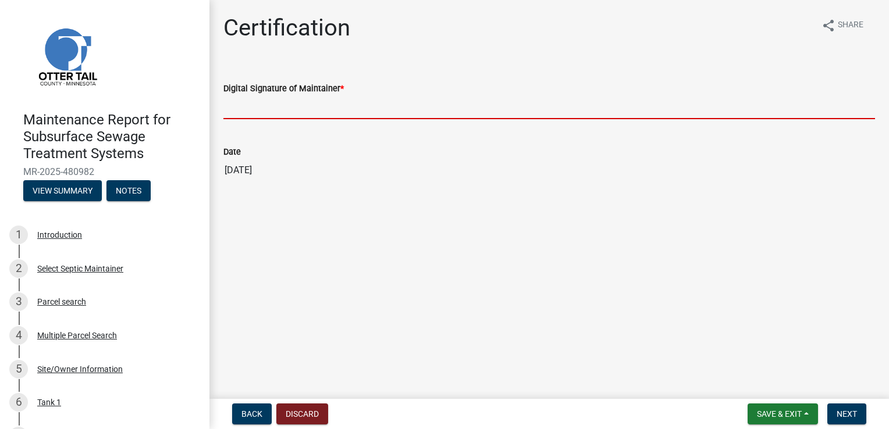
click at [255, 102] on input "Digital Signature of Maintainer *" at bounding box center [548, 107] width 651 height 24
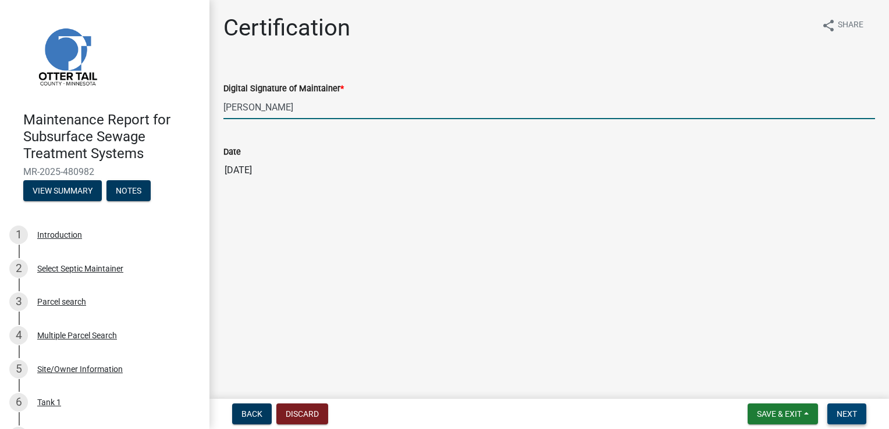
type input "[PERSON_NAME]"
click at [844, 412] on span "Next" at bounding box center [846, 413] width 20 height 9
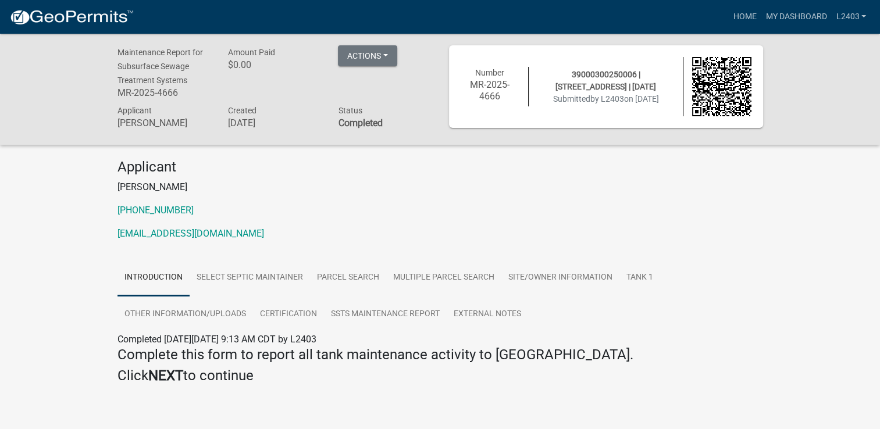
drag, startPoint x: 439, startPoint y: 183, endPoint x: 679, endPoint y: 102, distance: 253.4
click at [439, 184] on p "[PERSON_NAME]" at bounding box center [440, 187] width 646 height 14
click at [744, 19] on link "Home" at bounding box center [744, 17] width 33 height 22
